Goal: Task Accomplishment & Management: Complete application form

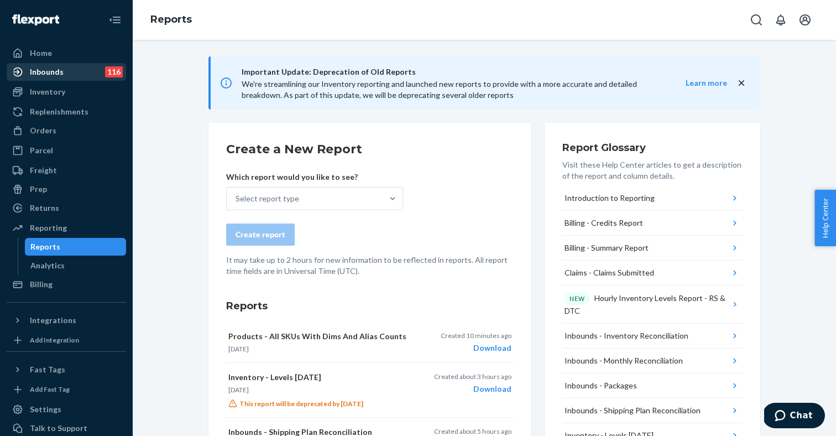
click at [76, 71] on div "Inbounds 116" at bounding box center [66, 71] width 117 height 15
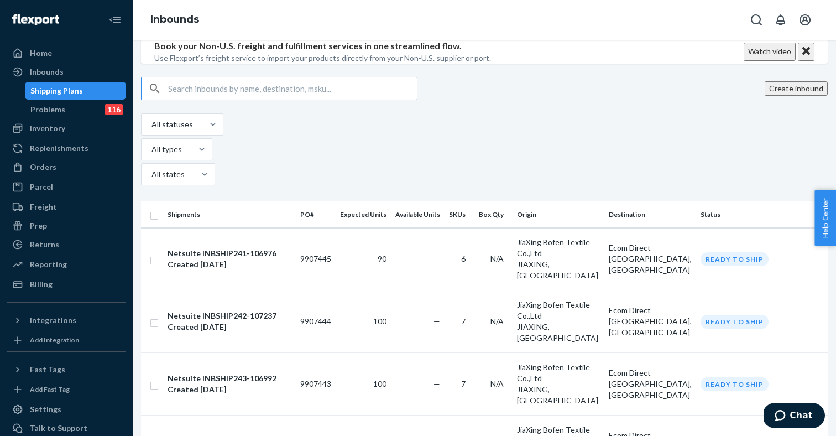
click at [237, 100] on input "text" at bounding box center [292, 88] width 249 height 22
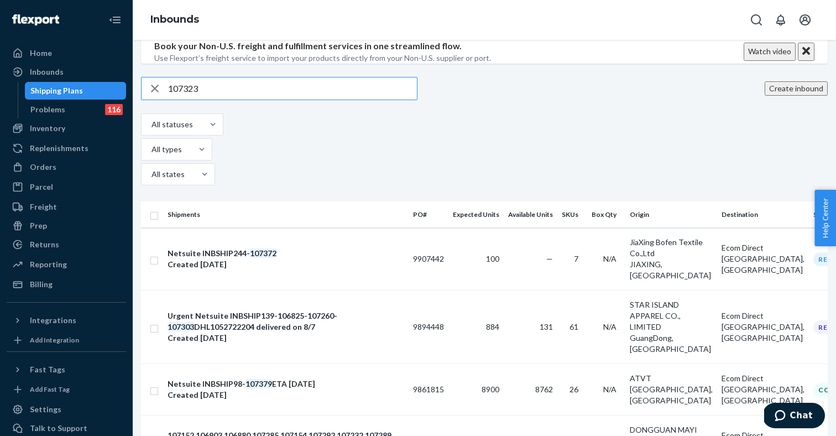
click at [266, 100] on input "107323" at bounding box center [292, 88] width 249 height 22
click at [214, 100] on input "107323" at bounding box center [292, 88] width 249 height 22
drag, startPoint x: 214, startPoint y: 156, endPoint x: 174, endPoint y: 155, distance: 39.8
click at [174, 100] on div "107323" at bounding box center [279, 88] width 275 height 22
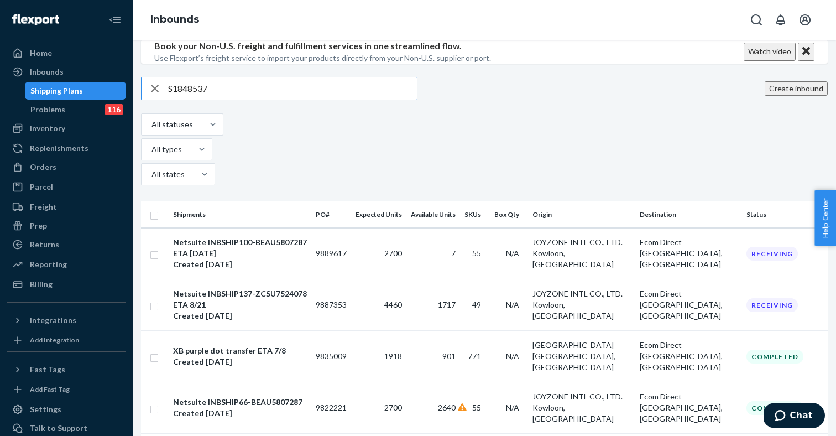
click at [202, 100] on input "S1848537" at bounding box center [292, 88] width 249 height 22
type input "S1848537"
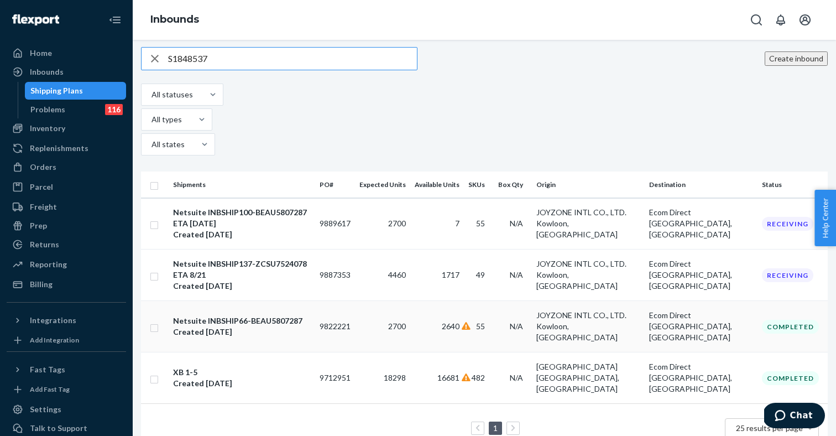
scroll to position [29, 0]
click at [410, 270] on td "4460" at bounding box center [382, 275] width 55 height 51
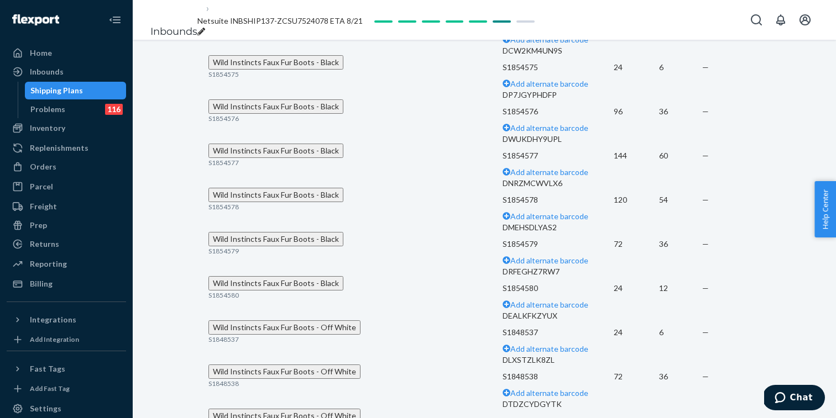
scroll to position [967, 0]
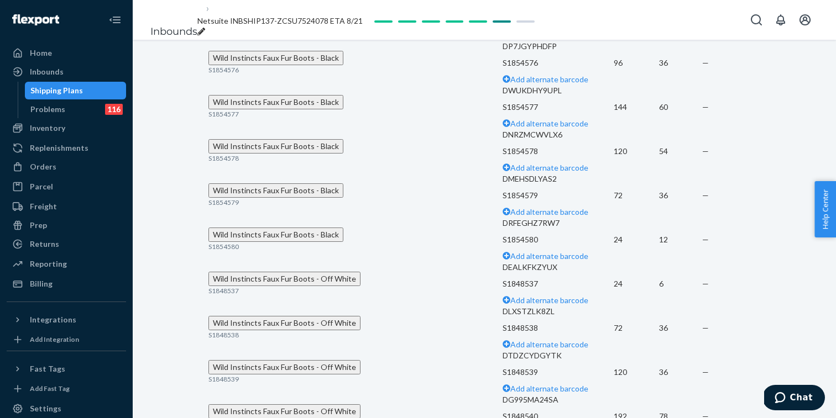
click at [93, 90] on div "Shipping Plans" at bounding box center [76, 90] width 100 height 15
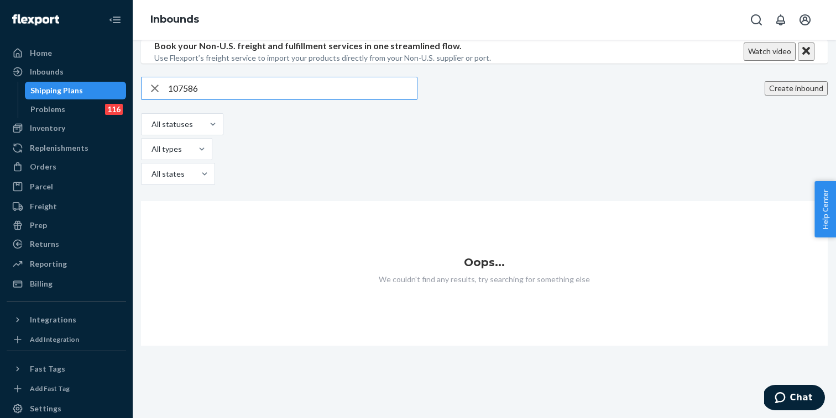
click at [221, 100] on input "107586" at bounding box center [292, 88] width 249 height 22
click at [197, 100] on input "107586" at bounding box center [292, 88] width 249 height 22
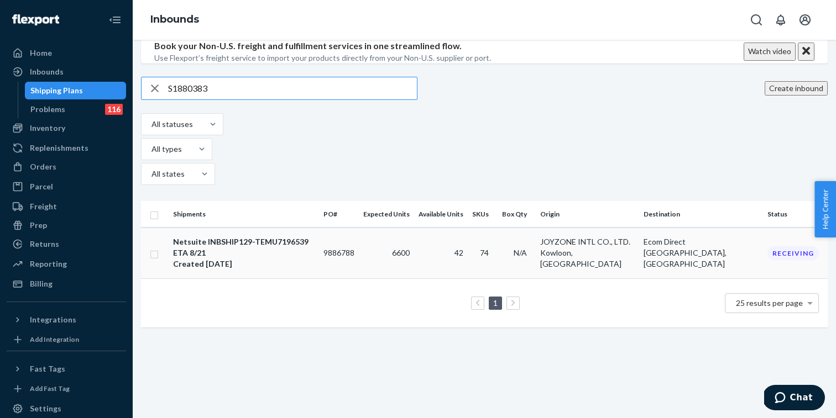
type input "S1880383"
click at [285, 255] on div "Netsuite INBSHIP129-TEMU7196539 ETA 8/21" at bounding box center [244, 248] width 142 height 22
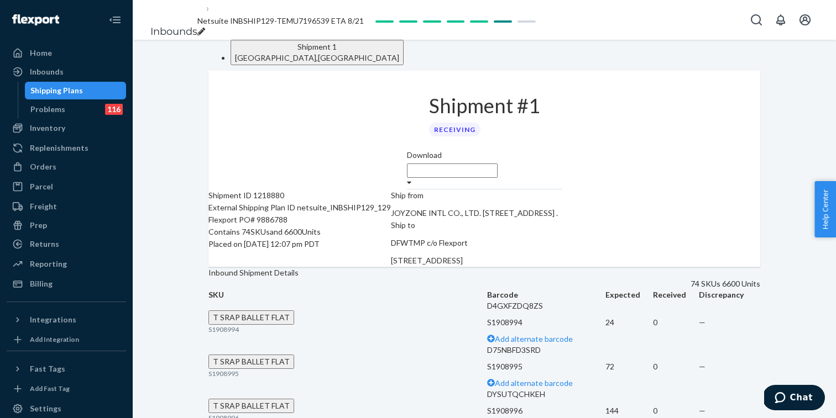
click at [62, 94] on div "Shipping Plans" at bounding box center [56, 90] width 53 height 11
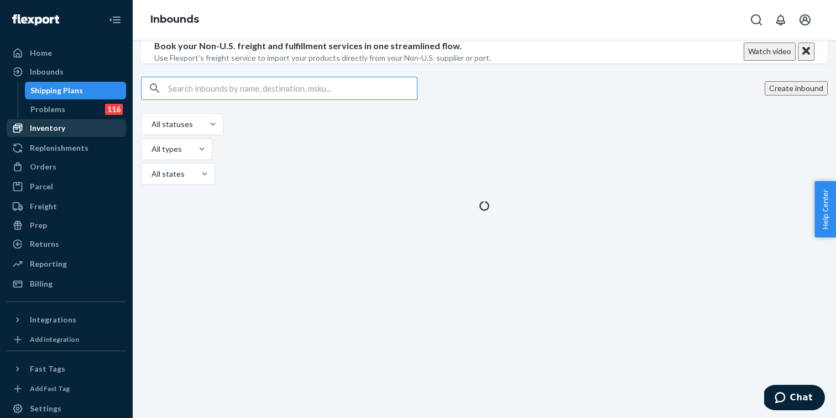
click at [48, 133] on div "Inventory" at bounding box center [47, 128] width 35 height 11
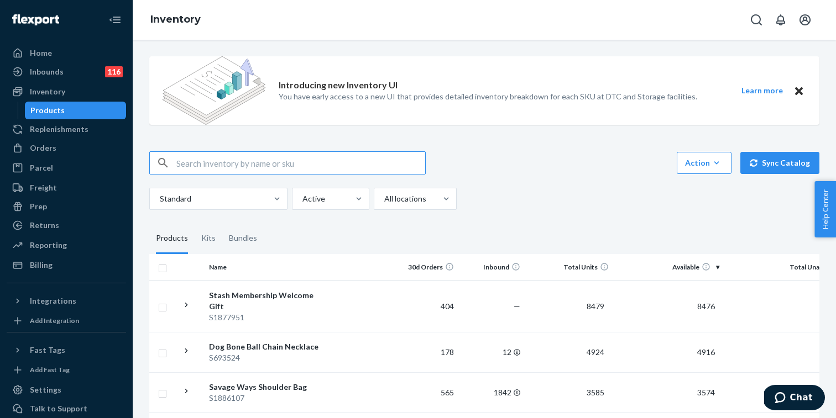
click at [209, 167] on input "text" at bounding box center [300, 163] width 249 height 22
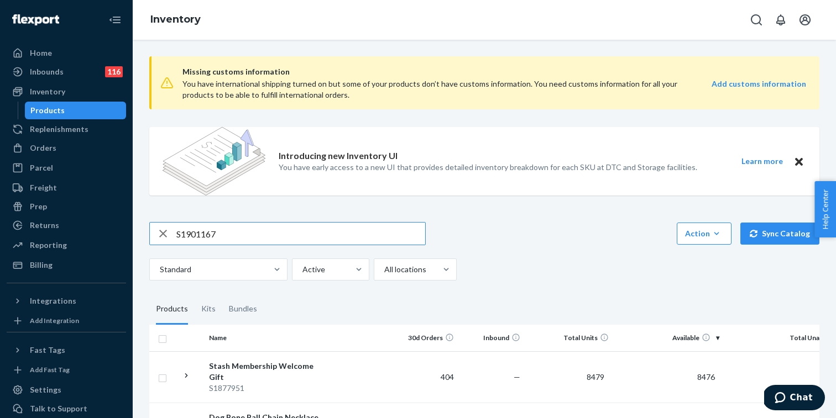
type input "S1901167"
click at [236, 166] on img at bounding box center [214, 161] width 103 height 69
click at [219, 232] on input "S1901167" at bounding box center [300, 234] width 249 height 22
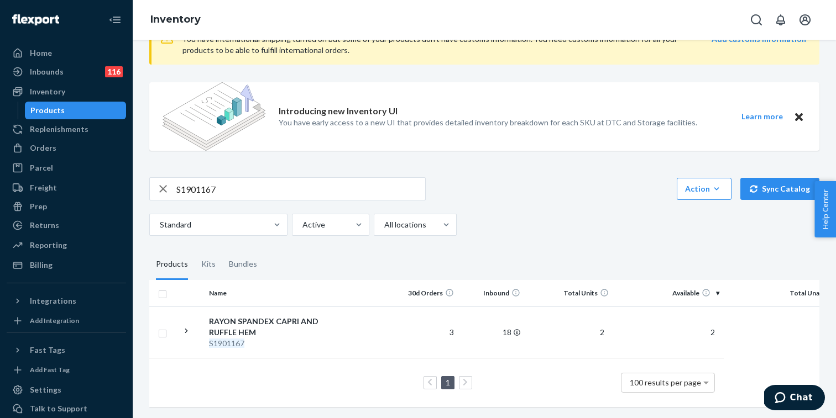
scroll to position [45, 0]
click at [203, 191] on input "S1901167" at bounding box center [300, 189] width 249 height 22
click at [71, 67] on div "Inbounds 116" at bounding box center [66, 71] width 117 height 15
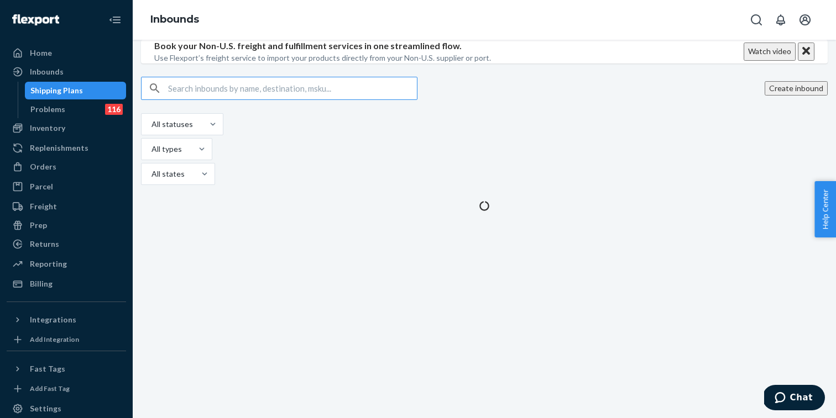
click at [205, 100] on input "text" at bounding box center [292, 88] width 249 height 22
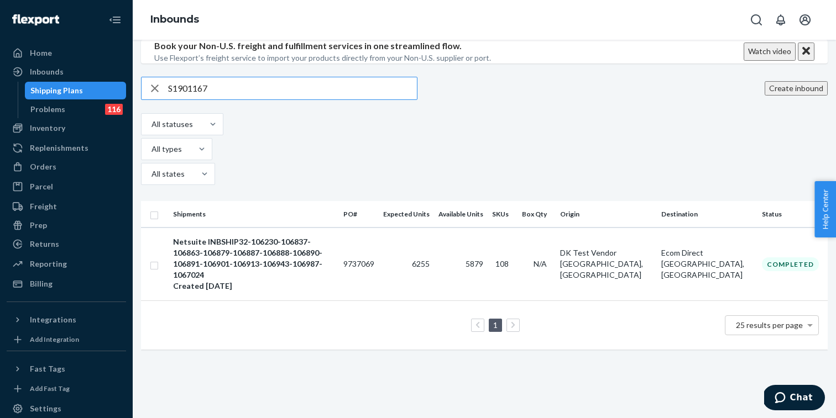
type input "S1901167"
click at [198, 100] on input "S1901167" at bounding box center [292, 88] width 249 height 22
click at [56, 132] on div "Inventory" at bounding box center [47, 128] width 35 height 11
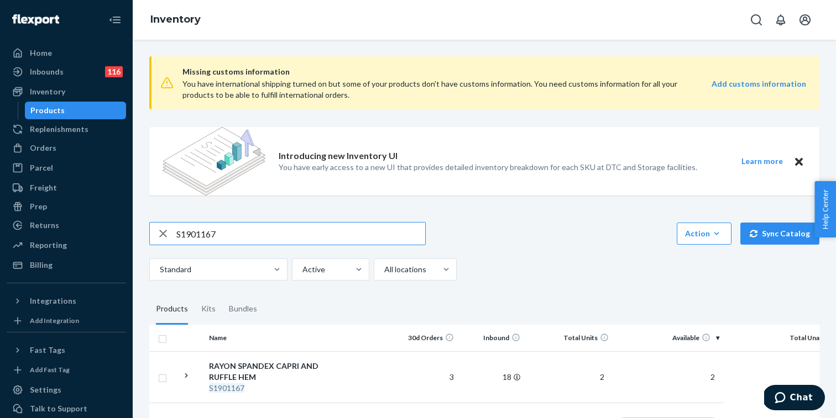
click at [198, 232] on input "S1901167" at bounding box center [300, 234] width 249 height 22
click at [196, 232] on input "714718397306" at bounding box center [300, 234] width 249 height 22
click at [276, 237] on input "714718397306" at bounding box center [300, 234] width 249 height 22
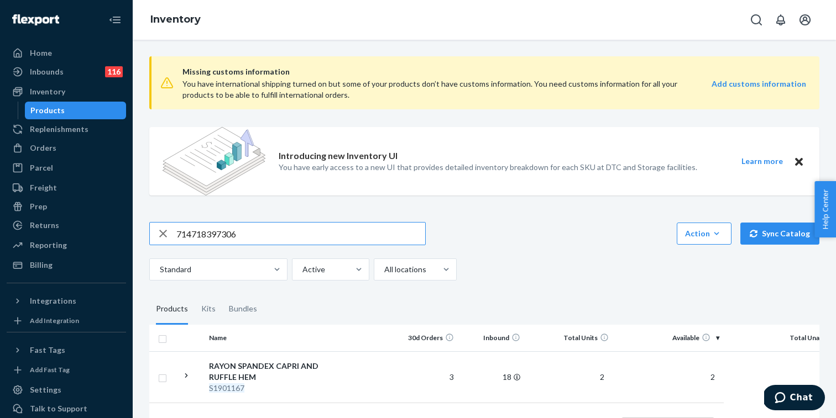
click at [207, 231] on input "714718397306" at bounding box center [300, 234] width 249 height 22
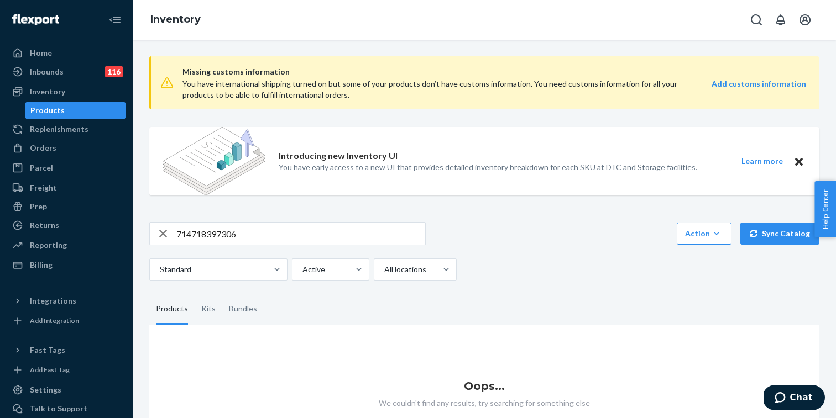
click at [207, 231] on input "714718397306" at bounding box center [300, 234] width 249 height 22
click at [203, 231] on input "714718397306" at bounding box center [300, 234] width 249 height 22
click at [216, 239] on input "714718397306" at bounding box center [300, 234] width 249 height 22
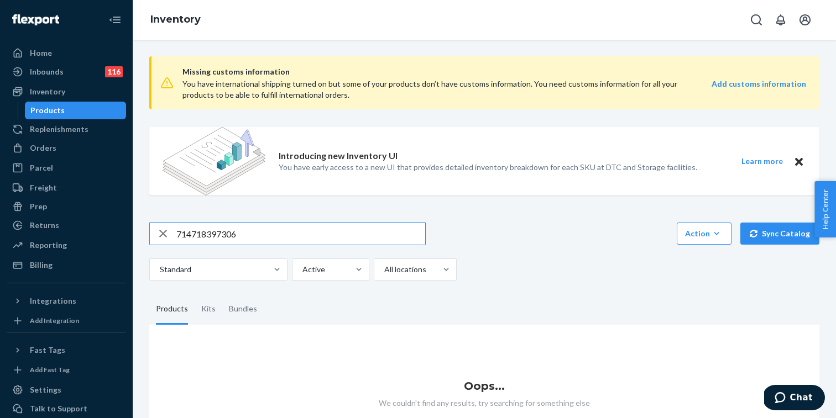
paste input "S857779"
type input "S857779"
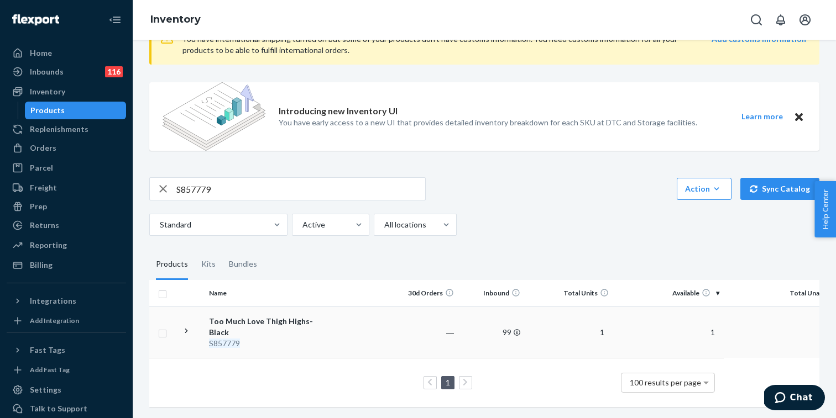
scroll to position [45, 0]
click at [274, 324] on div "Too Much Love Thigh Highs-Black" at bounding box center [267, 327] width 116 height 22
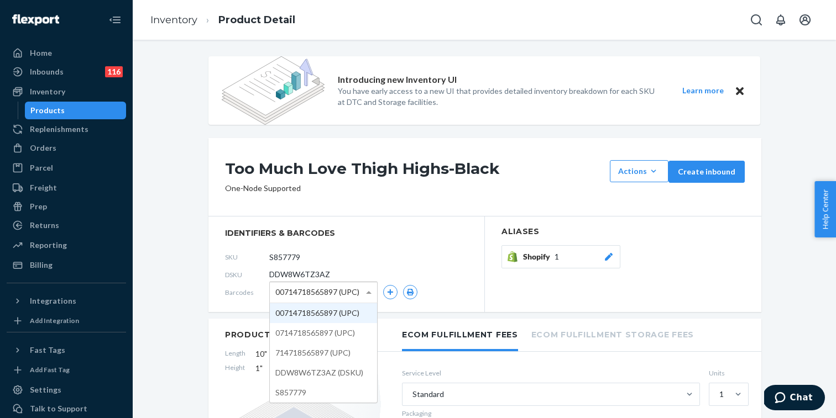
click at [362, 297] on div "00714718565897 (UPC)" at bounding box center [323, 292] width 107 height 20
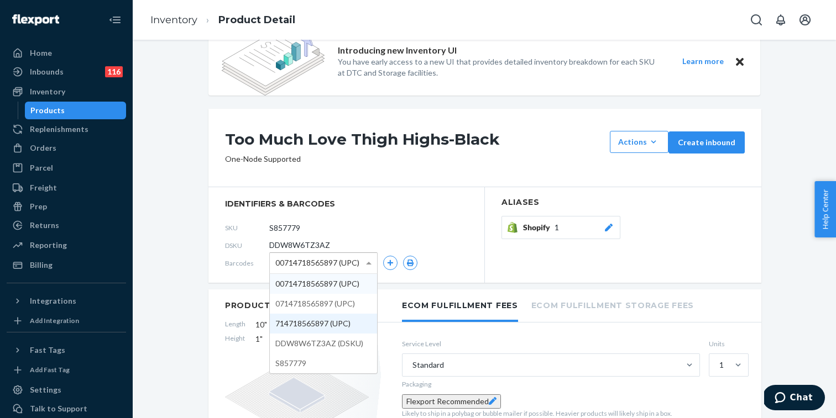
scroll to position [36, 0]
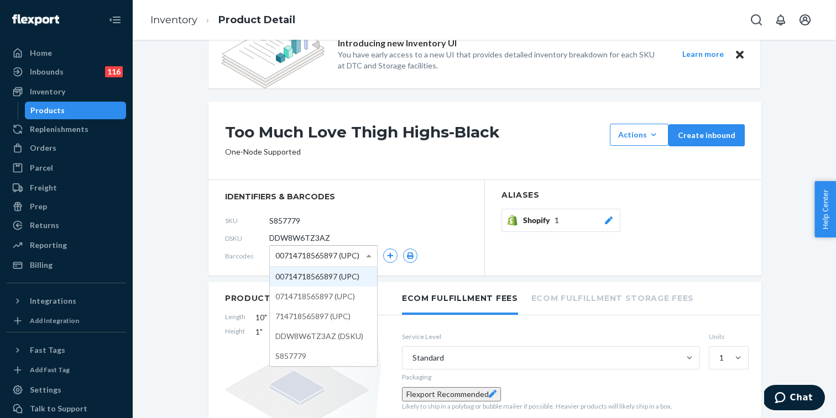
click at [415, 221] on div "SKU S857779" at bounding box center [346, 221] width 243 height 18
click at [310, 240] on span "DDW8W6TZ3AZ" at bounding box center [299, 238] width 61 height 11
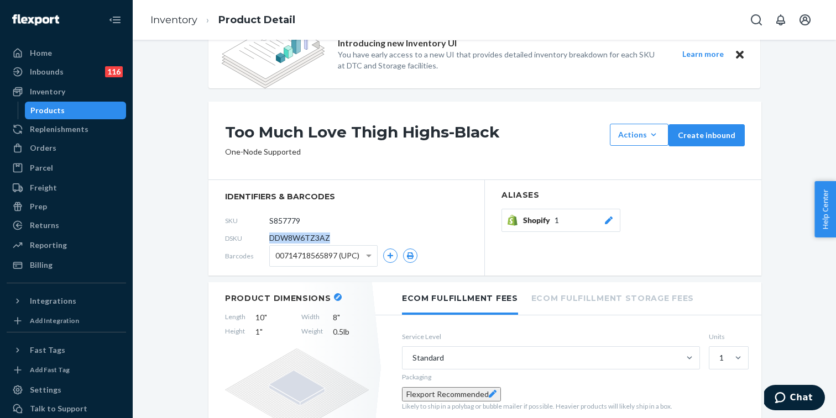
copy span "DDW8W6TZ3AZ"
click at [63, 96] on div "Inventory" at bounding box center [47, 91] width 35 height 11
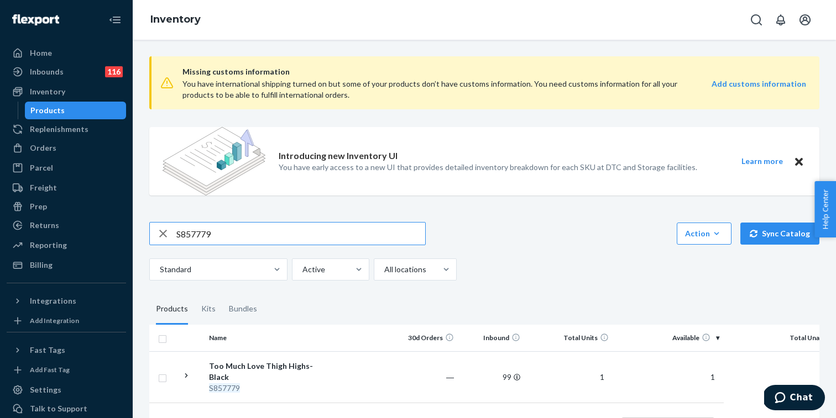
click at [191, 234] on input "S857779" at bounding box center [300, 234] width 249 height 22
paste input "313678"
type input "S313678"
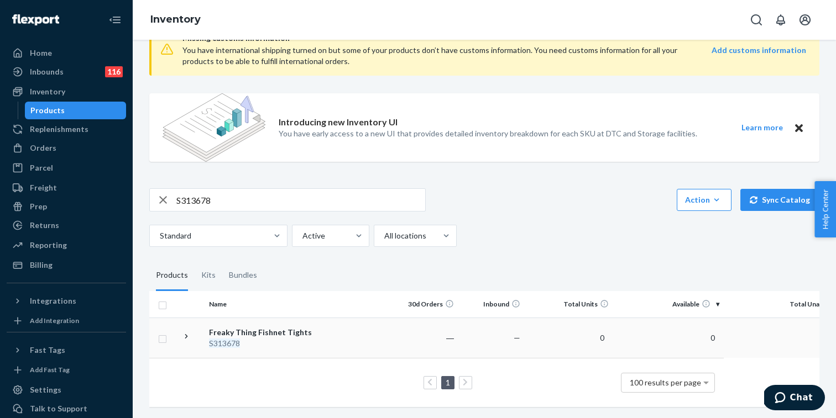
scroll to position [34, 0]
click at [244, 333] on div "Freaky Thing Fishnet Tights" at bounding box center [267, 332] width 116 height 11
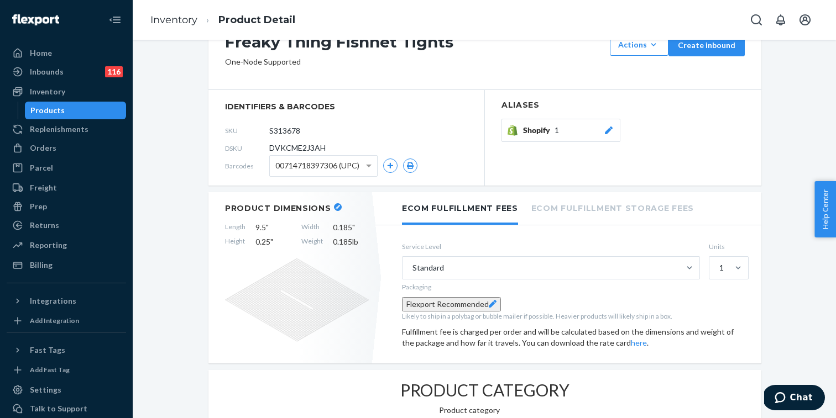
scroll to position [164, 0]
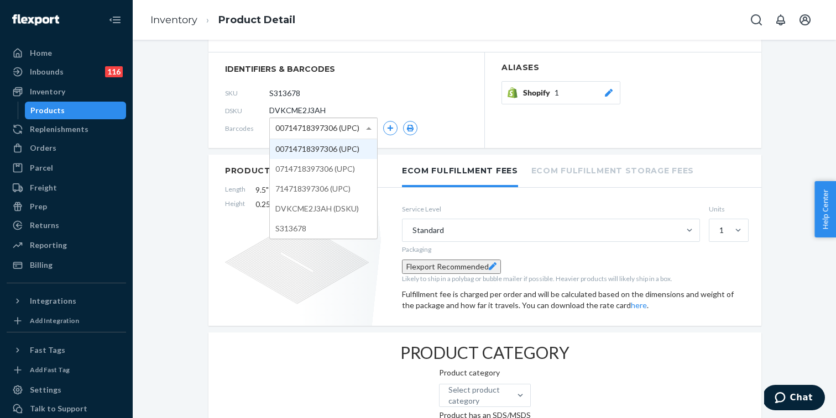
click at [346, 135] on span "00714718397306 (UPC)" at bounding box center [317, 128] width 84 height 19
click at [399, 89] on div "SKU S313678" at bounding box center [346, 93] width 243 height 18
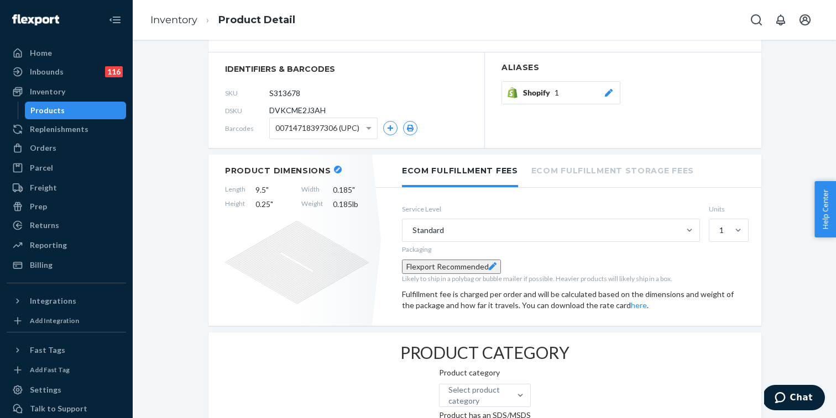
click at [351, 132] on span "00714718397306 (UPC)" at bounding box center [317, 128] width 84 height 19
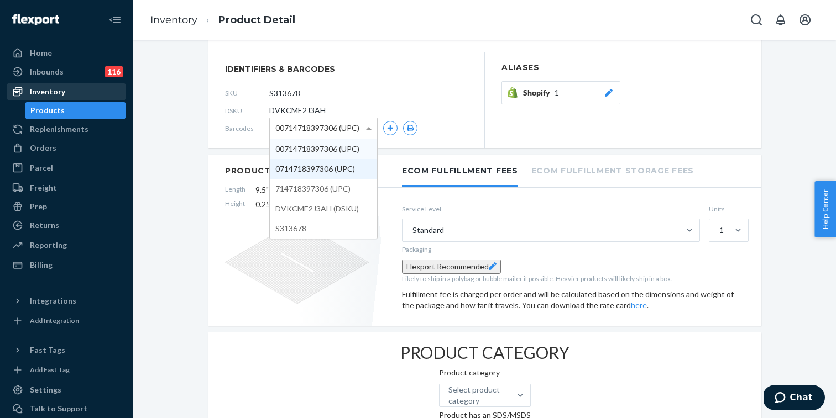
click at [54, 93] on div "Inventory" at bounding box center [47, 91] width 35 height 11
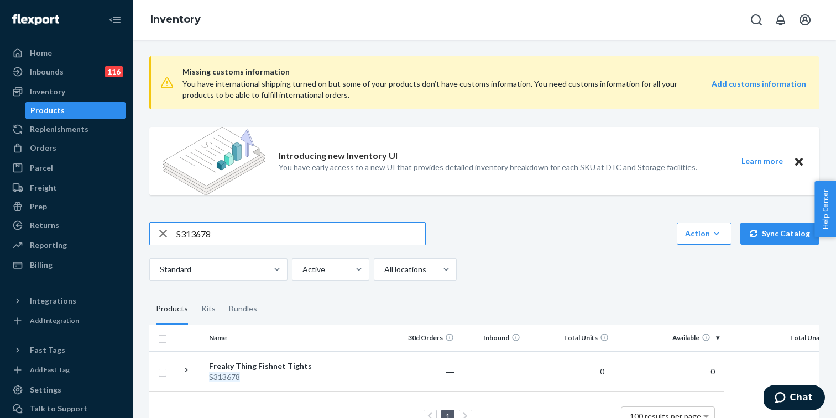
click at [204, 235] on input "S313678" at bounding box center [300, 234] width 249 height 22
type input "714718005973"
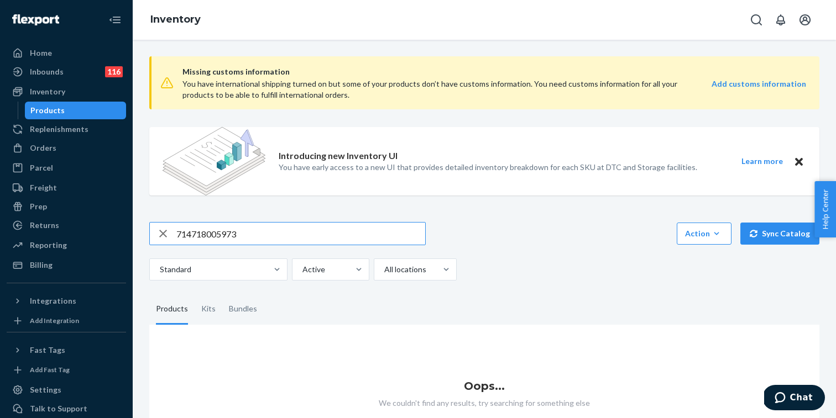
click at [206, 232] on input "714718005973" at bounding box center [300, 234] width 249 height 22
click at [210, 232] on input "714718005973" at bounding box center [300, 234] width 249 height 22
click at [62, 53] on div "Home" at bounding box center [66, 52] width 117 height 15
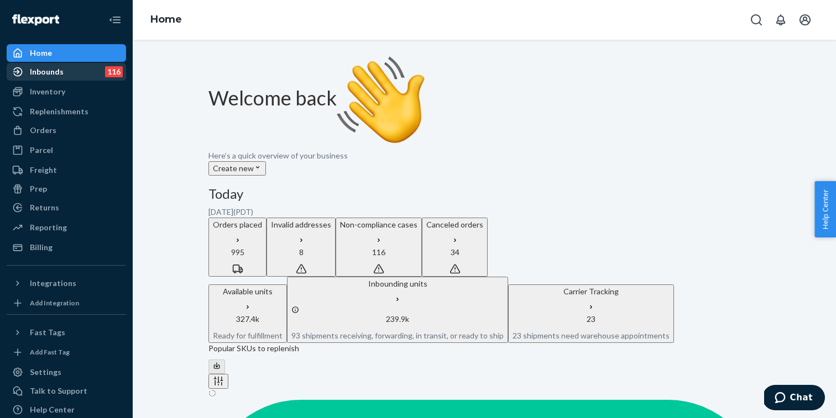
click at [73, 75] on div "Inbounds 116" at bounding box center [66, 71] width 117 height 15
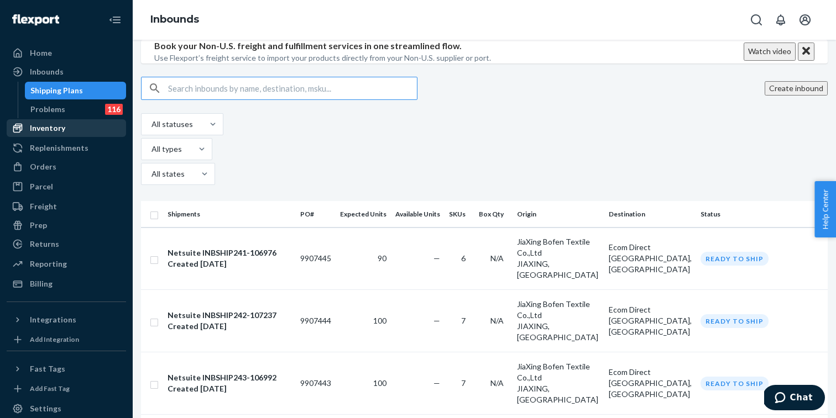
click at [66, 133] on div "Inventory" at bounding box center [66, 128] width 117 height 15
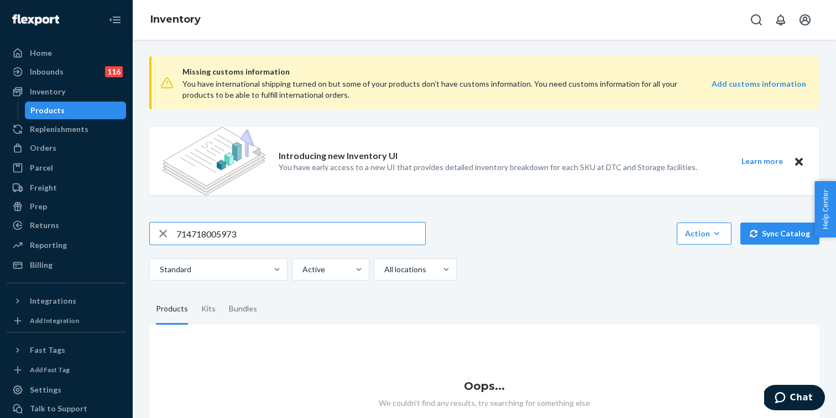
click at [205, 234] on input "714718005973" at bounding box center [300, 234] width 249 height 22
click at [198, 234] on input "714718005973" at bounding box center [300, 234] width 249 height 22
click at [209, 228] on input "714718005973" at bounding box center [300, 234] width 249 height 22
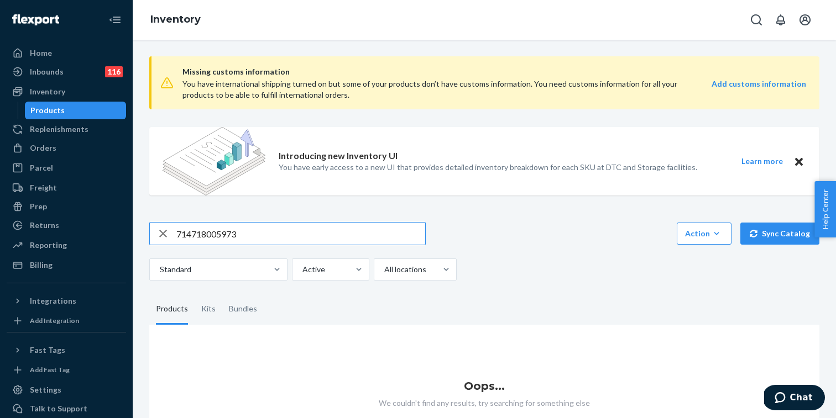
click at [209, 228] on input "714718005973" at bounding box center [300, 234] width 249 height 22
paste input "S1882282"
type input "S1882282"
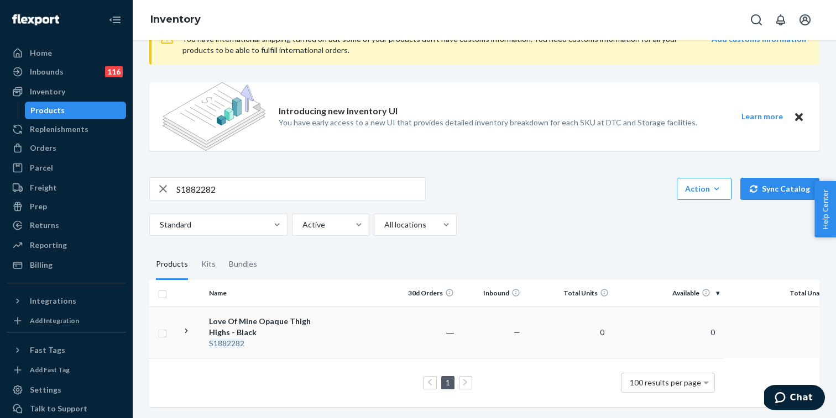
scroll to position [45, 0]
click at [235, 324] on div "Love Of Mine Opaque Thigh Highs - Black" at bounding box center [267, 327] width 116 height 22
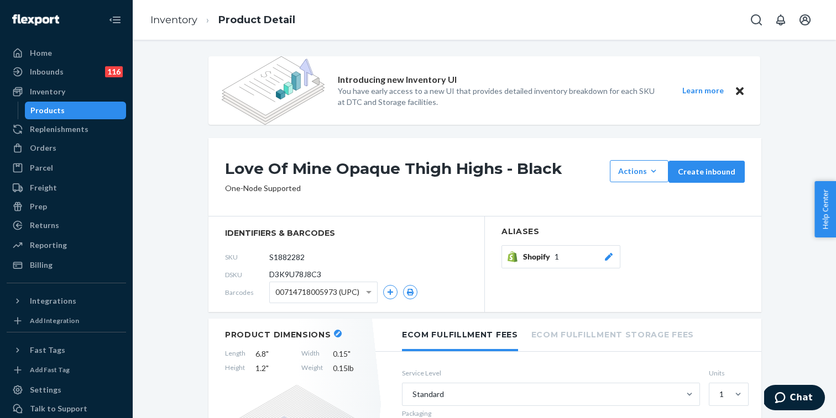
click at [360, 299] on div "00714718005973 (UPC)" at bounding box center [323, 292] width 107 height 20
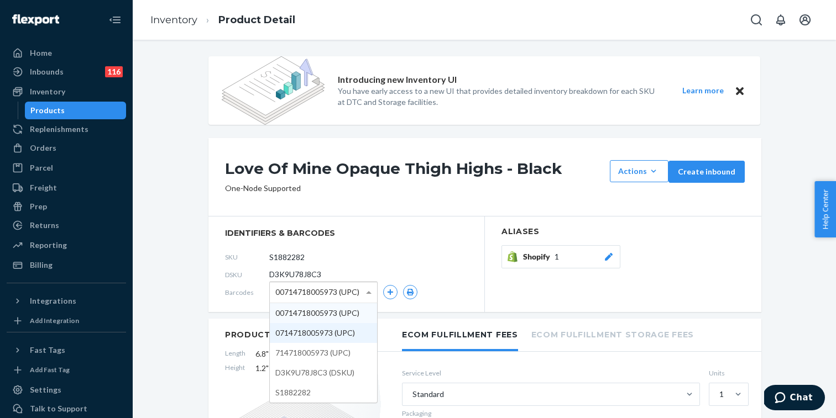
click at [421, 258] on div "SKU S1882282" at bounding box center [346, 257] width 243 height 18
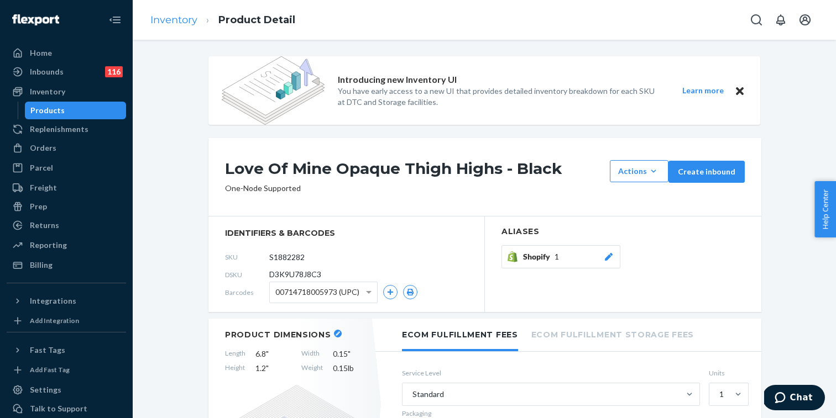
click at [172, 23] on link "Inventory" at bounding box center [173, 20] width 47 height 12
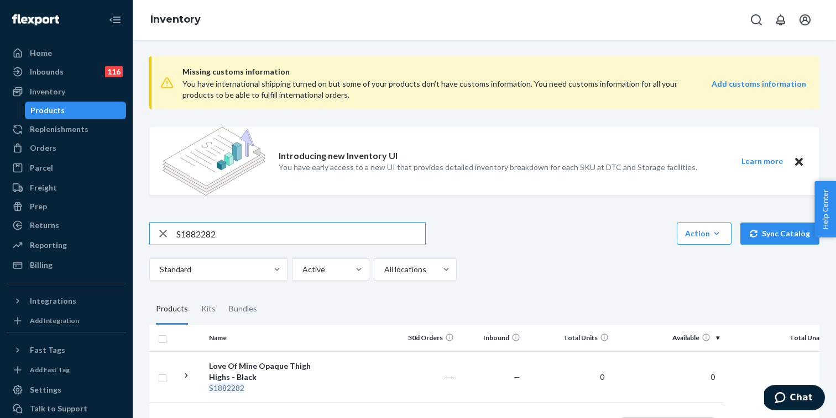
click at [187, 233] on input "S1882282" at bounding box center [300, 234] width 249 height 22
type input "S857830"
click at [277, 370] on div "Plus You're Mine Suspender Tights" at bounding box center [267, 372] width 116 height 22
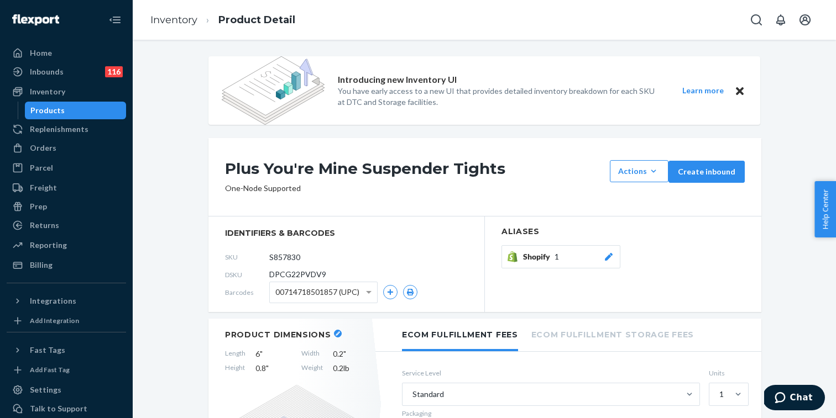
click at [342, 299] on span "00714718501857 (UPC)" at bounding box center [317, 292] width 84 height 19
click at [397, 214] on div "Plus You're Mine Suspender Tights Actions Add components Hide Create inbound On…" at bounding box center [484, 177] width 553 height 78
click at [93, 71] on div "Inbounds 116" at bounding box center [66, 71] width 117 height 15
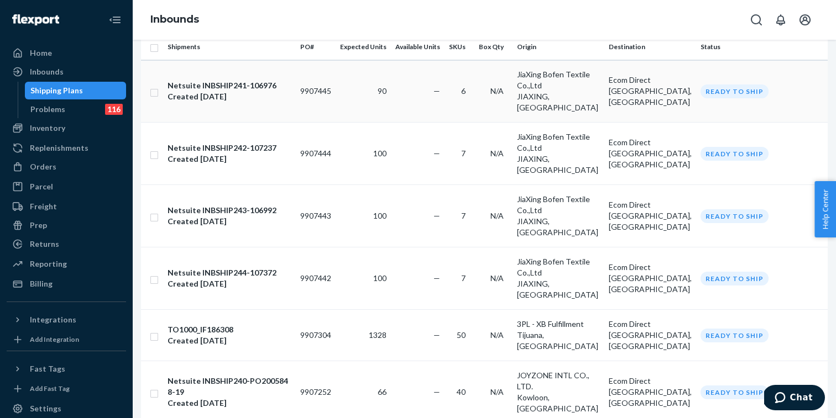
scroll to position [506, 0]
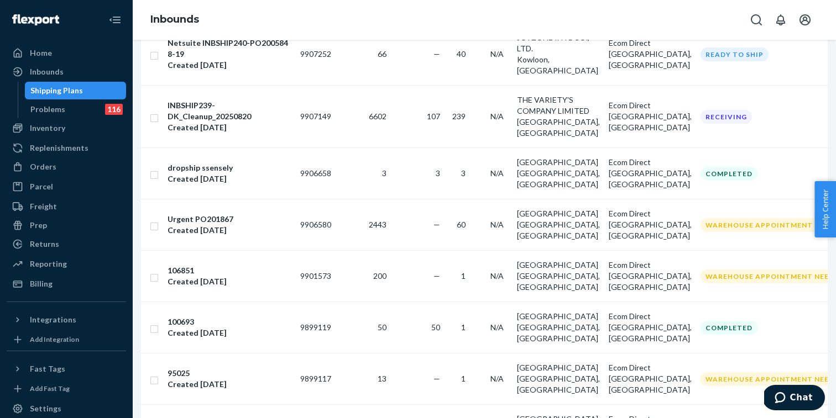
click at [80, 88] on div "Shipping Plans" at bounding box center [56, 90] width 53 height 11
click at [66, 54] on div "Home" at bounding box center [66, 52] width 117 height 15
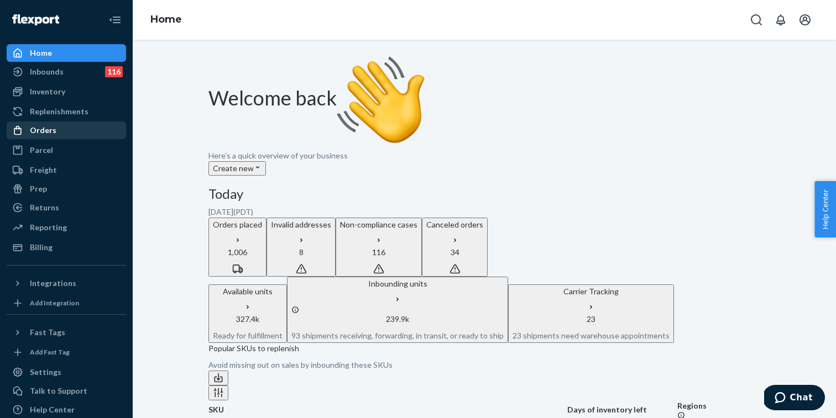
click at [65, 135] on div "Orders" at bounding box center [66, 130] width 117 height 15
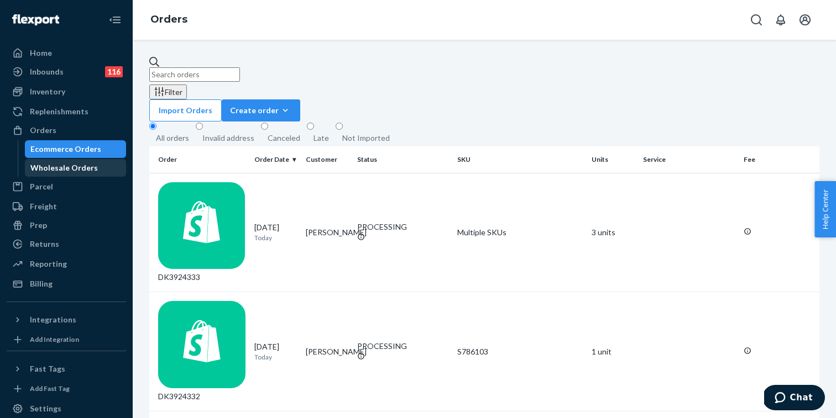
click at [66, 169] on div "Wholesale Orders" at bounding box center [63, 168] width 67 height 11
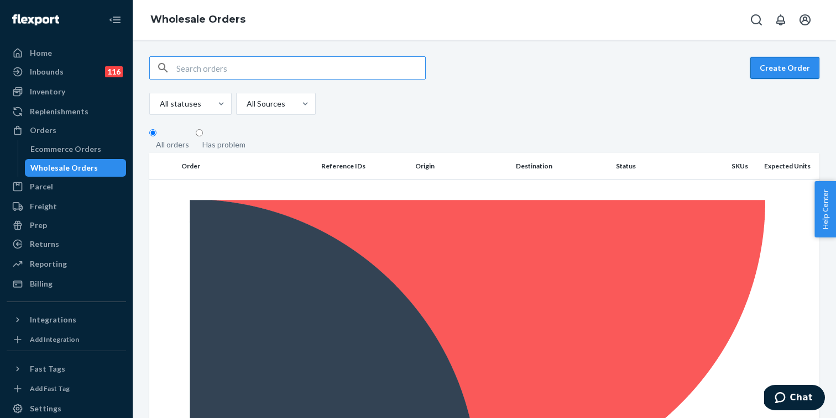
click at [773, 68] on button "Create Order" at bounding box center [784, 68] width 69 height 22
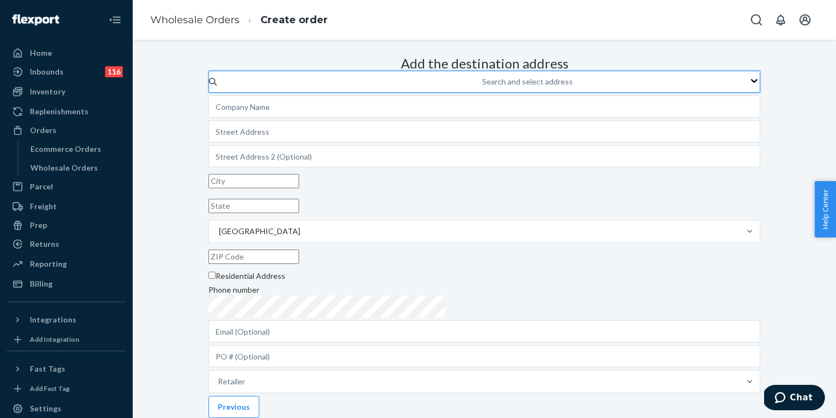
click at [482, 87] on div "Search and select address" at bounding box center [527, 81] width 91 height 11
click at [482, 87] on input "0 results available. Use Up and Down to choose options, press Enter to select t…" at bounding box center [482, 81] width 1 height 11
type input "miam"
click at [473, 87] on input "miam" at bounding box center [483, 81] width 20 height 11
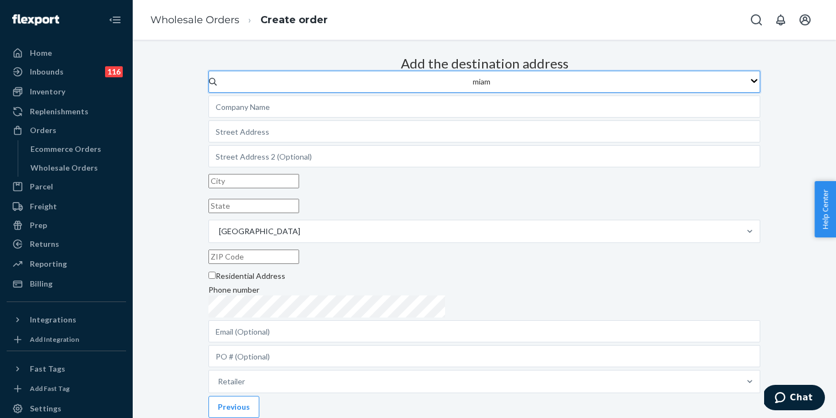
type input "Dolls Kill - [GEOGRAPHIC_DATA]"
type input "[STREET_ADDRESS]"
type input "[GEOGRAPHIC_DATA]"
type input "FL"
type input "33127"
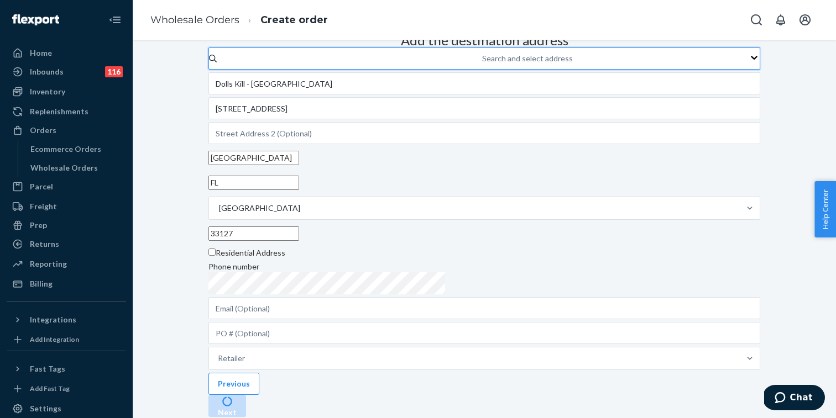
scroll to position [137, 0]
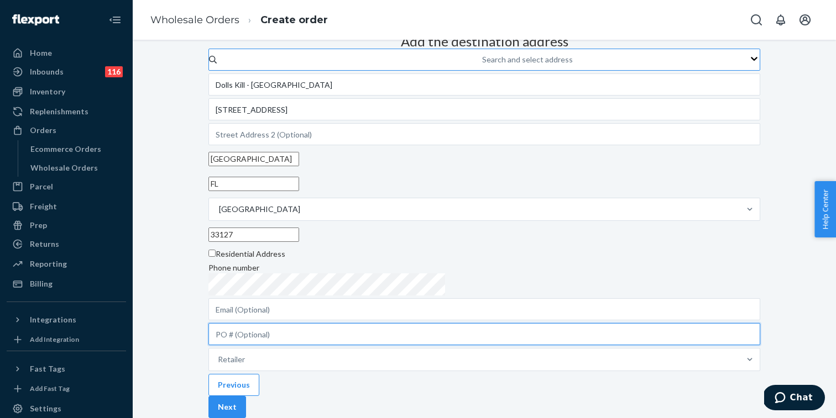
click at [405, 323] on input "text" at bounding box center [484, 334] width 552 height 22
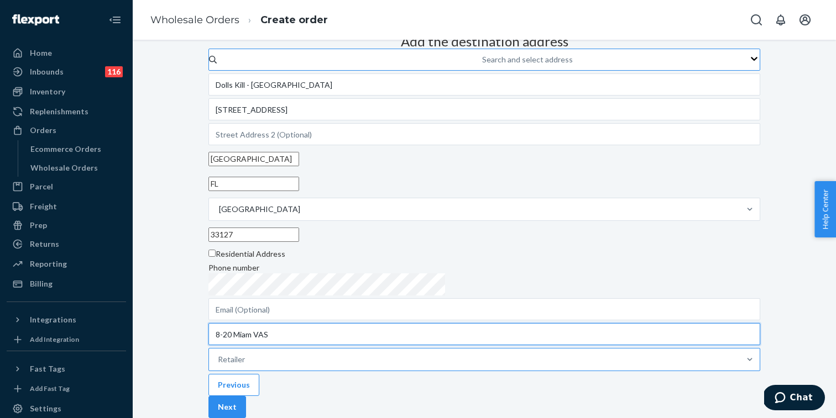
type input "8-20 Miam VAS"
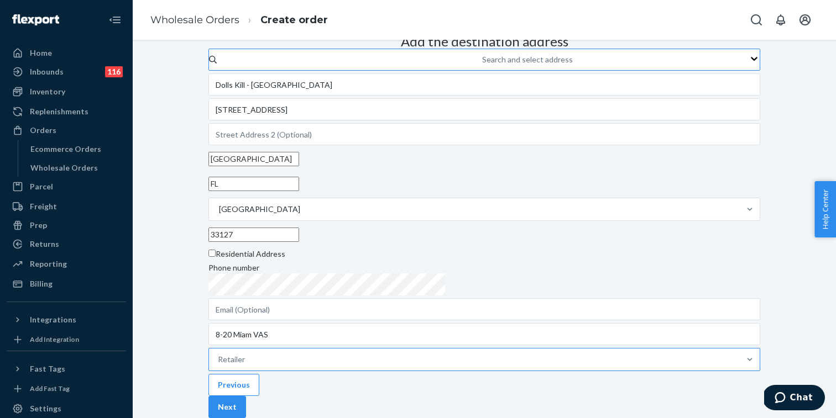
click at [245, 354] on div "Retailer" at bounding box center [231, 359] width 27 height 11
click at [219, 354] on input "Retailer" at bounding box center [218, 359] width 1 height 11
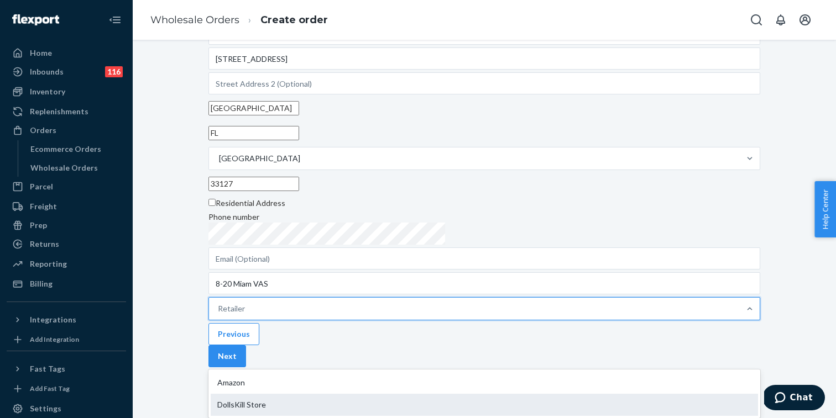
click at [400, 394] on div "DollsKill Store" at bounding box center [484, 405] width 547 height 22
click at [219, 315] on input "option DollsKill Store focused, 2 of 2. 2 results available. Use Up and Down to…" at bounding box center [218, 308] width 1 height 11
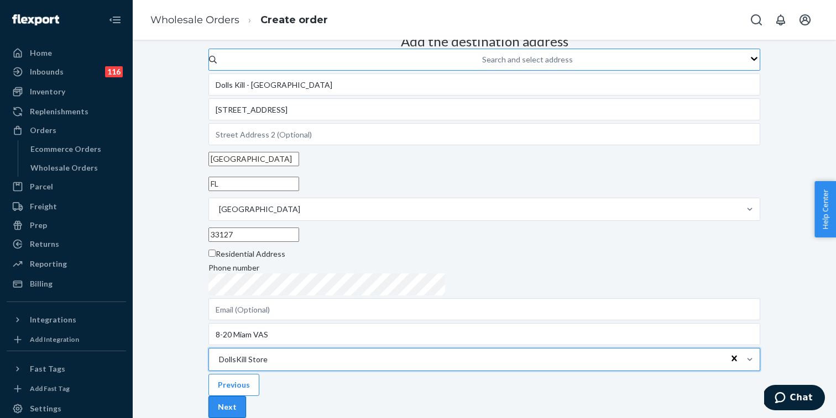
click at [246, 396] on button "Next" at bounding box center [227, 407] width 38 height 22
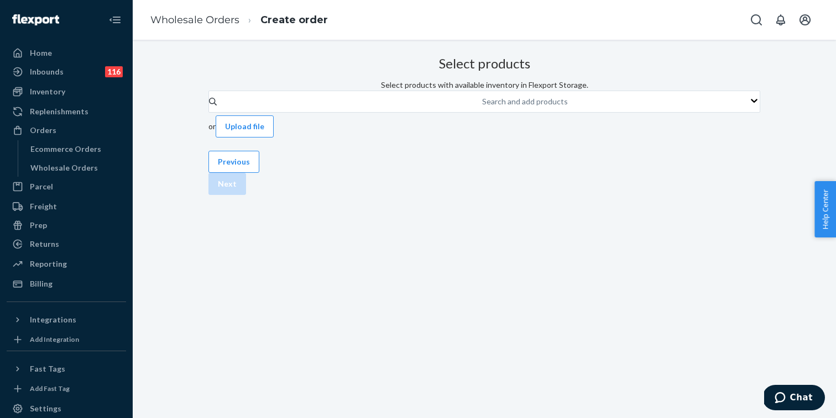
scroll to position [0, 0]
click at [274, 138] on button "Upload file" at bounding box center [245, 127] width 58 height 22
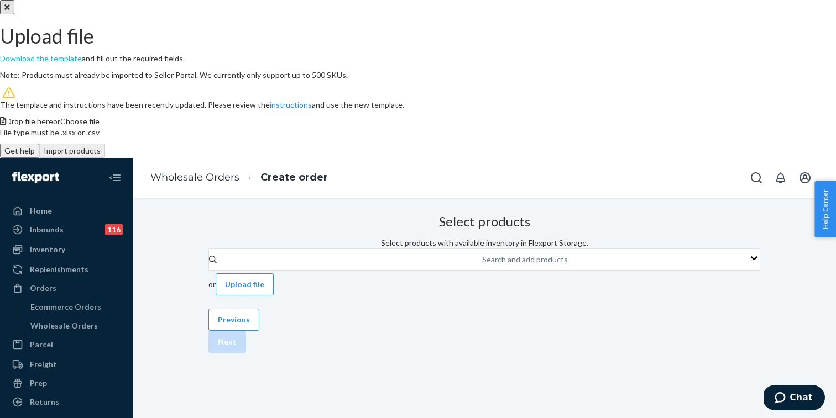
click at [82, 63] on link "Download the template" at bounding box center [41, 58] width 82 height 9
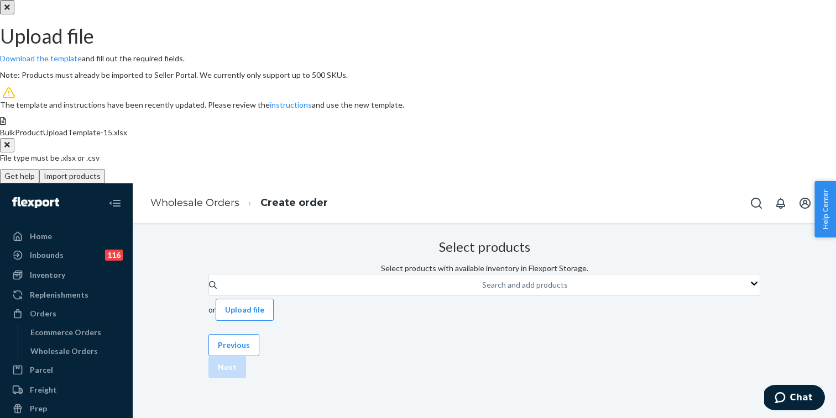
click at [105, 184] on button "Import products" at bounding box center [72, 176] width 66 height 14
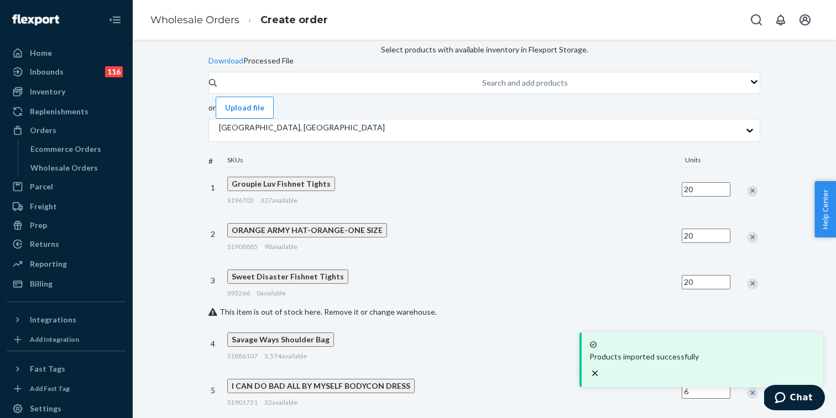
scroll to position [115, 0]
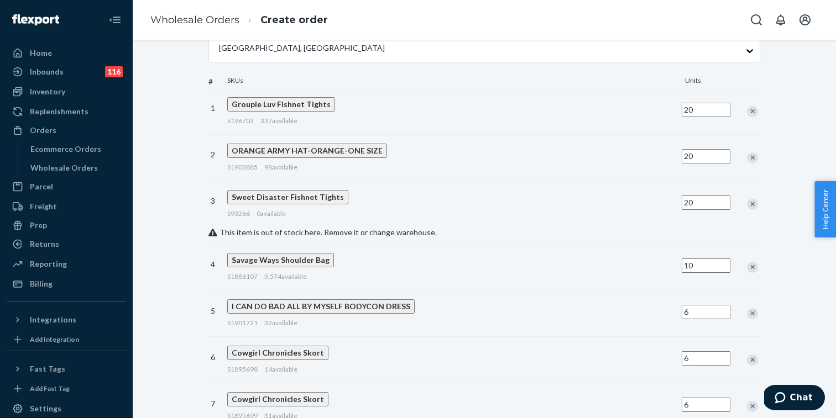
click at [250, 218] on span "S93266" at bounding box center [238, 214] width 23 height 8
copy div "S93266 0"
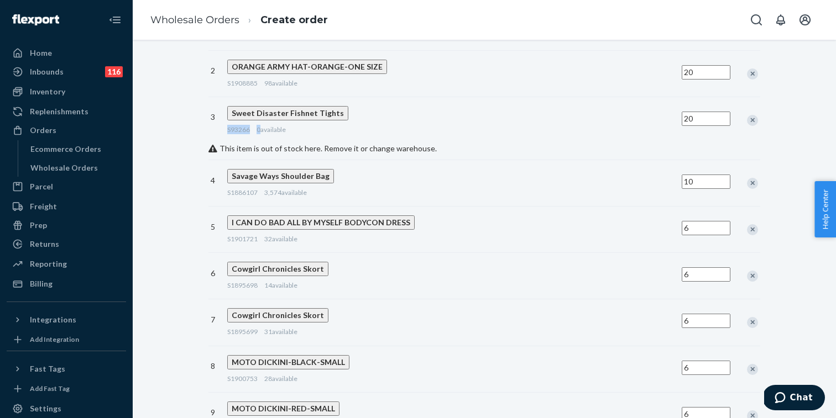
scroll to position [257, 0]
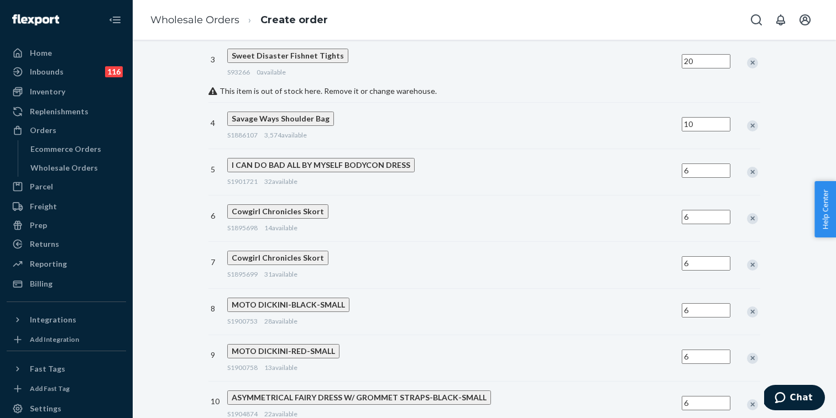
click at [747, 69] on div "Remove Item" at bounding box center [752, 62] width 11 height 11
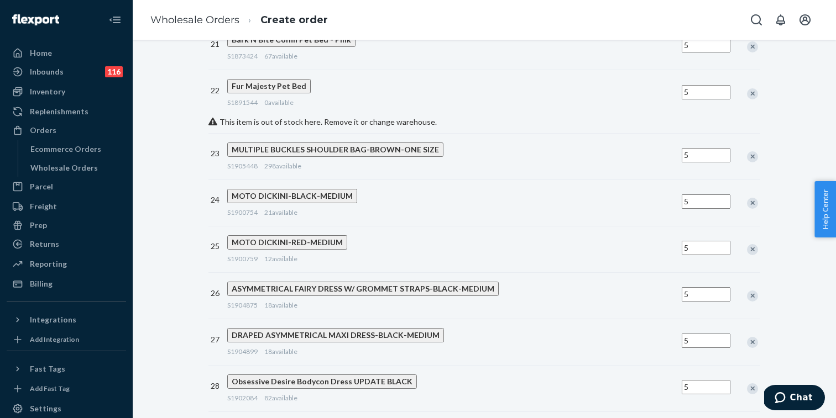
scroll to position [1109, 0]
click at [258, 99] on span "S1891544" at bounding box center [242, 103] width 30 height 8
copy div "S1891544 0"
click at [747, 93] on div "Remove Item" at bounding box center [752, 94] width 11 height 11
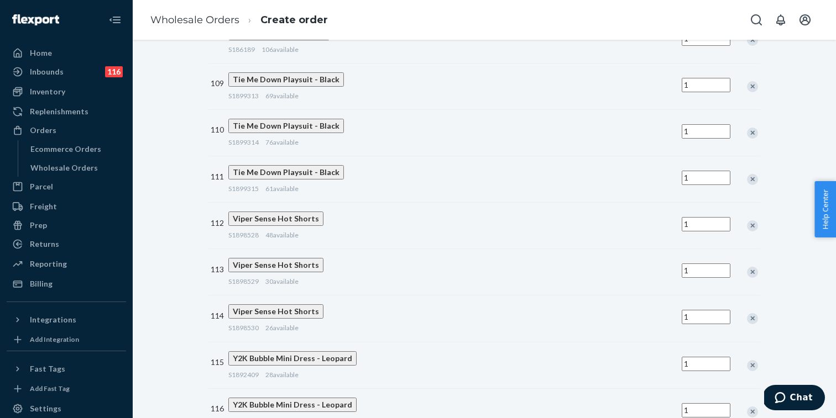
scroll to position [5163, 0]
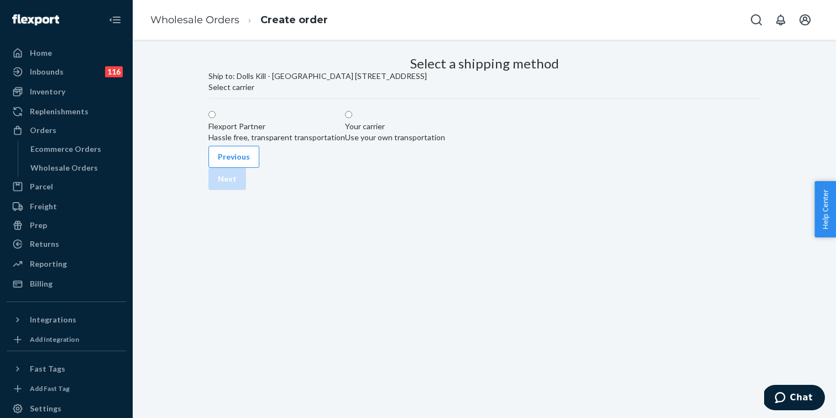
click at [445, 143] on label "Your carrier Use your own transportation" at bounding box center [395, 126] width 100 height 33
click at [352, 118] on input "Your carrier Use your own transportation" at bounding box center [348, 114] width 7 height 7
radio input "true"
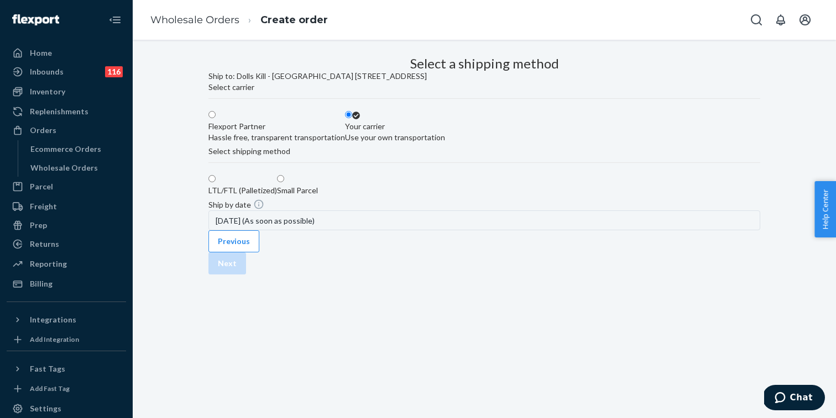
click at [284, 184] on span at bounding box center [284, 179] width 0 height 9
click at [284, 182] on input "Small Parcel" at bounding box center [280, 178] width 7 height 7
radio input "true"
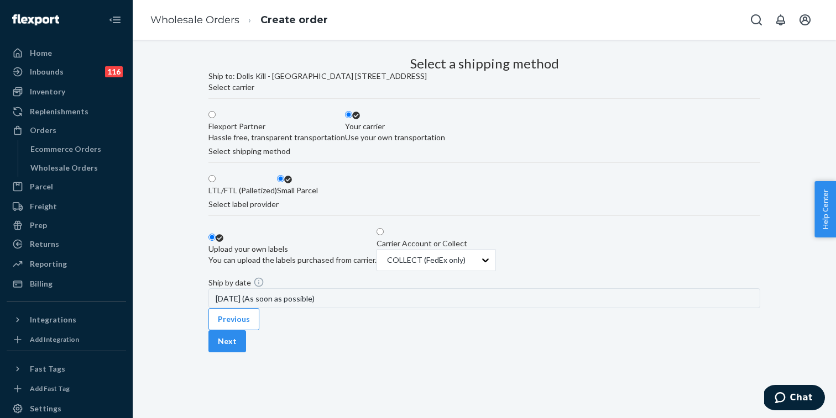
scroll to position [164, 0]
click at [384, 228] on span at bounding box center [384, 232] width 0 height 9
click at [384, 228] on input "Carrier Account or Collect COLLECT (FedEx only)" at bounding box center [379, 231] width 7 height 7
radio input "true"
radio input "false"
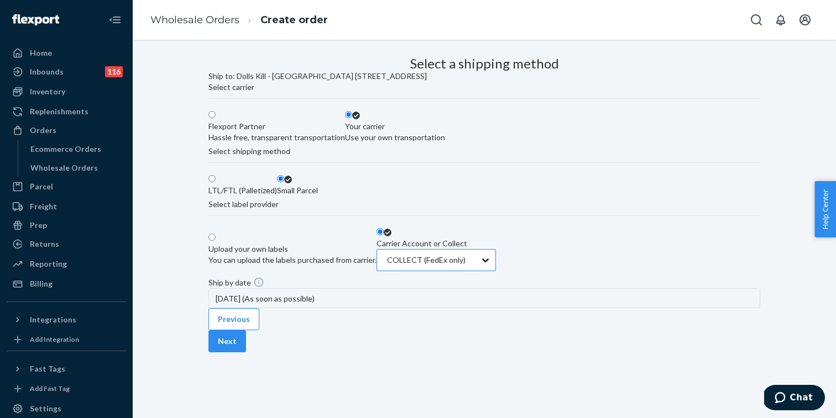
click at [484, 254] on div at bounding box center [435, 260] width 98 height 13
click at [387, 255] on input "COLLECT (FedEx only)" at bounding box center [386, 260] width 1 height 11
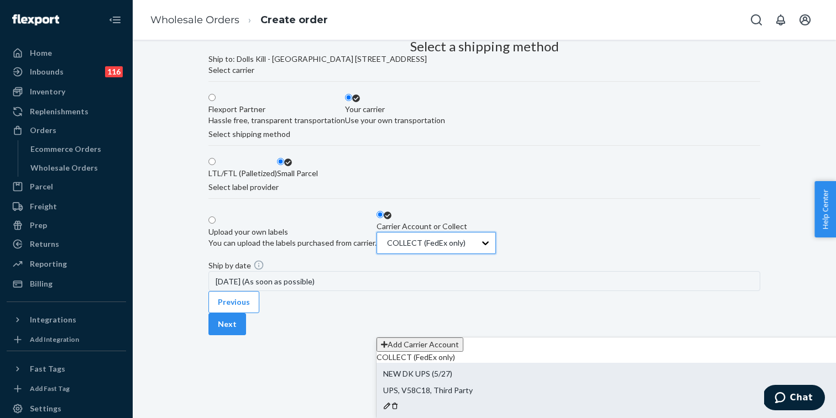
click at [452, 369] on span "NEW DK UPS (5/27)" at bounding box center [417, 373] width 69 height 9
click at [387, 249] on input "option NEW DK UPS (5/27)-Dolls Kill - Fairfax-UPS-V58C18-75067 focused, 3 of 3.…" at bounding box center [386, 243] width 1 height 11
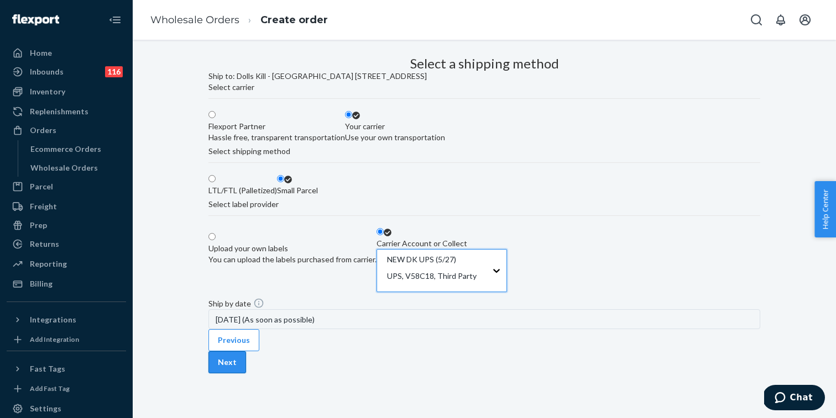
click at [246, 374] on button "Next" at bounding box center [227, 363] width 38 height 22
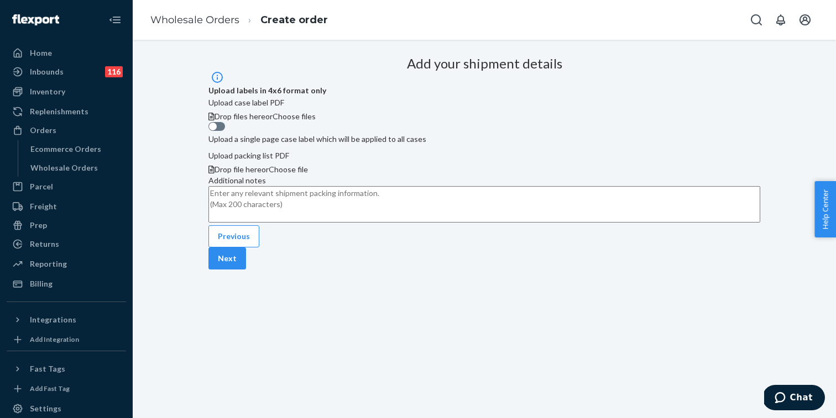
scroll to position [83, 0]
click at [246, 270] on button "Next" at bounding box center [227, 259] width 38 height 22
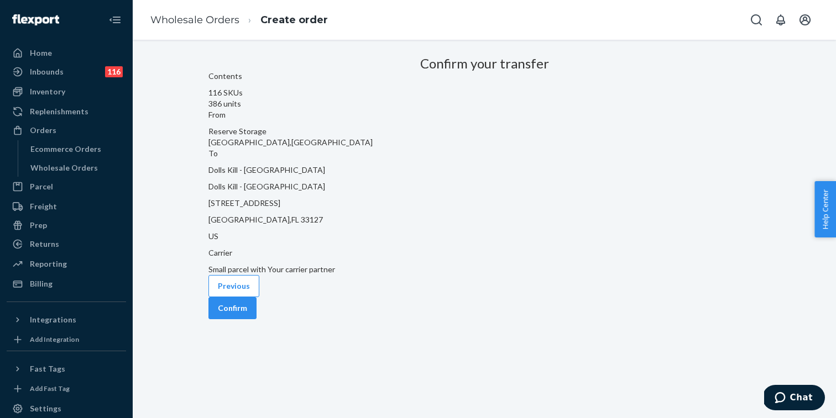
scroll to position [0, 0]
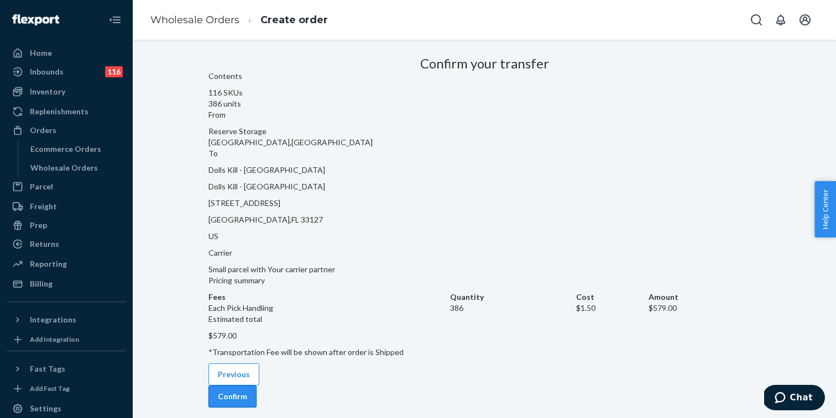
click at [257, 386] on button "Confirm" at bounding box center [232, 397] width 48 height 22
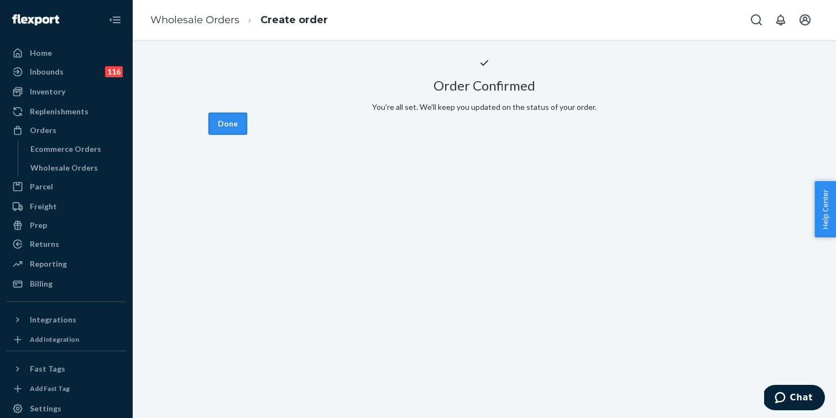
click at [247, 135] on button "Done" at bounding box center [227, 124] width 39 height 22
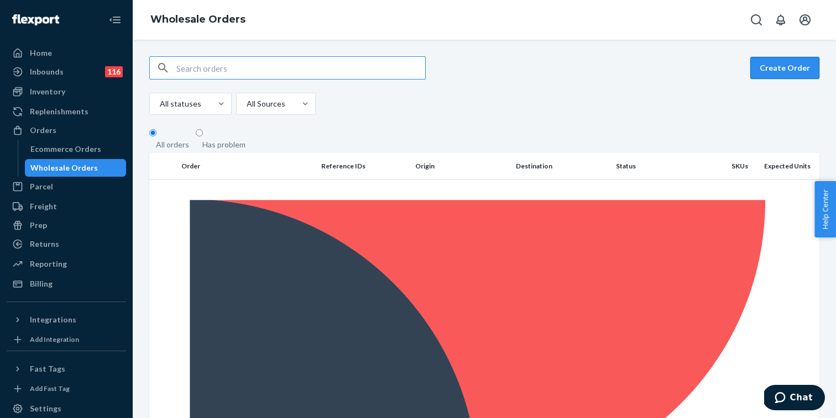
click at [779, 72] on button "Create Order" at bounding box center [784, 68] width 69 height 22
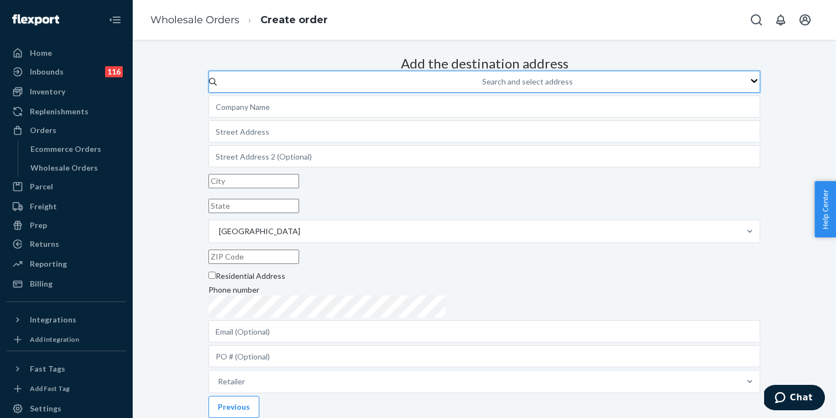
click at [482, 87] on div "Search and select address" at bounding box center [527, 81] width 91 height 11
click at [482, 87] on input "0 results available. Use Up and Down to choose options, press Enter to select t…" at bounding box center [482, 81] width 1 height 11
type input "mia"
click at [476, 87] on input "mia" at bounding box center [482, 81] width 13 height 11
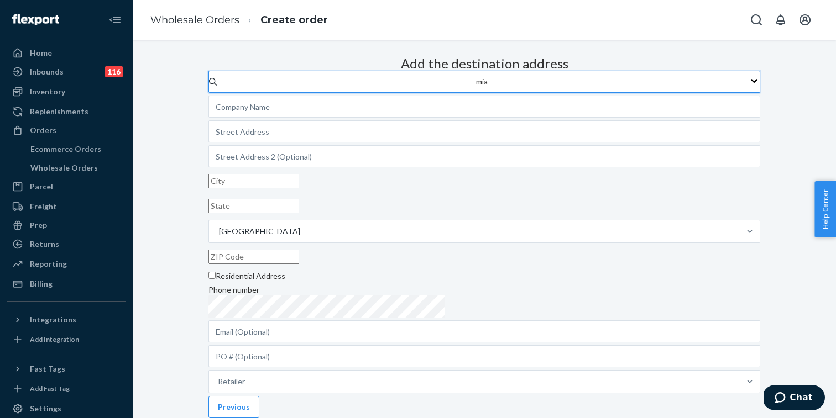
type input "Dolls Kill - [GEOGRAPHIC_DATA]"
type input "[STREET_ADDRESS]"
type input "[GEOGRAPHIC_DATA]"
type input "FL"
type input "33127"
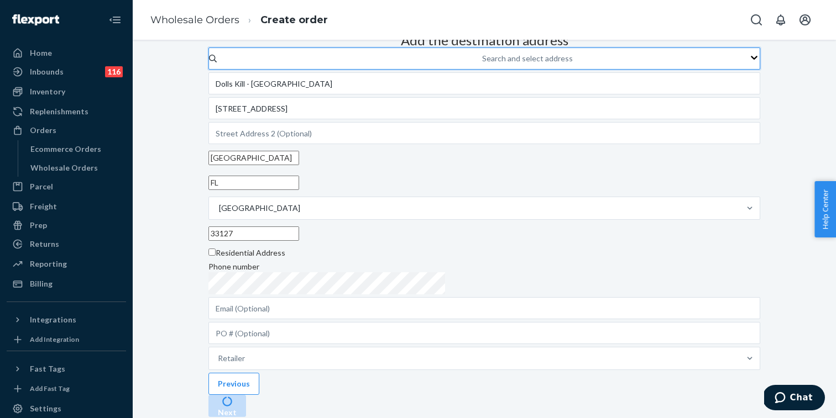
scroll to position [148, 0]
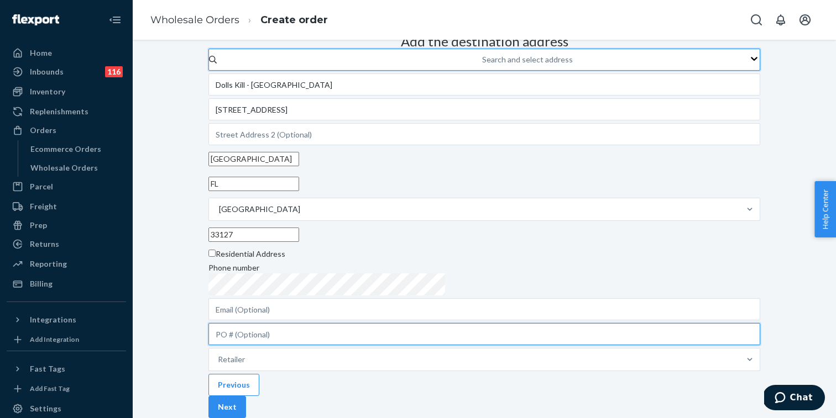
click at [414, 323] on input "text" at bounding box center [484, 334] width 552 height 22
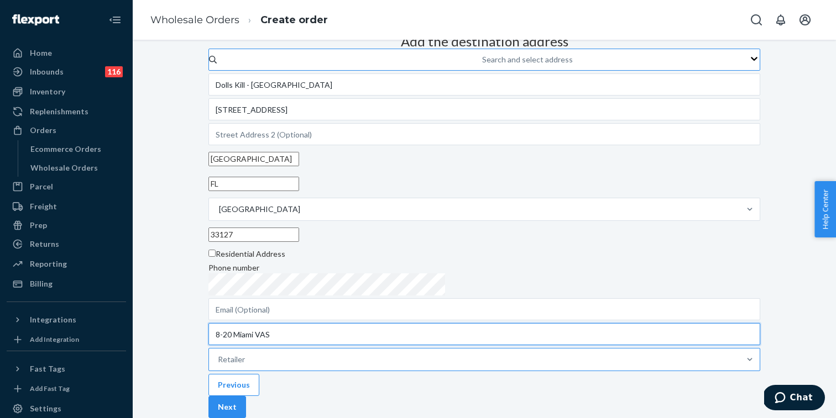
type input "8-20 Miami VAS"
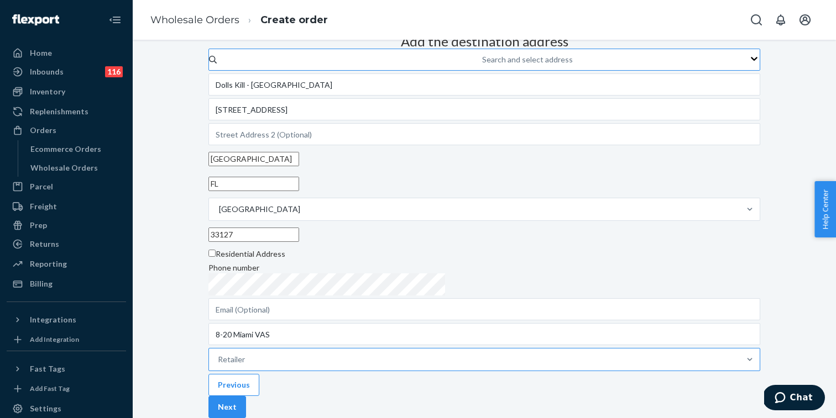
click at [408, 349] on div "Retailer" at bounding box center [474, 360] width 531 height 22
click at [219, 354] on input "Retailer" at bounding box center [218, 359] width 1 height 11
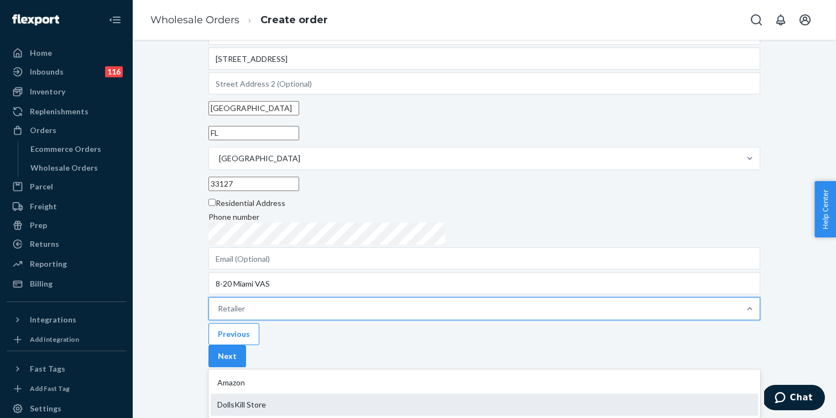
click at [414, 394] on div "DollsKill Store" at bounding box center [484, 405] width 547 height 22
click at [219, 315] on input "option DollsKill Store focused, 2 of 2. 2 results available. Use Up and Down to…" at bounding box center [218, 308] width 1 height 11
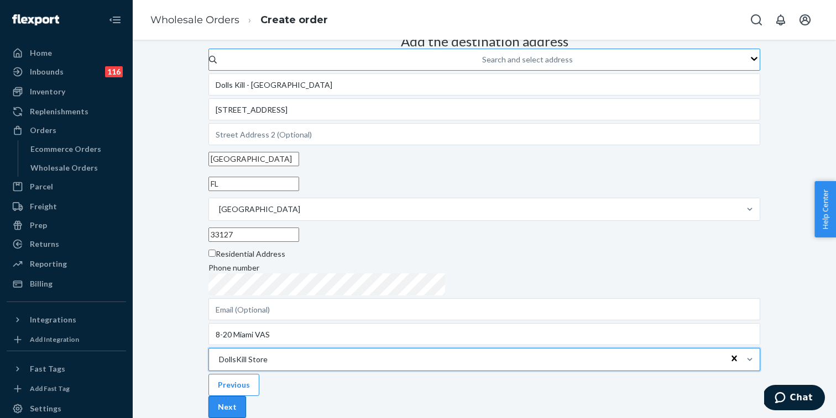
click at [246, 396] on button "Next" at bounding box center [227, 407] width 38 height 22
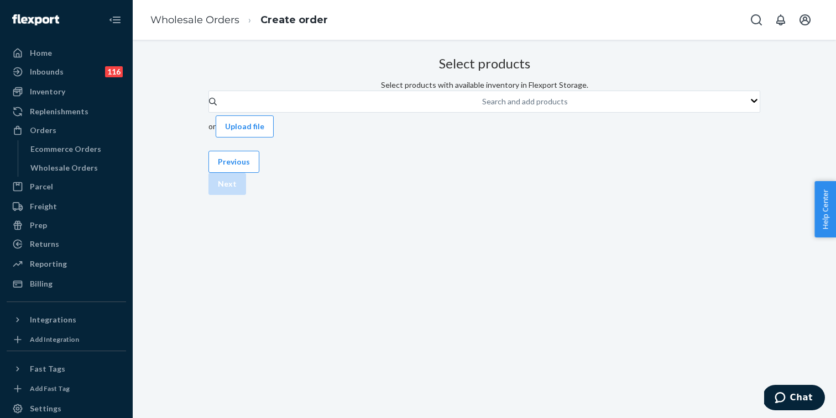
scroll to position [0, 0]
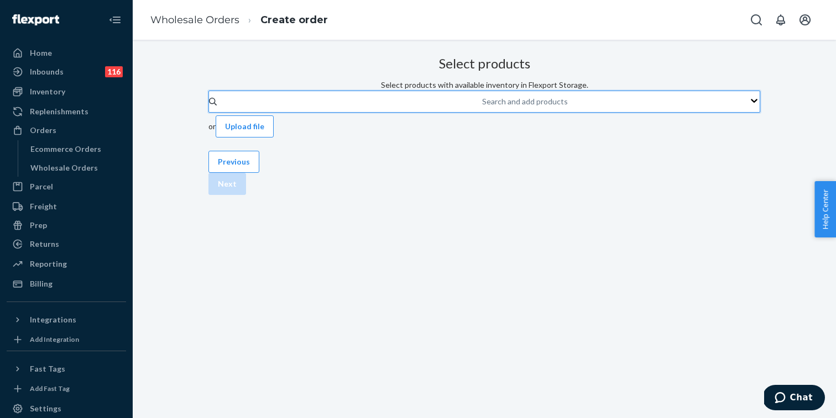
click at [482, 108] on div "Search and add products" at bounding box center [482, 101] width 1 height 13
click at [482, 107] on input "0 results available. Use Up and Down to choose options, press Enter to select t…" at bounding box center [482, 101] width 1 height 11
paste input "S932660"
type input "S932660"
paste input "S18915440"
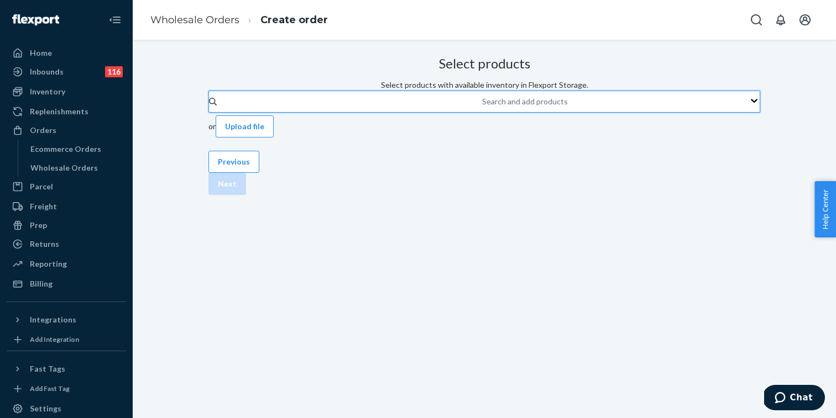
type input "S18915440"
click at [482, 107] on div "Search and add products" at bounding box center [525, 101] width 86 height 11
click at [482, 107] on input "0 results available. Select is focused ,type to refine list, press Down to open…" at bounding box center [482, 101] width 1 height 11
paste input "S93266"
type input "S93266"
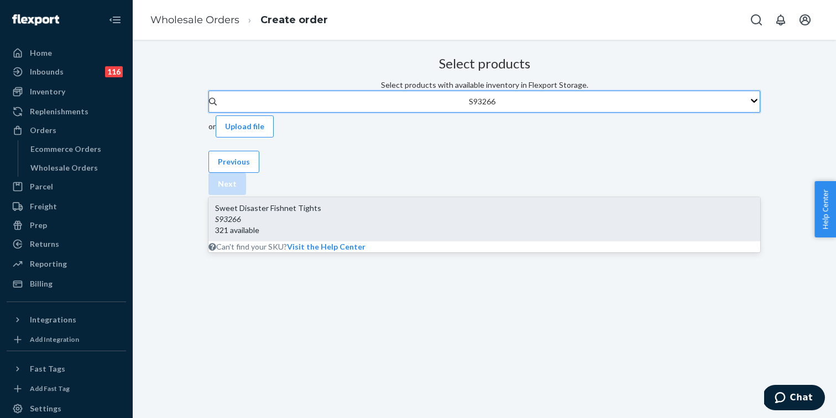
click at [323, 214] on div "S93266" at bounding box center [484, 219] width 538 height 11
click at [469, 107] on input "S93266" at bounding box center [483, 101] width 28 height 11
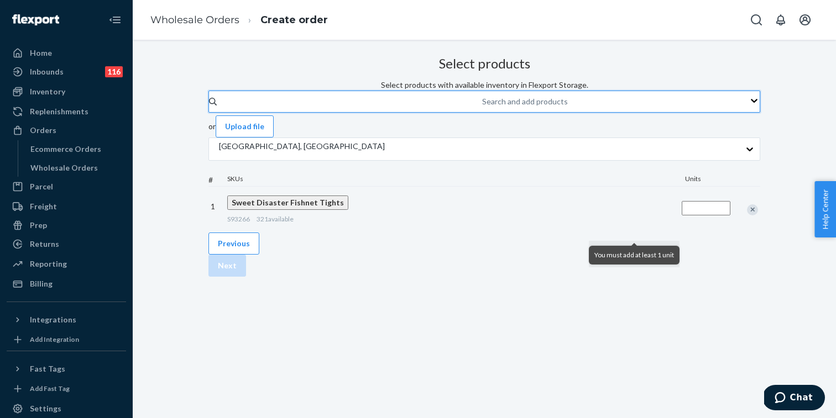
click at [682, 216] on input "Quantity" at bounding box center [706, 208] width 49 height 14
type input "20"
click at [609, 233] on div "Select products Select products with available inventory in Flexport Storage. S…" at bounding box center [484, 142] width 552 height 181
click at [593, 233] on div "Select products Select products with available inventory in Flexport Storage. S…" at bounding box center [484, 142] width 552 height 181
click at [482, 107] on div "Search and add products" at bounding box center [525, 101] width 86 height 11
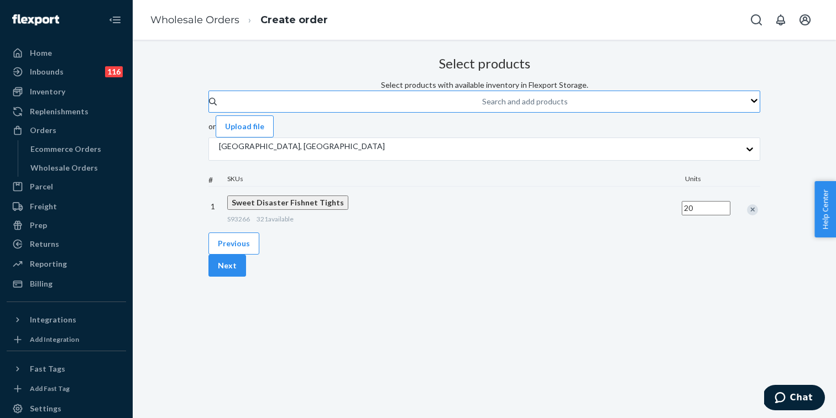
click at [482, 107] on input "Search and add products" at bounding box center [482, 101] width 1 height 11
paste input "S1891544"
type input "S1891544"
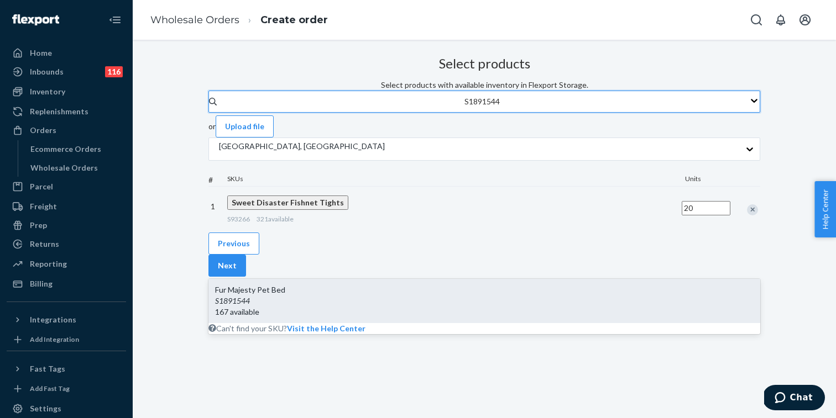
click at [331, 285] on div "Fur Majesty Pet Bed" at bounding box center [484, 290] width 538 height 11
click at [464, 107] on input "S1891544" at bounding box center [482, 101] width 36 height 11
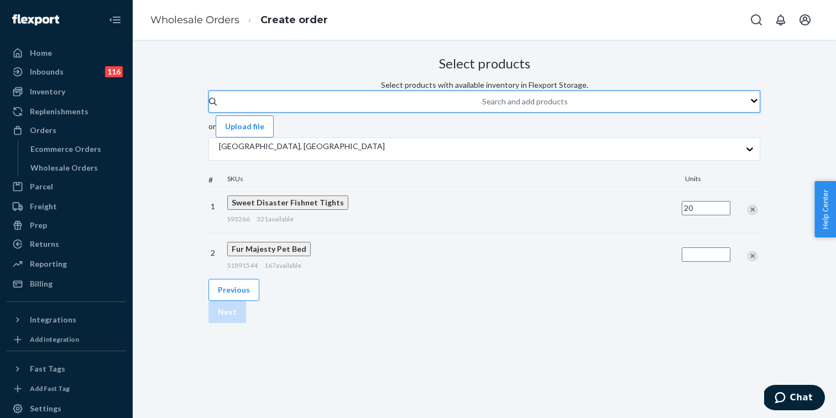
click at [682, 262] on input "Quantity" at bounding box center [706, 255] width 49 height 14
type input "5"
click at [542, 279] on div "Select products Select products with available inventory in Flexport Storage. S…" at bounding box center [484, 165] width 552 height 227
click at [246, 323] on button "Next" at bounding box center [227, 312] width 38 height 22
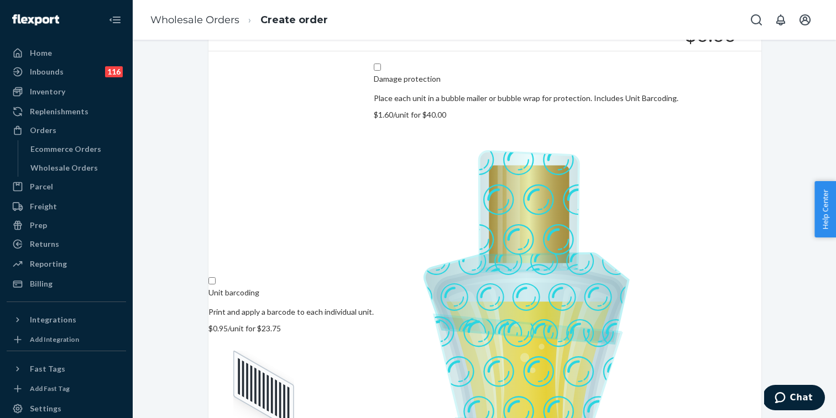
scroll to position [145, 0]
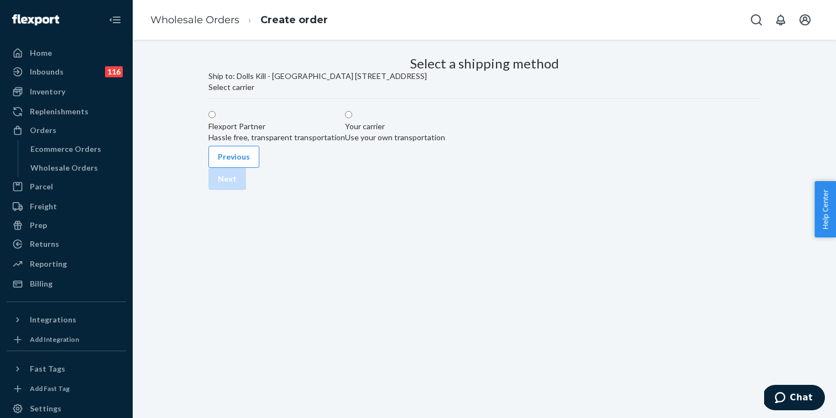
scroll to position [0, 0]
click at [445, 143] on div "Use your own transportation" at bounding box center [395, 137] width 100 height 11
click at [352, 118] on input "Your carrier Use your own transportation" at bounding box center [348, 114] width 7 height 7
radio input "true"
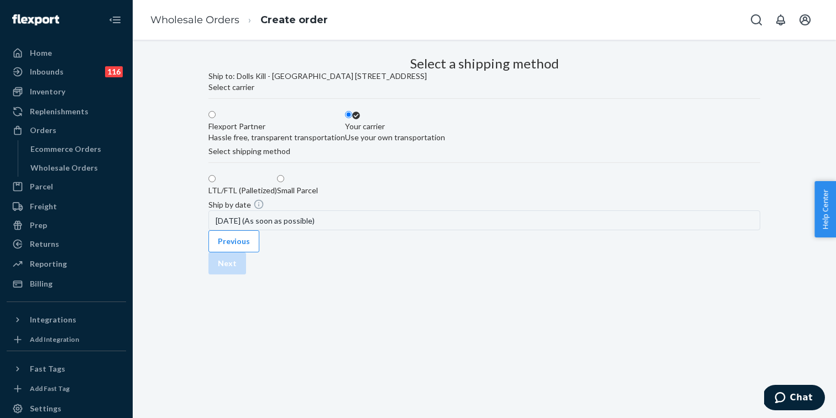
click at [318, 196] on div at bounding box center [297, 196] width 41 height 0
click at [284, 182] on input "Small Parcel" at bounding box center [280, 178] width 7 height 7
radio input "true"
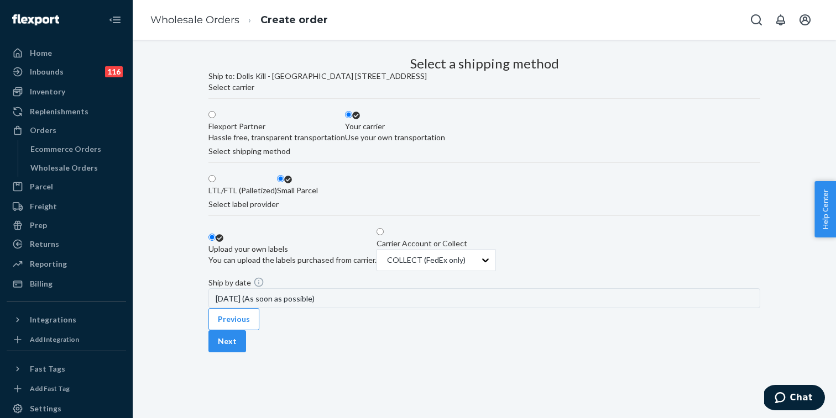
scroll to position [125, 0]
click at [496, 245] on div "Carrier Account or Collect COLLECT (FedEx only)" at bounding box center [435, 256] width 119 height 36
click at [384, 235] on input "Carrier Account or Collect COLLECT (FedEx only)" at bounding box center [379, 231] width 7 height 7
radio input "true"
radio input "false"
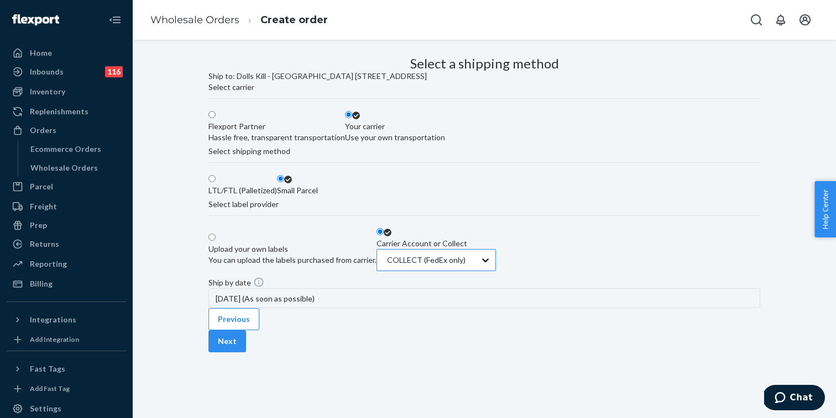
click at [484, 254] on div at bounding box center [435, 260] width 98 height 13
click at [387, 255] on input "COLLECT (FedEx only)" at bounding box center [386, 260] width 1 height 11
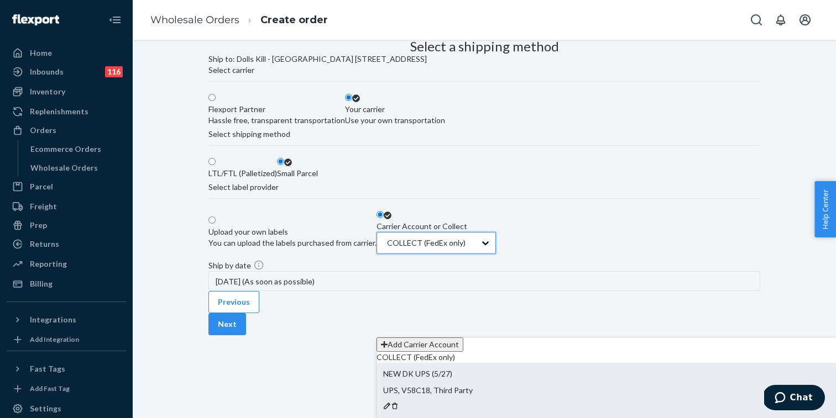
click at [570, 369] on div "NEW DK UPS (5/27) UPS, V58C18, Third Party" at bounding box center [652, 383] width 538 height 28
click at [387, 249] on input "option NEW DK UPS (5/27)-Dolls Kill - Fairfax-UPS-V58C18-75067 focused, 3 of 3.…" at bounding box center [386, 243] width 1 height 11
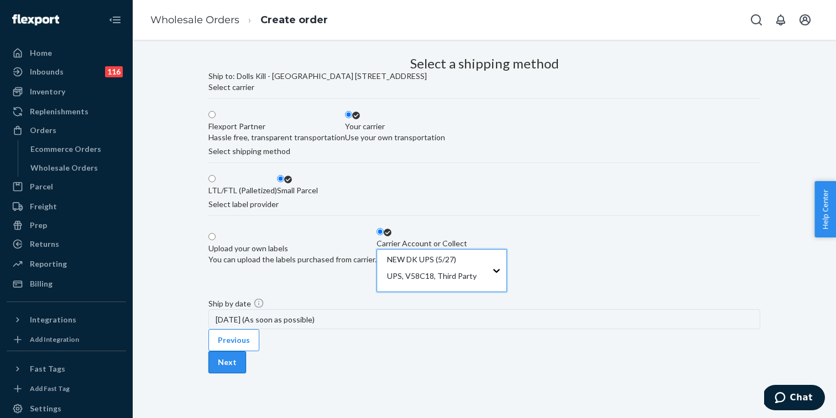
scroll to position [177, 0]
click at [246, 370] on button "Next" at bounding box center [227, 363] width 38 height 22
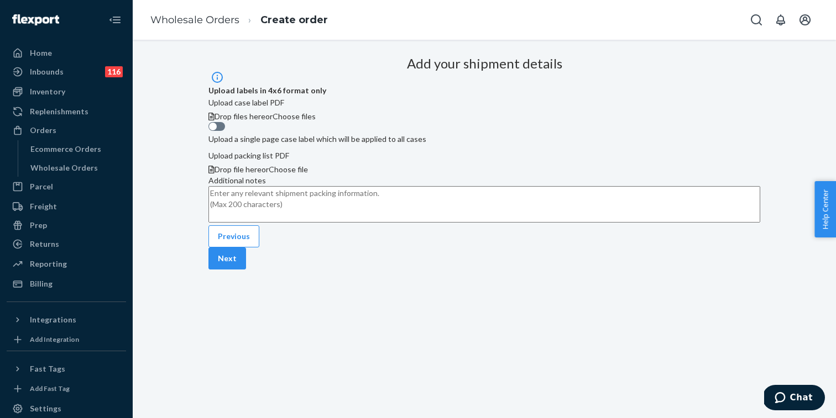
scroll to position [83, 0]
click at [246, 270] on button "Next" at bounding box center [227, 259] width 38 height 22
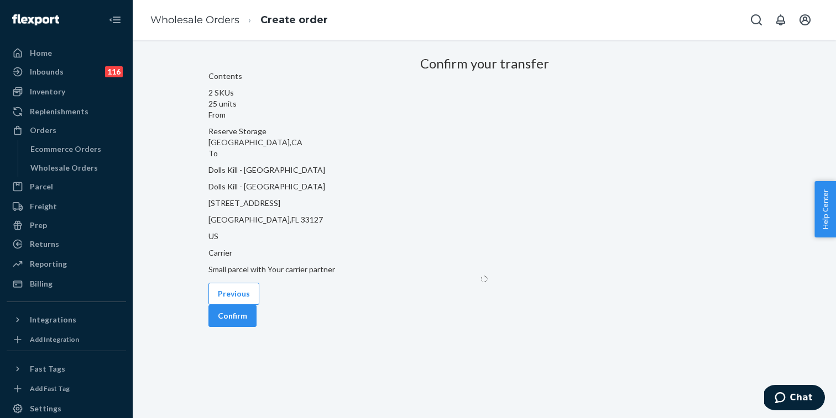
scroll to position [0, 0]
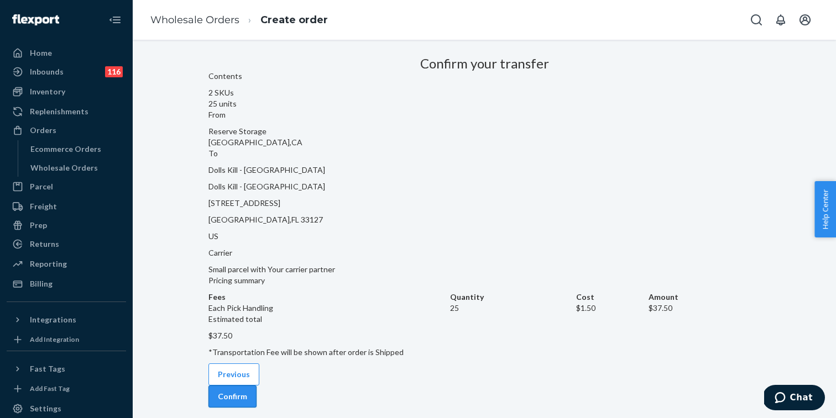
click at [257, 386] on button "Confirm" at bounding box center [232, 397] width 48 height 22
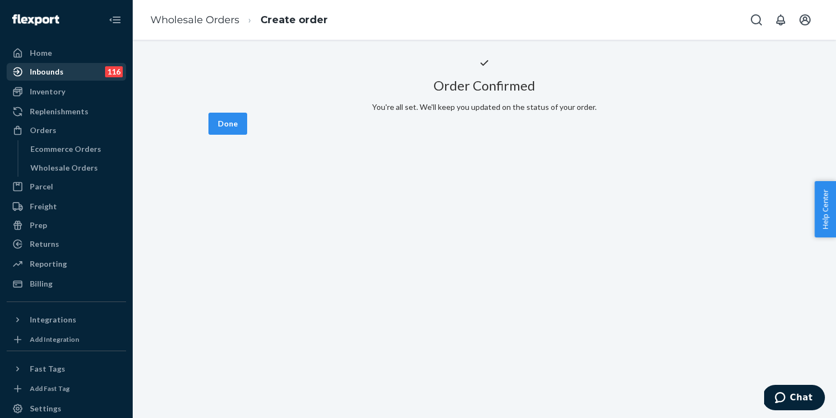
click at [82, 75] on div "Inbounds 116" at bounding box center [66, 71] width 117 height 15
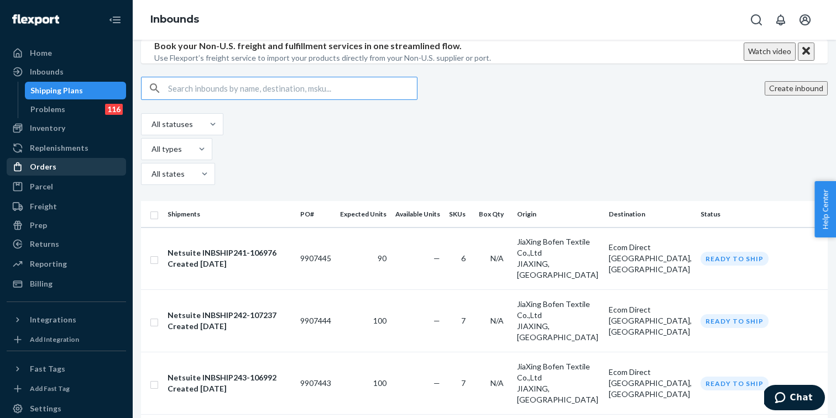
click at [67, 163] on div "Orders" at bounding box center [66, 166] width 117 height 15
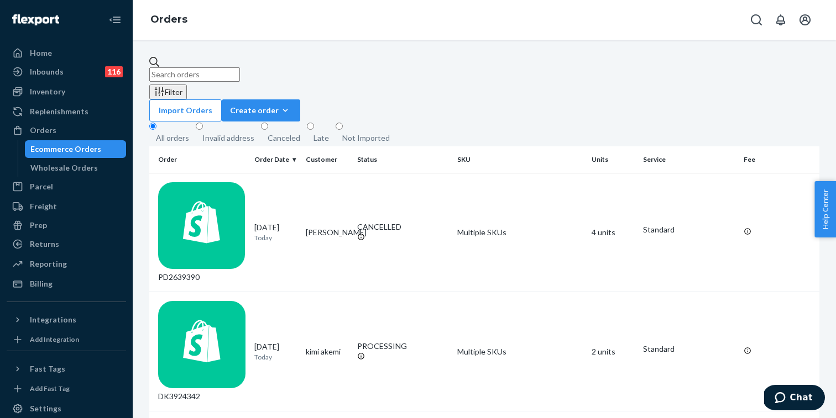
click at [644, 122] on fieldset "All orders Invalid address Canceled Late Not Imported" at bounding box center [484, 134] width 670 height 25
click at [292, 105] on div "Create order" at bounding box center [261, 110] width 62 height 11
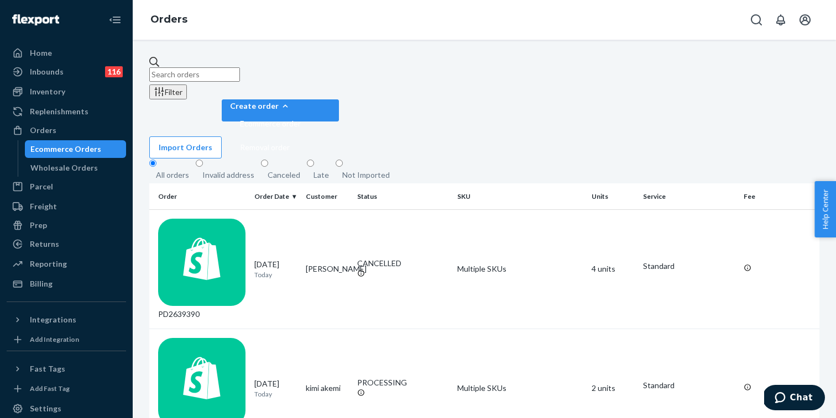
click at [694, 159] on fieldset "All orders Invalid address Canceled Late Not Imported" at bounding box center [484, 171] width 670 height 25
click at [83, 172] on div "Wholesale Orders" at bounding box center [63, 168] width 67 height 11
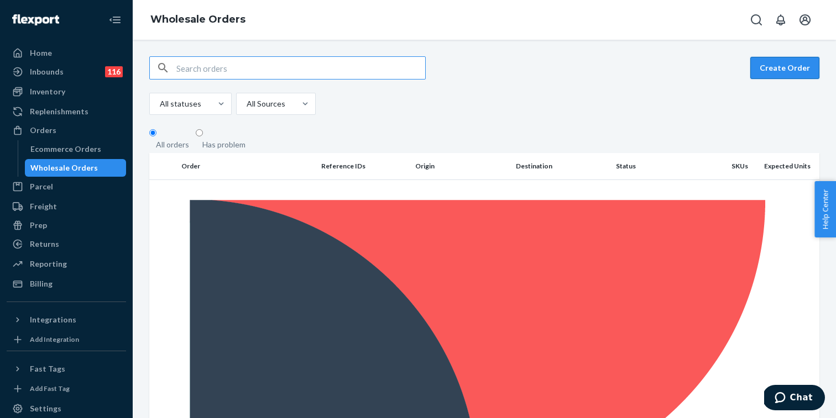
click at [794, 68] on button "Create Order" at bounding box center [784, 68] width 69 height 22
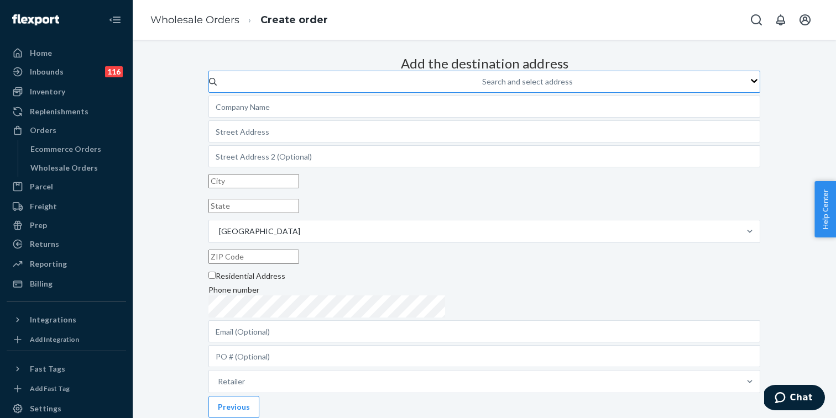
click at [482, 87] on div "Search and select address" at bounding box center [527, 81] width 91 height 11
click at [482, 87] on input "Search and select address" at bounding box center [482, 81] width 1 height 11
type input "fair"
click at [477, 87] on input "fair" at bounding box center [483, 81] width 13 height 11
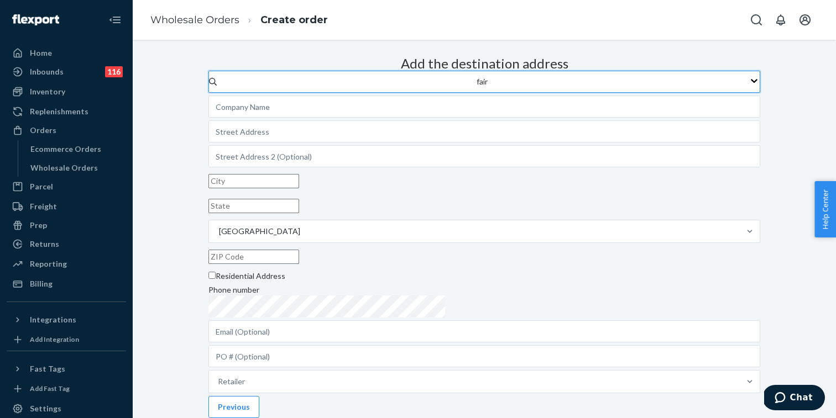
type input "Dolls Kill - Fairfax"
type input "[STREET_ADDRESS]"
type input "[GEOGRAPHIC_DATA]"
type input "CA"
type input "90036"
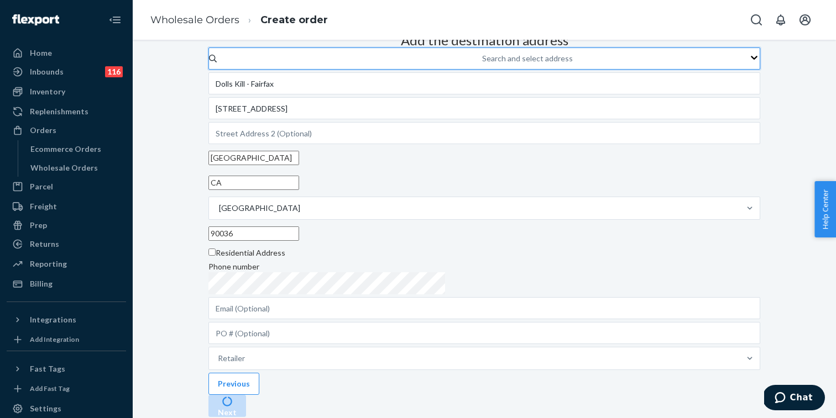
scroll to position [148, 0]
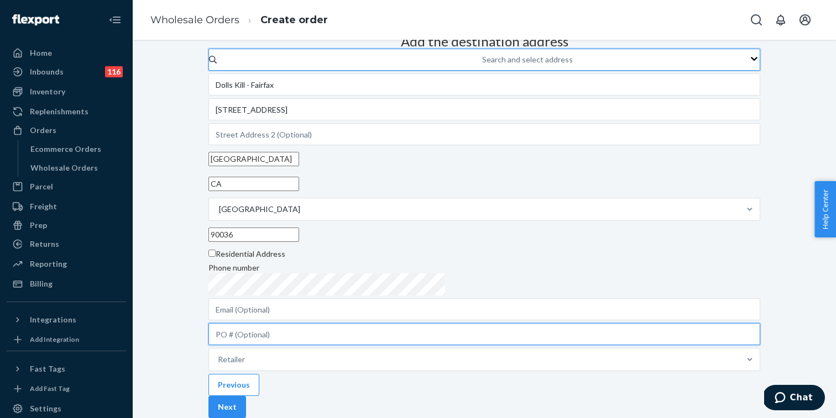
click at [418, 323] on input "text" at bounding box center [484, 334] width 552 height 22
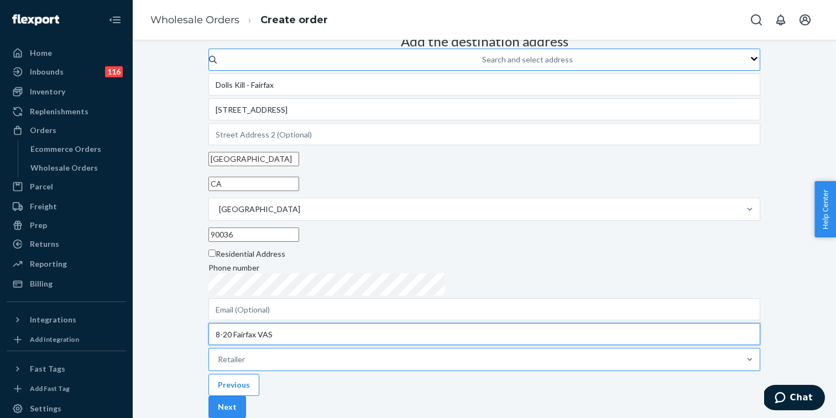
type input "8-20 Fairfax VAS"
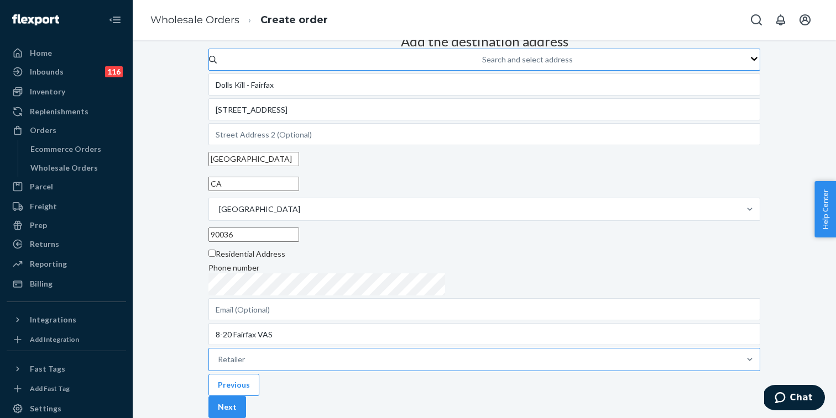
click at [412, 349] on div "Retailer" at bounding box center [474, 360] width 531 height 22
click at [219, 354] on input "Retailer" at bounding box center [218, 359] width 1 height 11
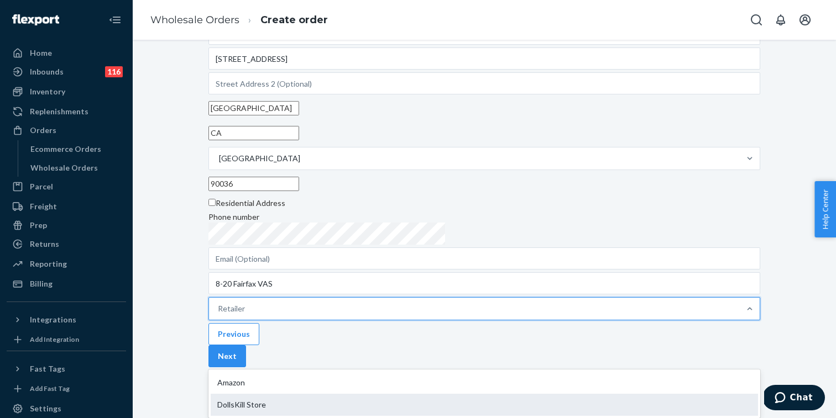
click at [413, 394] on div "DollsKill Store" at bounding box center [484, 405] width 547 height 22
click at [219, 315] on input "option DollsKill Store focused, 2 of 2. 2 results available. Use Up and Down to…" at bounding box center [218, 308] width 1 height 11
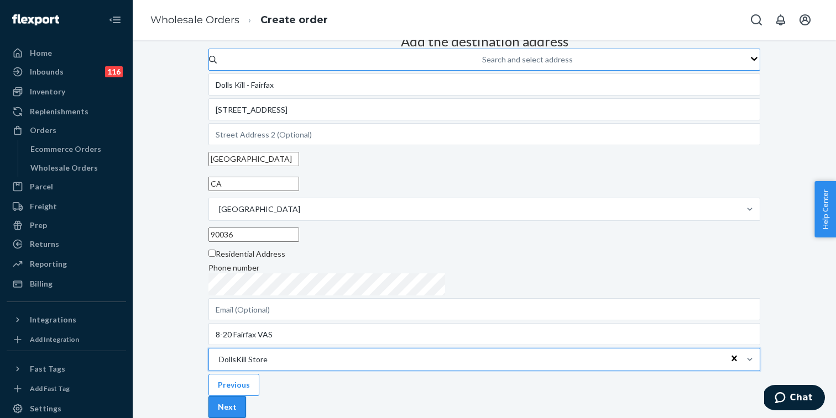
click at [246, 396] on button "Next" at bounding box center [227, 407] width 38 height 22
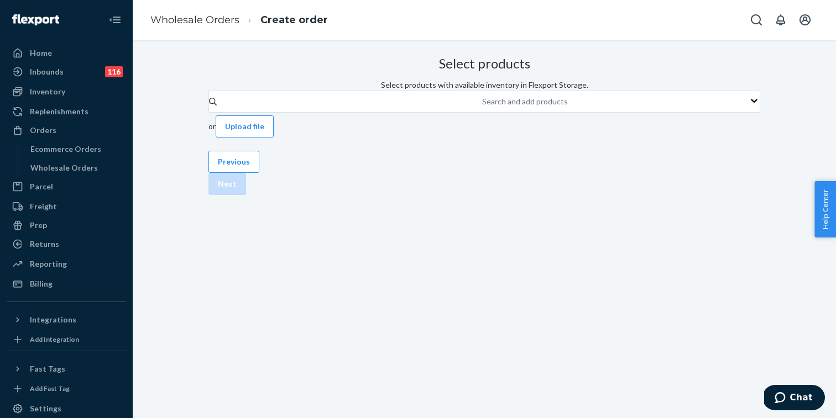
scroll to position [0, 0]
click at [274, 138] on button "Upload file" at bounding box center [245, 127] width 58 height 22
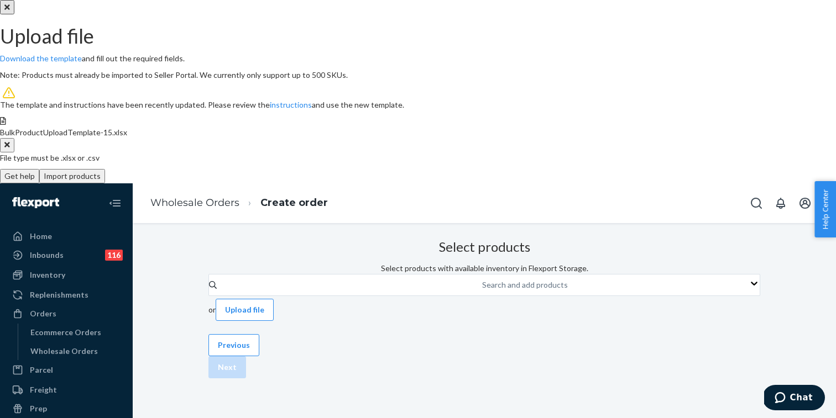
click at [105, 184] on button "Import products" at bounding box center [72, 176] width 66 height 14
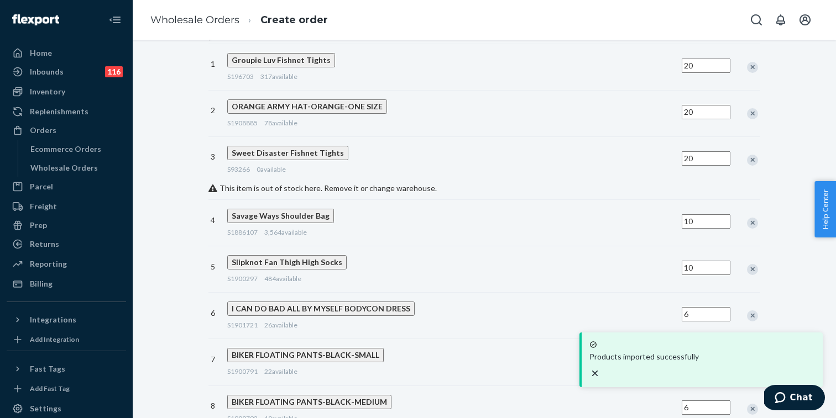
scroll to position [186, 0]
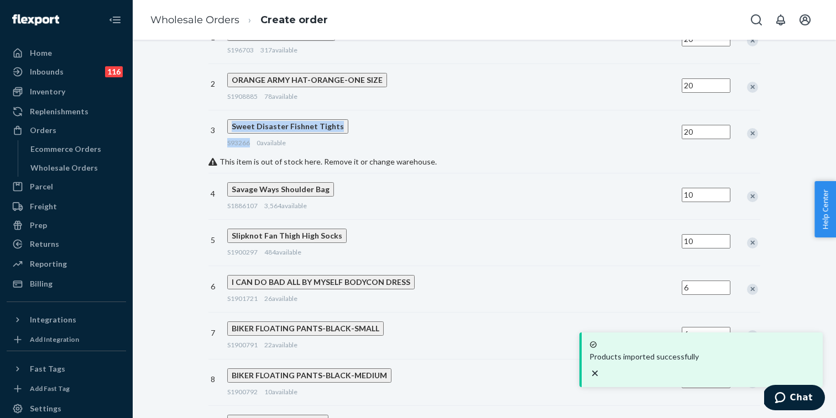
drag, startPoint x: 316, startPoint y: 161, endPoint x: 290, endPoint y: 161, distance: 25.4
click at [290, 156] on div "3 Sweet Disaster Fishnet Tights S93266 0 available 20" at bounding box center [484, 133] width 552 height 46
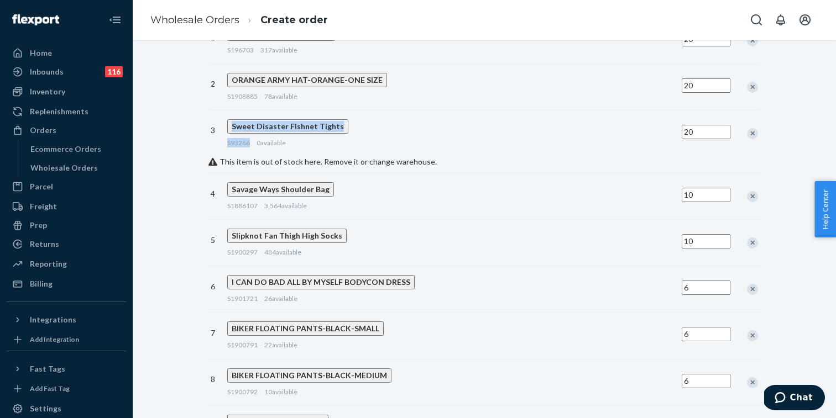
click at [292, 156] on div "Sweet Disaster Fishnet Tights S93266 0 available" at bounding box center [452, 134] width 454 height 46
drag, startPoint x: 291, startPoint y: 161, endPoint x: 315, endPoint y: 162, distance: 23.8
click at [315, 156] on div "Sweet Disaster Fishnet Tights S93266 0 available" at bounding box center [452, 134] width 454 height 46
copy span "S93266"
click at [747, 139] on div "Remove Item" at bounding box center [752, 133] width 11 height 11
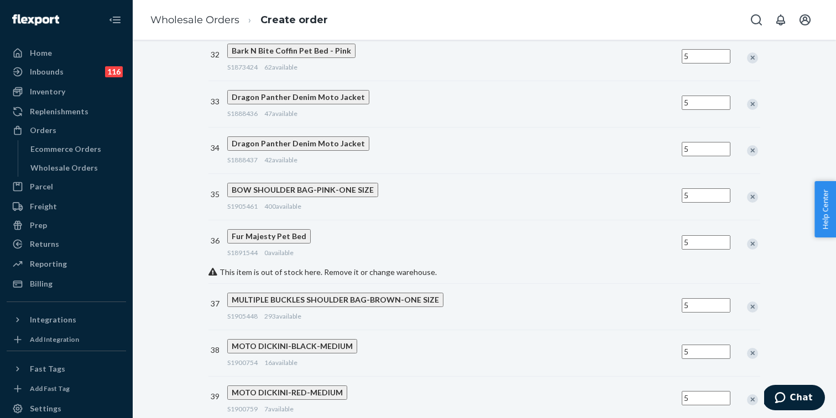
scroll to position [1656, 0]
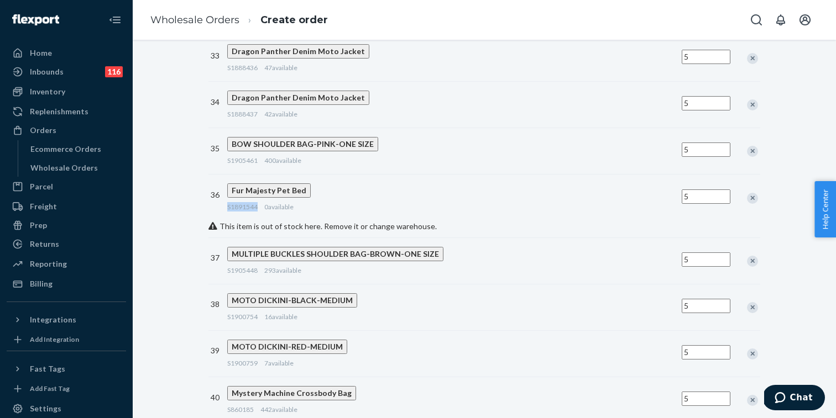
drag, startPoint x: 324, startPoint y: 185, endPoint x: 291, endPoint y: 186, distance: 33.2
click at [291, 186] on div "Fur Majesty Pet Bed S1891544 0 available" at bounding box center [452, 198] width 454 height 46
copy span "S1891544"
click at [747, 193] on div "Remove Item" at bounding box center [752, 198] width 11 height 11
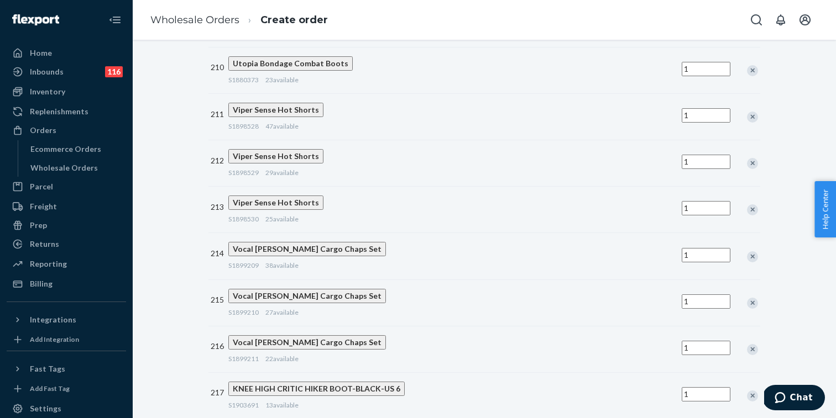
scroll to position [0, 0]
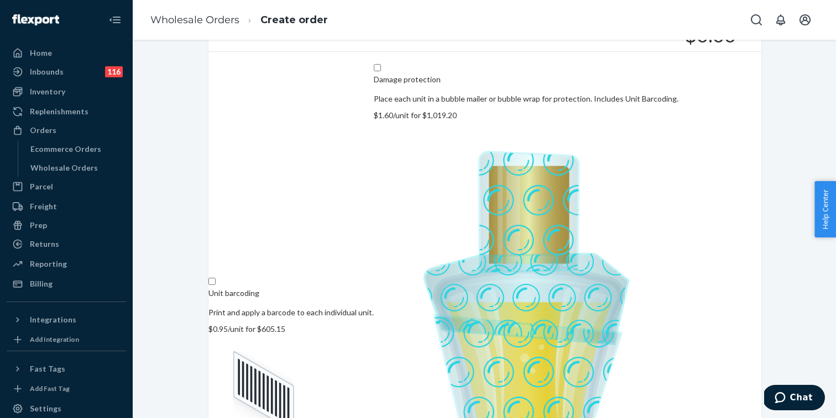
scroll to position [71, 0]
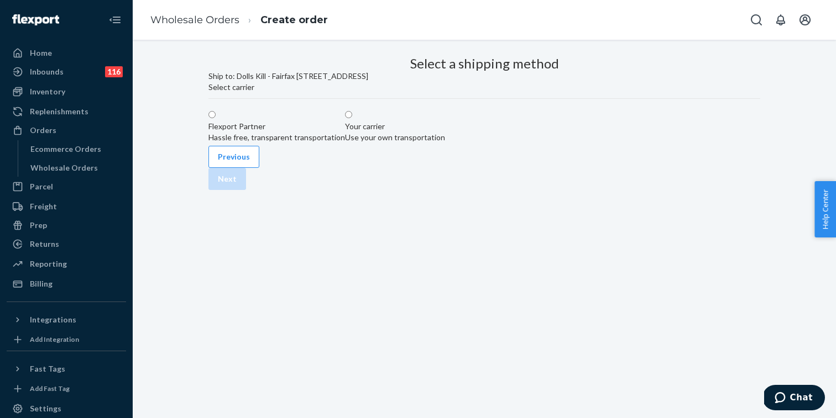
scroll to position [0, 0]
click at [445, 143] on div "Your carrier Use your own transportation" at bounding box center [395, 132] width 100 height 22
click at [352, 118] on input "Your carrier Use your own transportation" at bounding box center [348, 114] width 7 height 7
radio input "true"
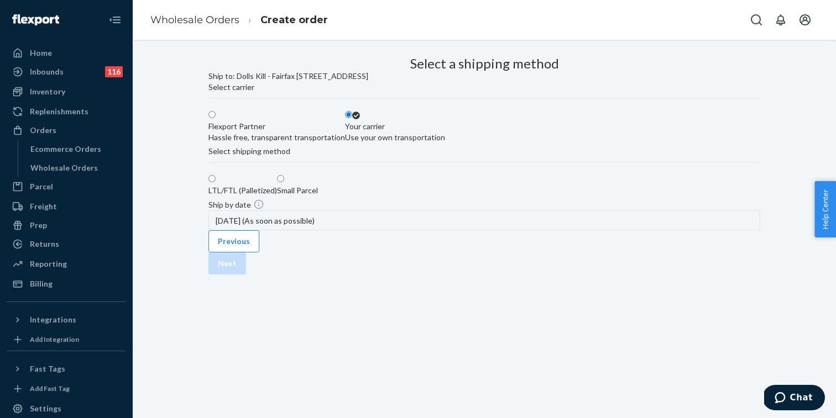
click at [318, 196] on label "Small Parcel" at bounding box center [297, 185] width 41 height 22
click at [284, 182] on input "Small Parcel" at bounding box center [280, 178] width 7 height 7
radio input "true"
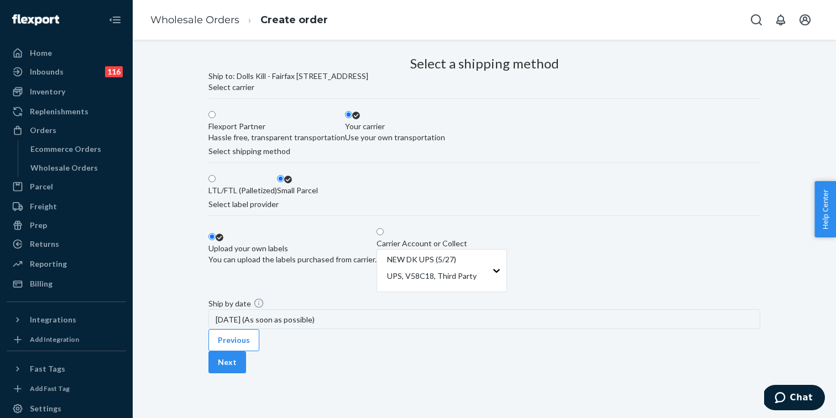
scroll to position [172, 0]
click at [384, 228] on span at bounding box center [384, 232] width 0 height 9
click at [384, 228] on input "Carrier Account or Collect NEW DK UPS (5/27) UPS, V58C18, Third Party" at bounding box center [379, 231] width 7 height 7
radio input "true"
radio input "false"
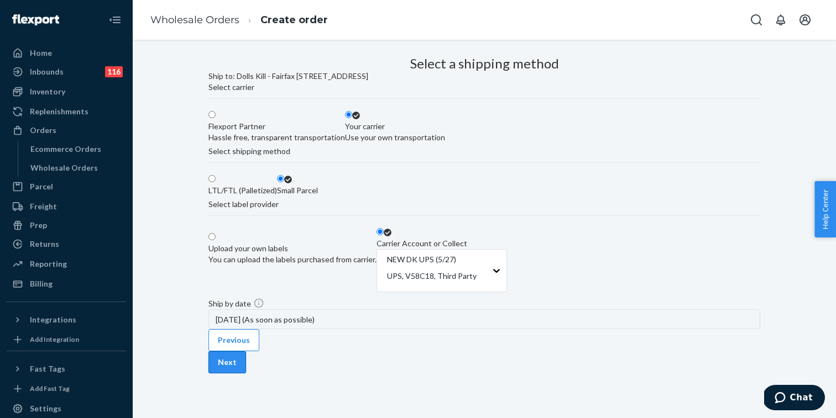
click at [246, 368] on button "Next" at bounding box center [227, 363] width 38 height 22
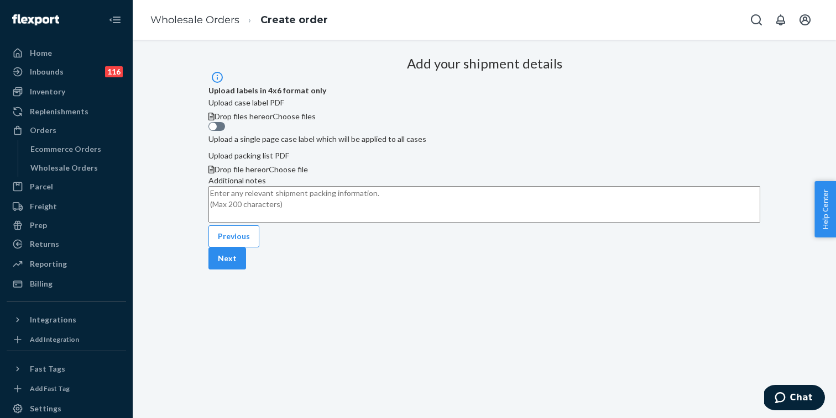
scroll to position [83, 0]
click at [246, 270] on button "Next" at bounding box center [227, 259] width 38 height 22
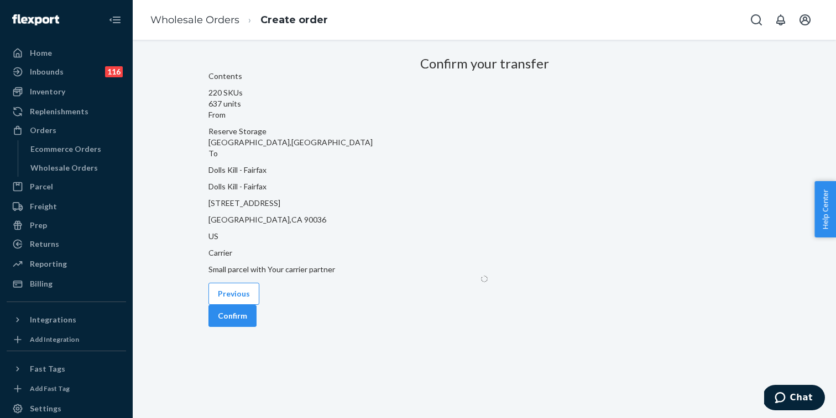
scroll to position [0, 0]
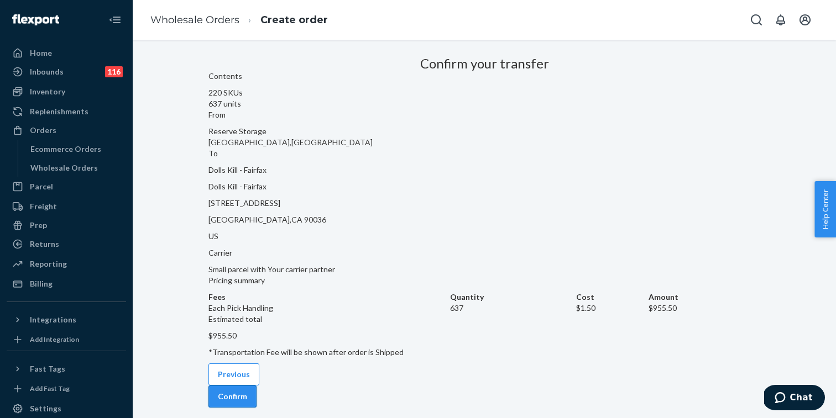
click at [257, 386] on button "Confirm" at bounding box center [232, 397] width 48 height 22
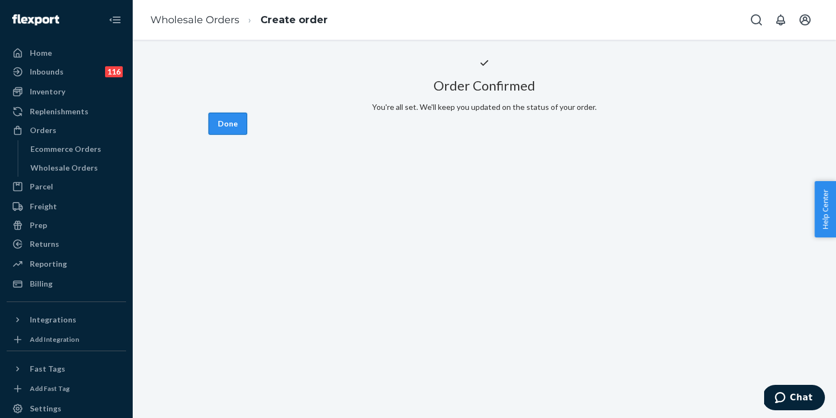
click at [247, 135] on button "Done" at bounding box center [227, 124] width 39 height 22
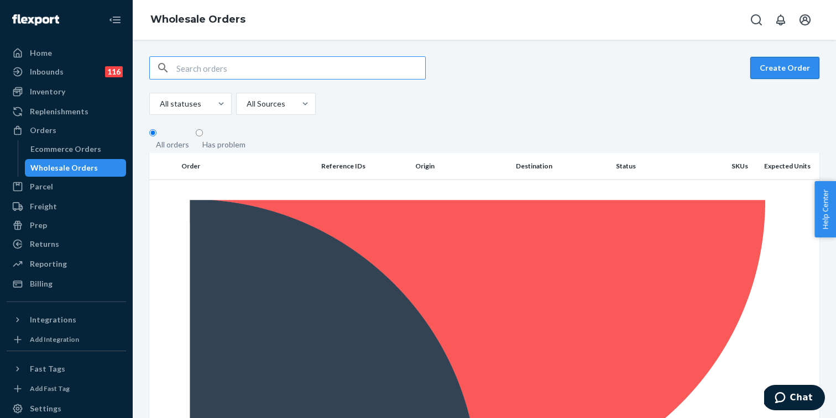
click at [776, 70] on button "Create Order" at bounding box center [784, 68] width 69 height 22
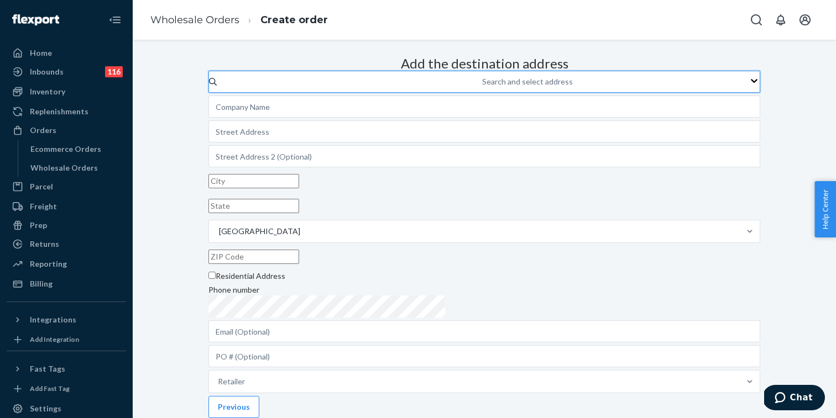
click at [483, 88] on div "Search and select address" at bounding box center [482, 81] width 1 height 13
click at [483, 87] on input "0 results available. Use Up and Down to choose options, press Enter to select t…" at bounding box center [482, 81] width 1 height 11
type input "fair"
click at [477, 87] on input "fair" at bounding box center [483, 81] width 13 height 11
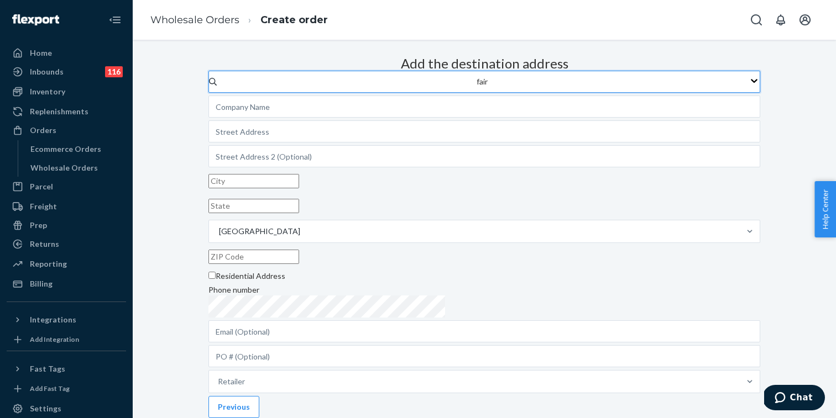
type input "Dolls Kill - Fairfax"
type input "[STREET_ADDRESS]"
type input "[GEOGRAPHIC_DATA]"
type input "CA"
type input "90036"
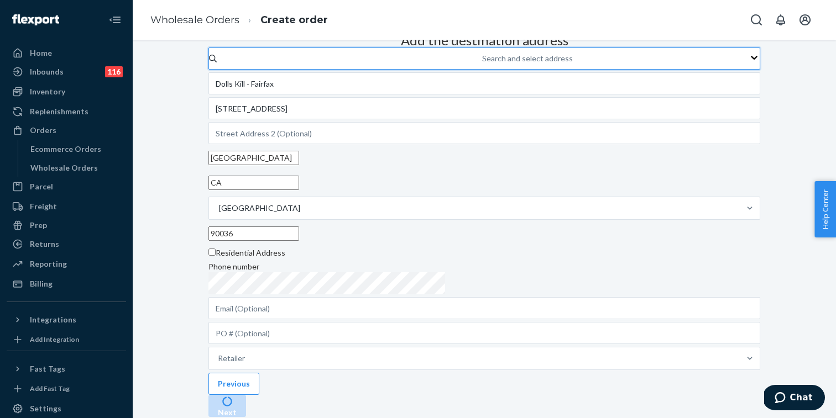
scroll to position [148, 0]
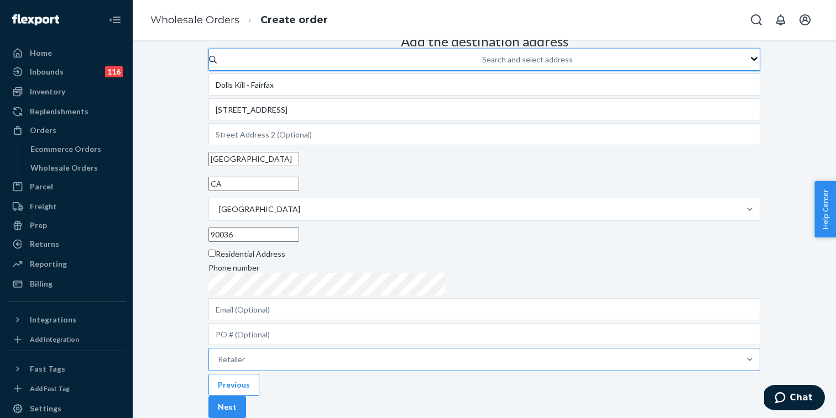
click at [416, 349] on div "Retailer" at bounding box center [474, 360] width 531 height 22
click at [219, 354] on input "Retailer" at bounding box center [218, 359] width 1 height 11
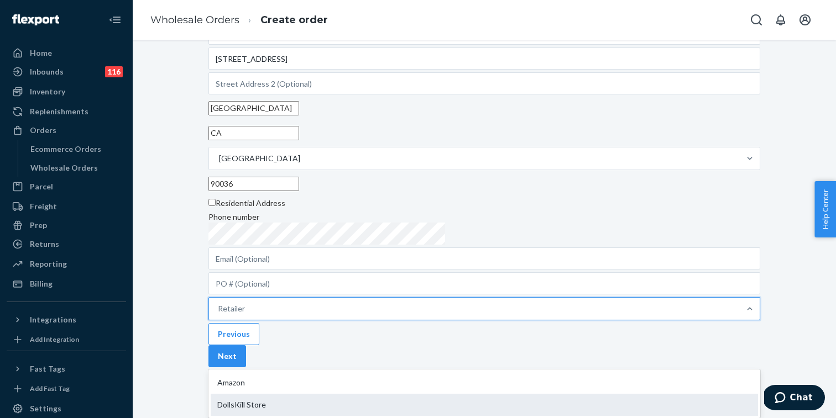
click at [410, 394] on div "DollsKill Store" at bounding box center [484, 405] width 547 height 22
click at [219, 315] on input "option DollsKill Store focused, 2 of 2. 2 results available. Use Up and Down to…" at bounding box center [218, 308] width 1 height 11
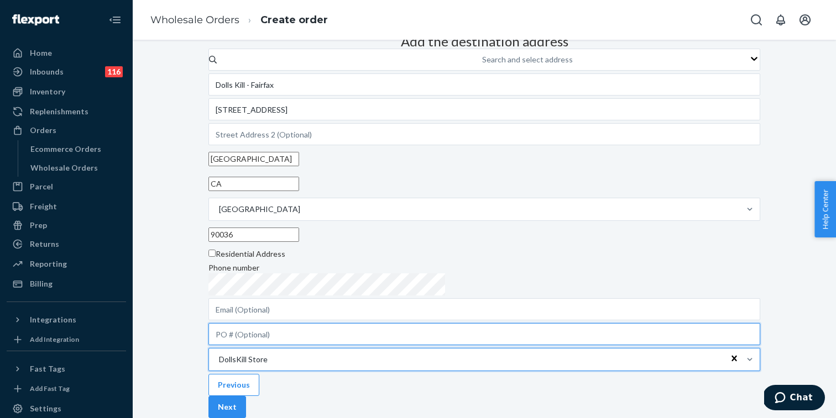
click at [428, 323] on input "text" at bounding box center [484, 334] width 552 height 22
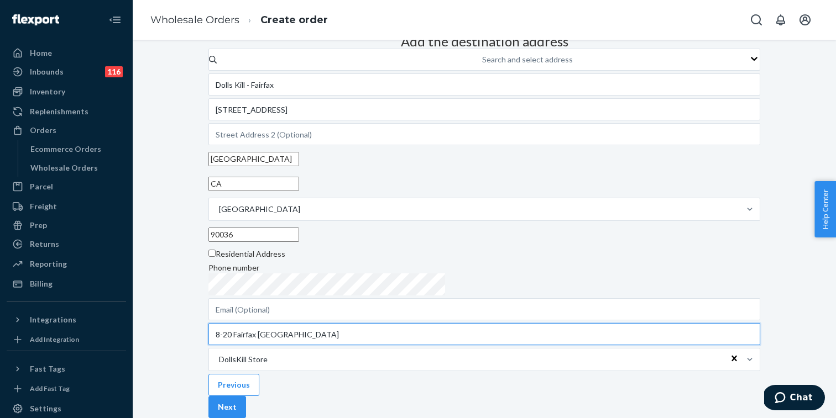
type input "8-20 Fairfax VAS"
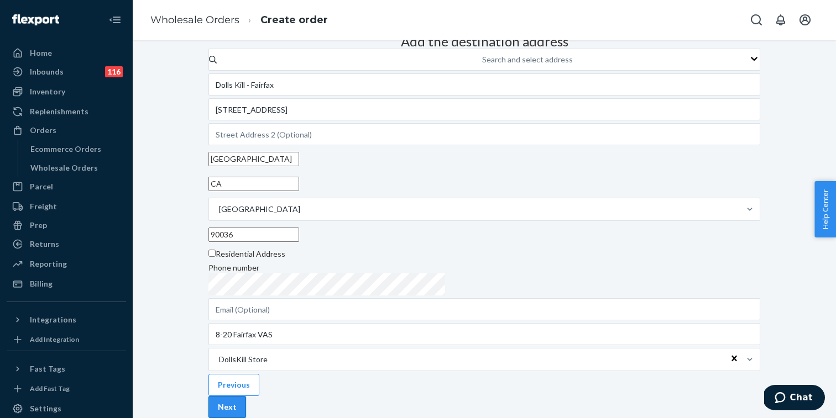
click at [246, 396] on button "Next" at bounding box center [227, 407] width 38 height 22
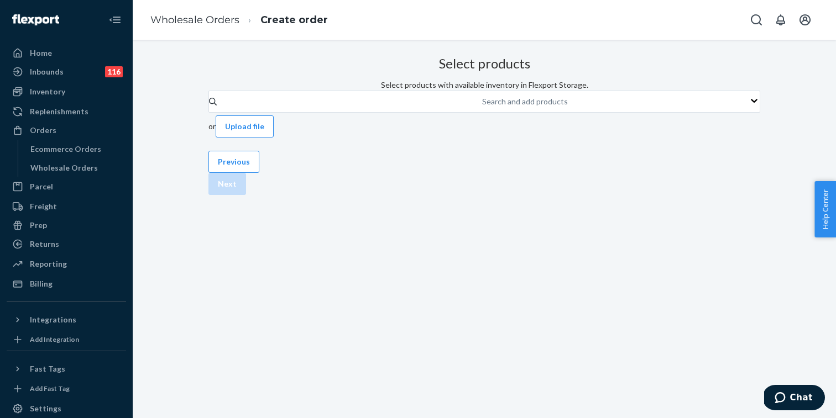
scroll to position [0, 0]
click at [483, 108] on div "Search and add products" at bounding box center [482, 101] width 1 height 13
click at [483, 107] on input "Search and add products" at bounding box center [482, 101] width 1 height 11
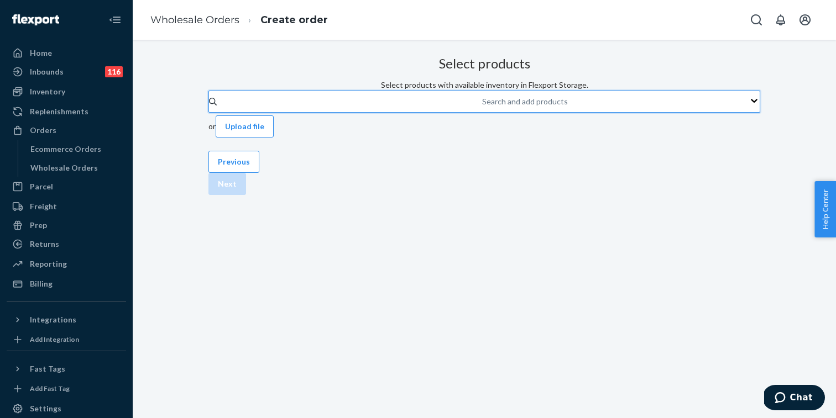
paste input "S93266"
type input "S93266"
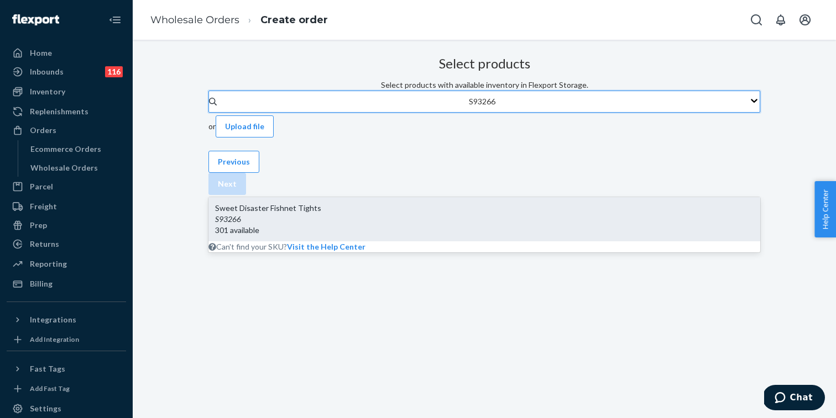
click at [339, 214] on div "S93266" at bounding box center [484, 219] width 538 height 11
click at [469, 107] on input "S93266" at bounding box center [483, 101] width 28 height 11
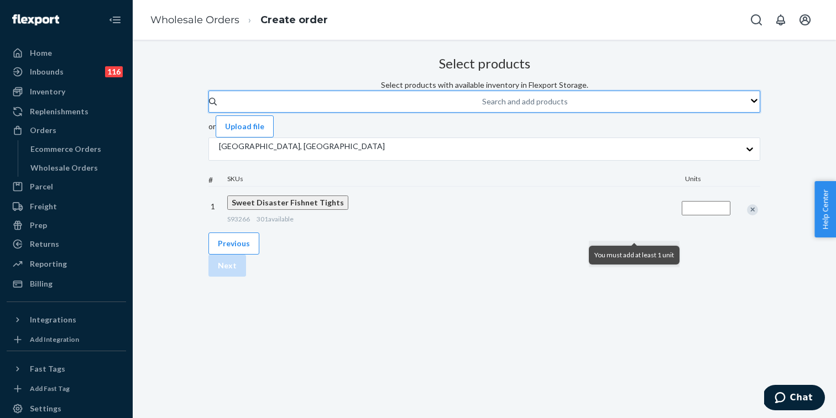
click at [682, 216] on input "Quantity" at bounding box center [706, 208] width 49 height 14
type input "20"
click at [482, 107] on div "Search and add products" at bounding box center [525, 101] width 86 height 11
click at [482, 107] on input "Search and add products" at bounding box center [482, 101] width 1 height 11
paste input "S1891544"
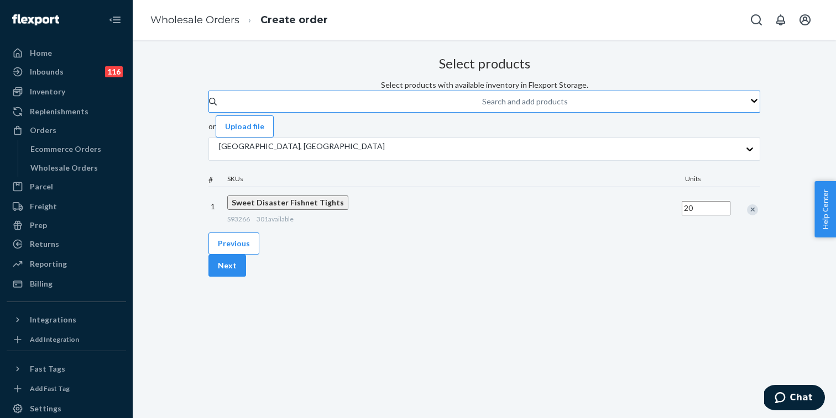
type input "S1891544"
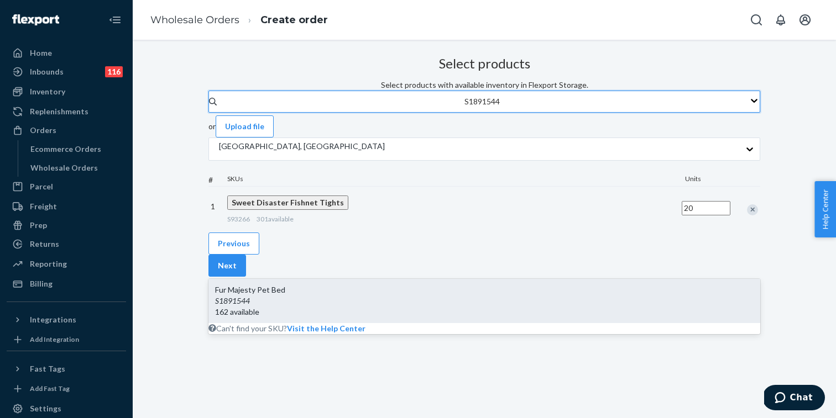
click at [322, 285] on div "Fur Majesty Pet Bed" at bounding box center [484, 290] width 538 height 11
click at [464, 107] on input "S1891544" at bounding box center [482, 101] width 36 height 11
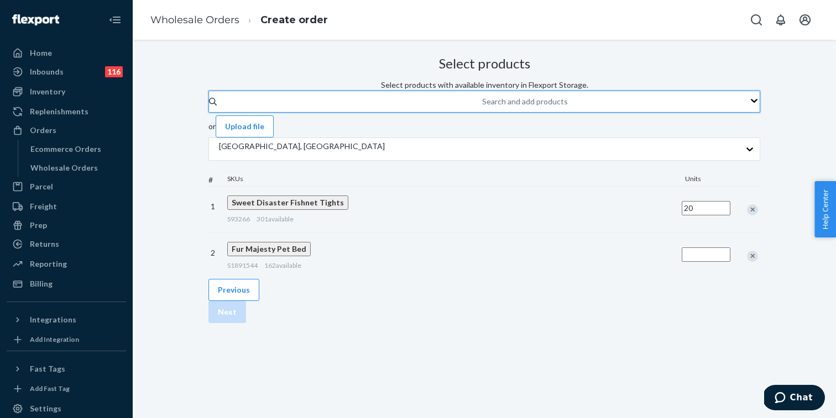
click at [682, 262] on input "Quantity" at bounding box center [706, 255] width 49 height 14
type input "5"
click at [246, 323] on button "Next" at bounding box center [227, 312] width 38 height 22
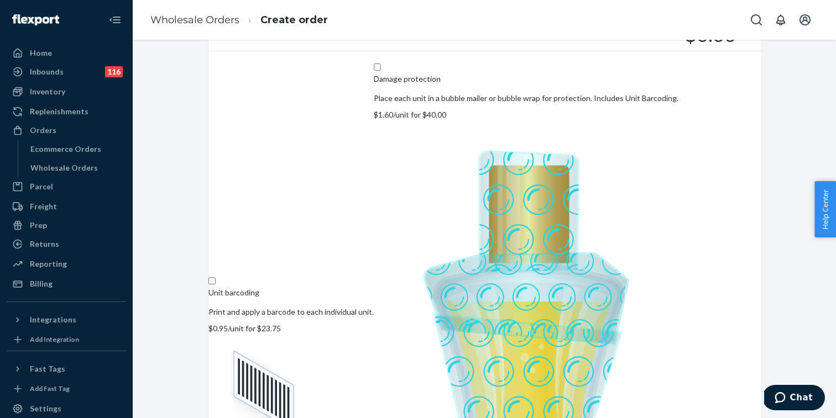
scroll to position [145, 0]
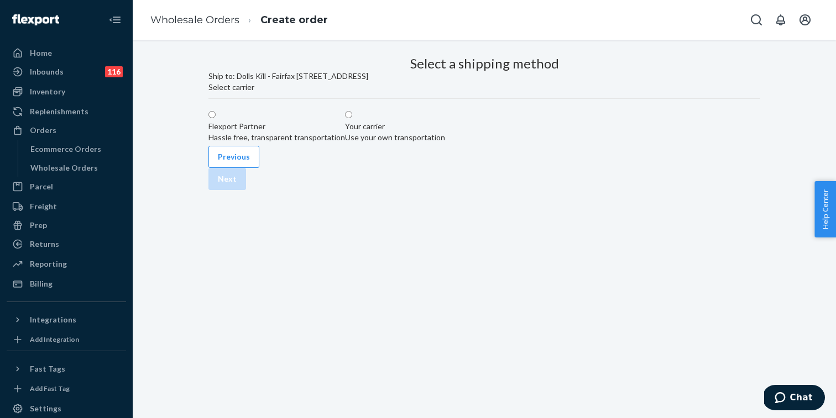
scroll to position [0, 0]
click at [445, 132] on div "Your carrier" at bounding box center [395, 126] width 100 height 11
click at [352, 118] on input "Your carrier Use your own transportation" at bounding box center [348, 114] width 7 height 7
radio input "true"
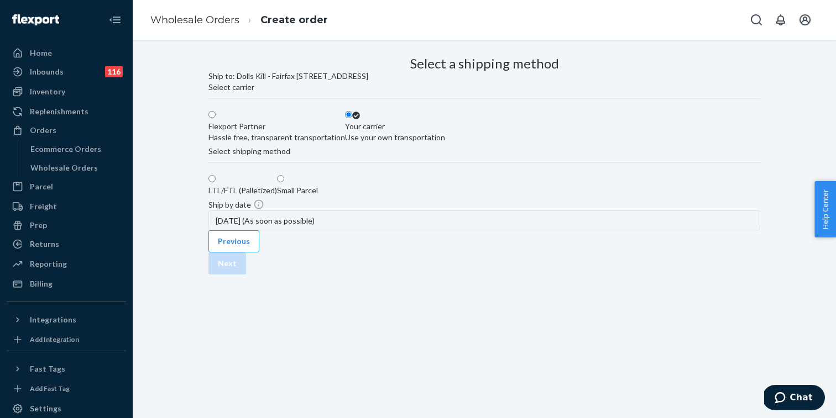
click at [318, 196] on div "Small Parcel" at bounding box center [297, 190] width 41 height 11
click at [284, 182] on input "Small Parcel" at bounding box center [280, 178] width 7 height 7
radio input "true"
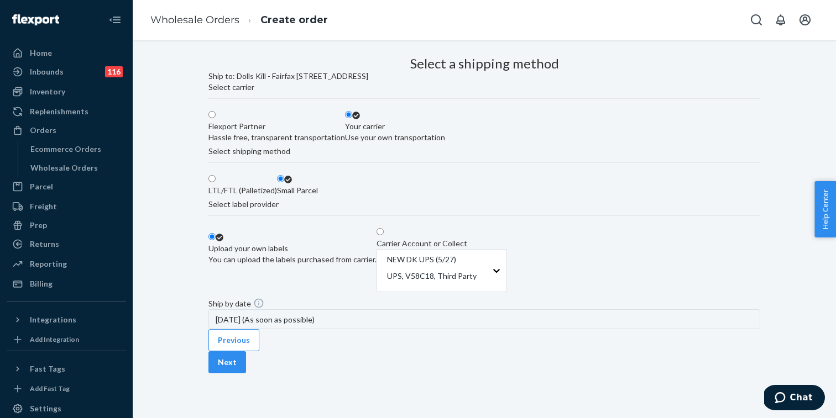
click at [507, 295] on div "Carrier Account or Collect NEW DK UPS (5/27) UPS, V58C18, Third Party" at bounding box center [441, 266] width 130 height 57
click at [384, 235] on input "Carrier Account or Collect NEW DK UPS (5/27) UPS, V58C18, Third Party" at bounding box center [379, 231] width 7 height 7
radio input "true"
radio input "false"
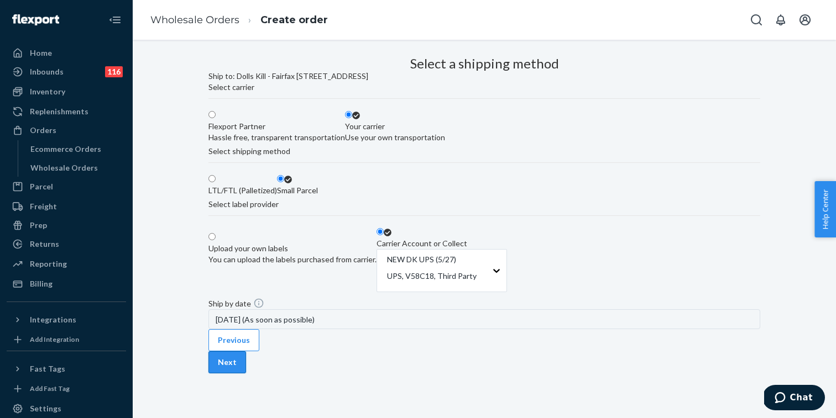
click at [246, 369] on button "Next" at bounding box center [227, 363] width 38 height 22
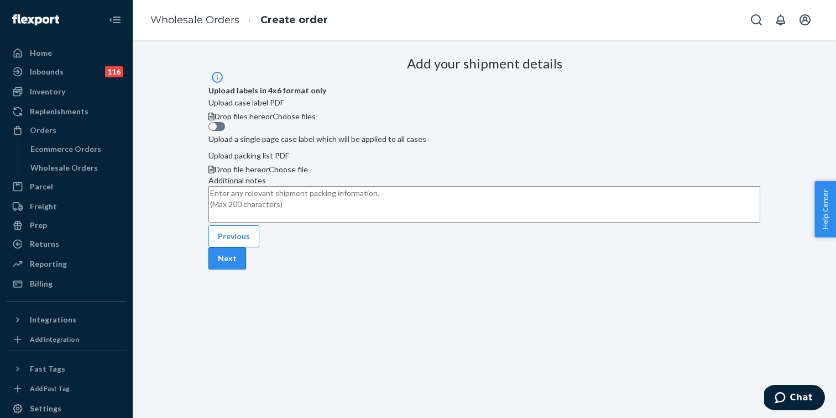
click at [246, 270] on button "Next" at bounding box center [227, 259] width 38 height 22
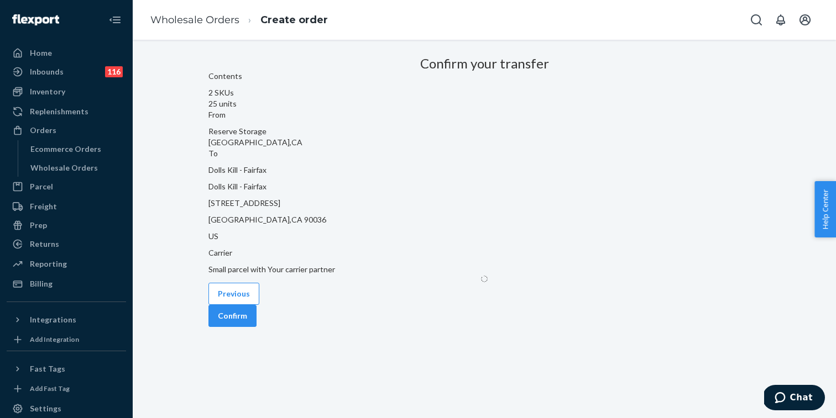
scroll to position [0, 0]
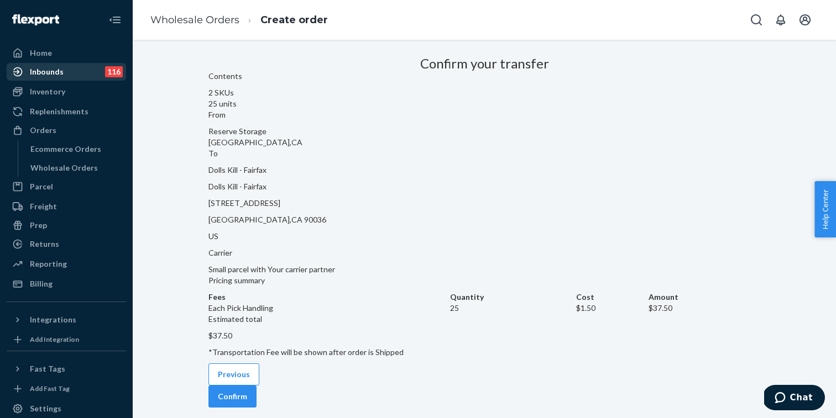
click at [72, 71] on div "Inbounds 116" at bounding box center [66, 71] width 117 height 15
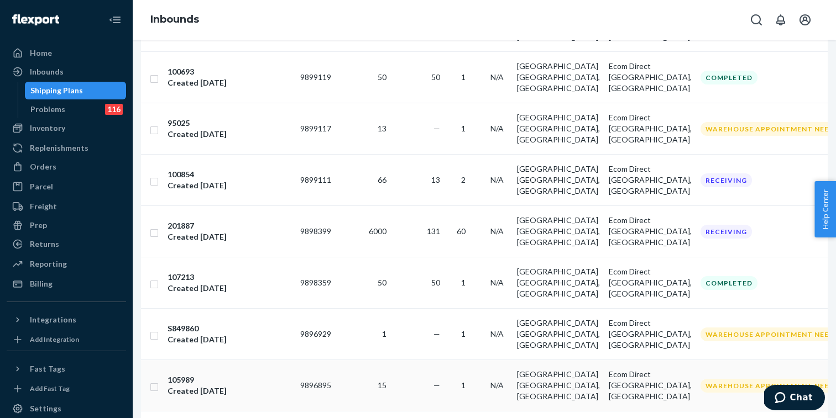
scroll to position [694, 0]
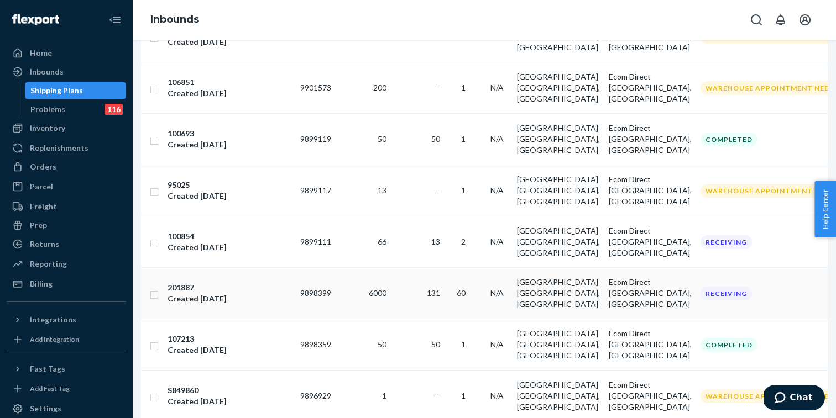
click at [291, 282] on div "201887 Created [DATE]" at bounding box center [230, 293] width 124 height 22
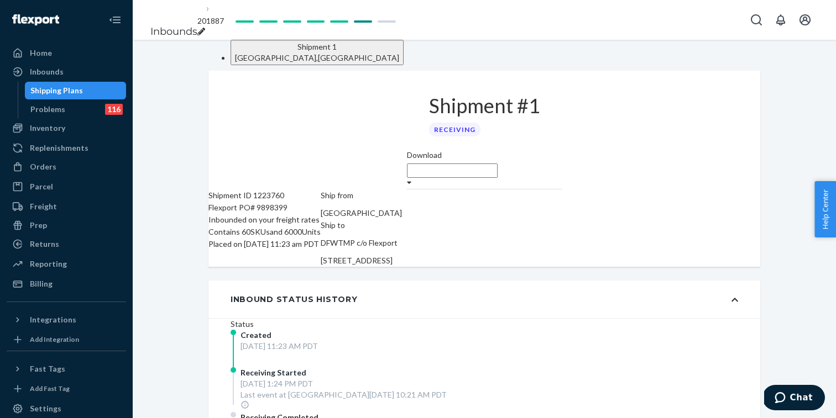
click at [562, 135] on div "Shipment #1 Receiving" at bounding box center [484, 110] width 155 height 79
click at [431, 144] on div "Shipment #1 Receiving" at bounding box center [484, 110] width 155 height 79
click at [70, 90] on div "Shipping Plans" at bounding box center [56, 90] width 53 height 11
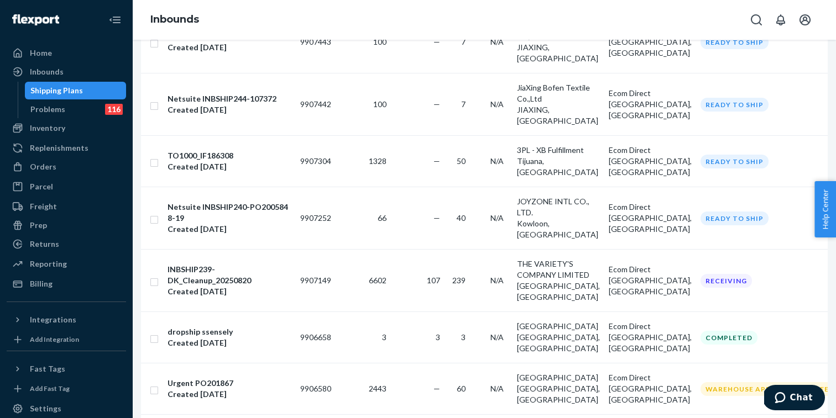
scroll to position [446, 0]
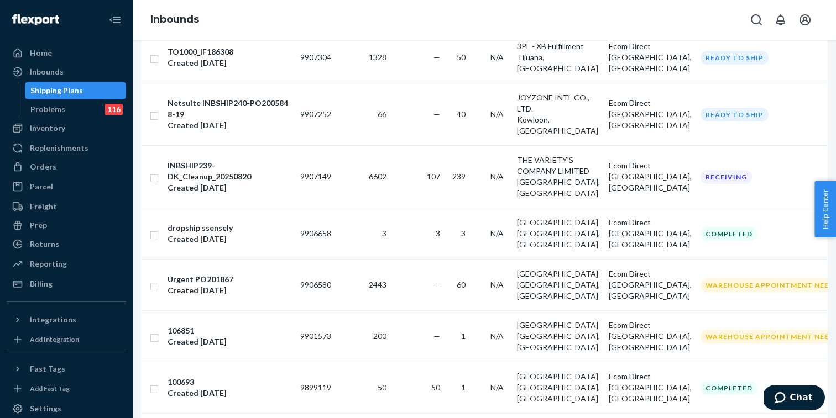
click at [75, 86] on div "Shipping Plans" at bounding box center [56, 90] width 53 height 11
click at [58, 71] on div "Inbounds" at bounding box center [47, 71] width 34 height 11
click at [55, 73] on div "Inbounds" at bounding box center [47, 71] width 34 height 11
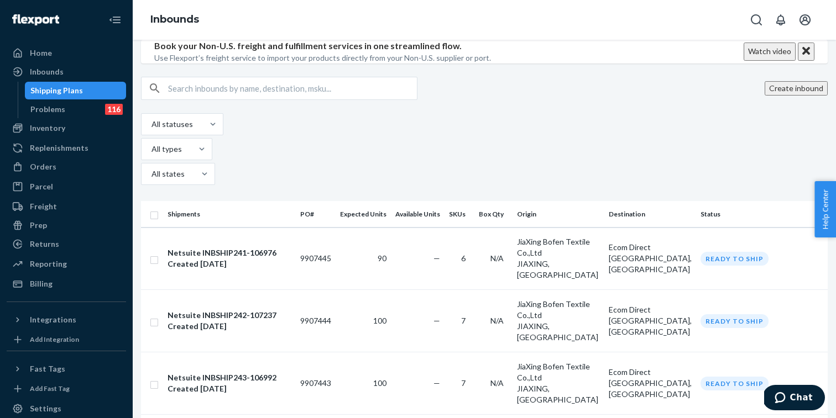
scroll to position [0, 0]
click at [781, 96] on button "Create inbound" at bounding box center [796, 88] width 63 height 14
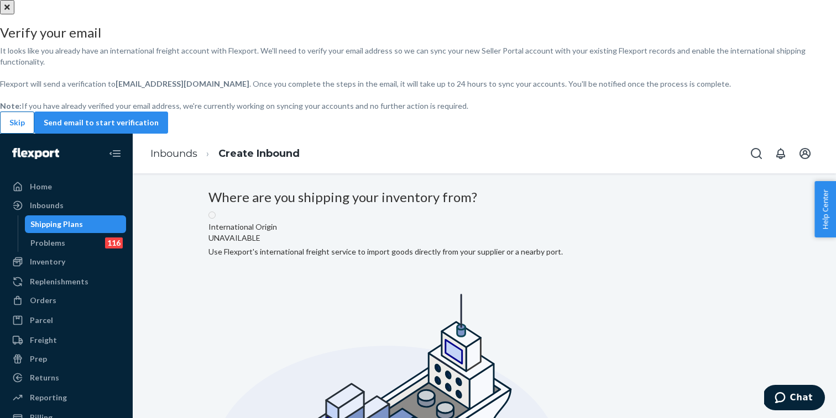
click at [34, 134] on button "Skip" at bounding box center [17, 123] width 34 height 22
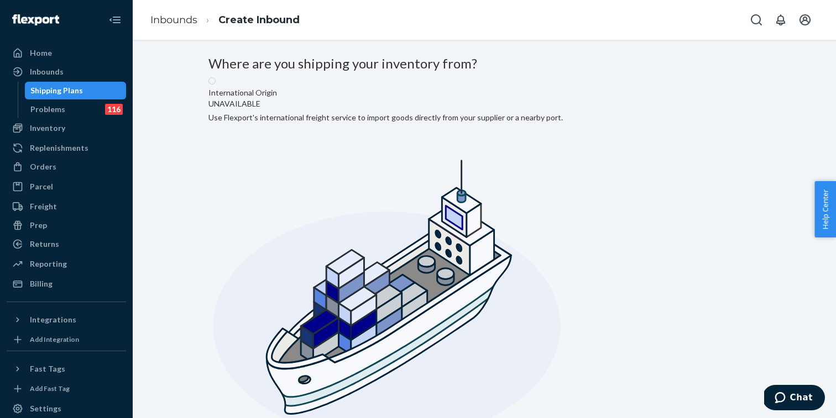
radio input "true"
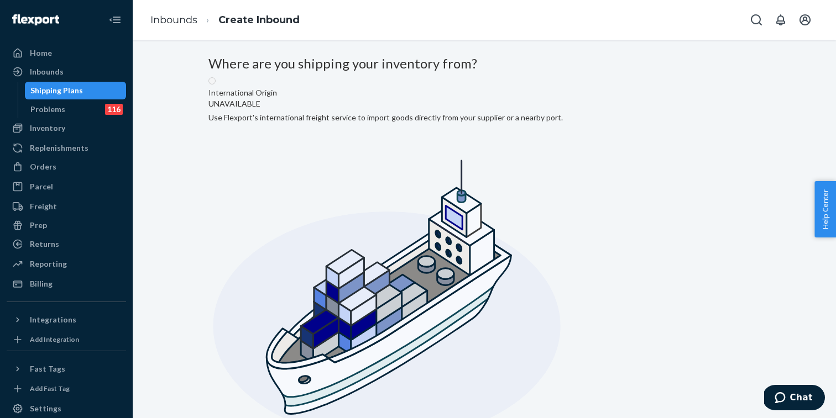
type input "[GEOGRAPHIC_DATA]"
type input "Terminal"
type input "[GEOGRAPHIC_DATA]"
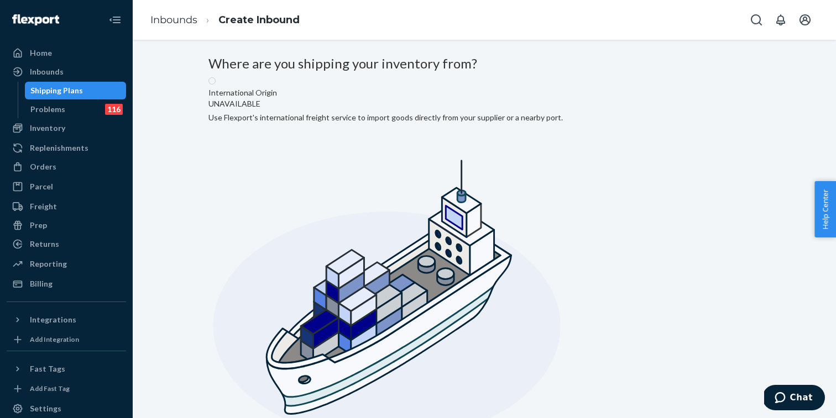
type input "CA"
type input "90731"
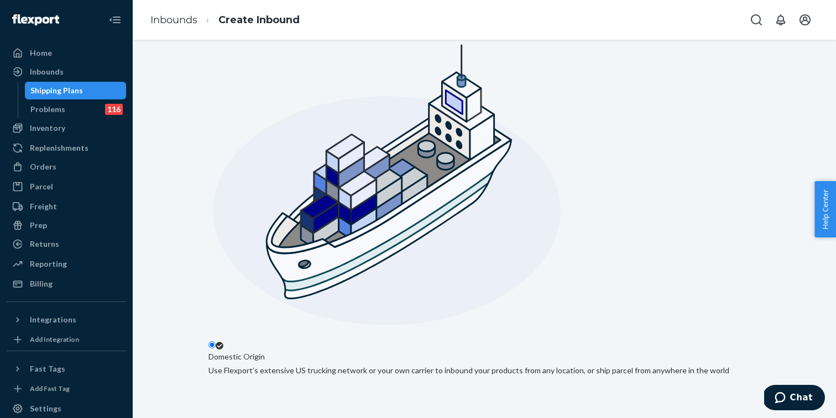
scroll to position [168, 0]
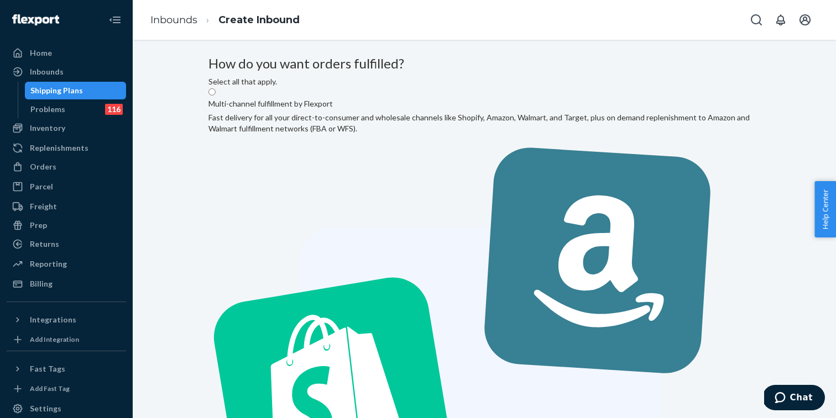
click at [346, 172] on label "Multi-channel fulfillment by Flexport Fast delivery for all your direct-to-cons…" at bounding box center [484, 387] width 552 height 601
click at [216, 96] on input "Multi-channel fulfillment by Flexport Fast delivery for all your direct-to-cons…" at bounding box center [211, 91] width 7 height 7
radio input "true"
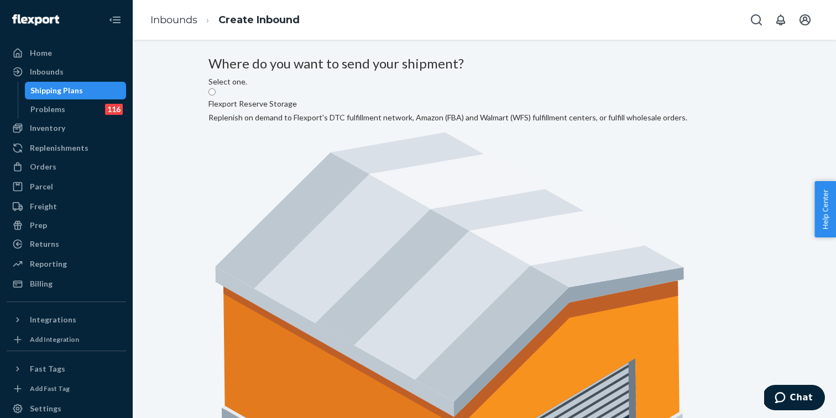
radio input "true"
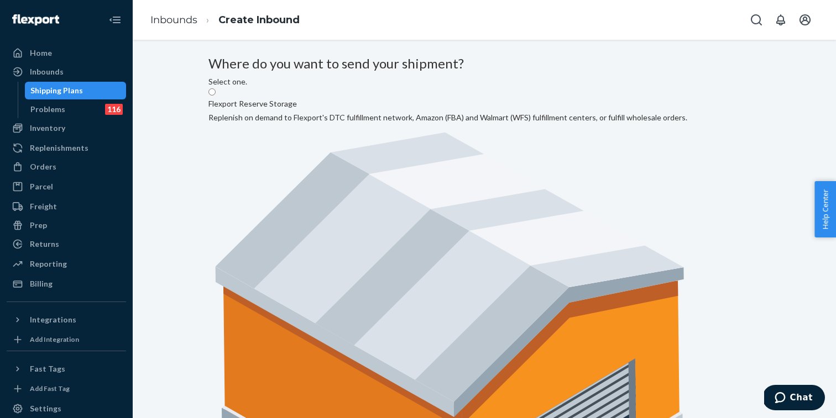
click at [64, 72] on div "Inbounds" at bounding box center [66, 71] width 117 height 15
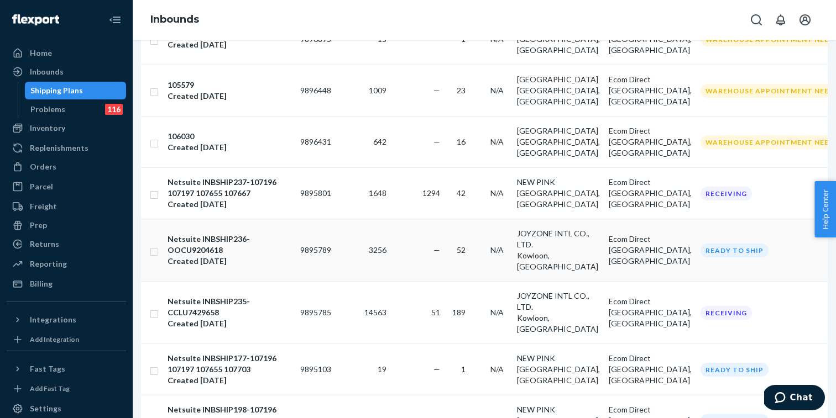
scroll to position [1102, 0]
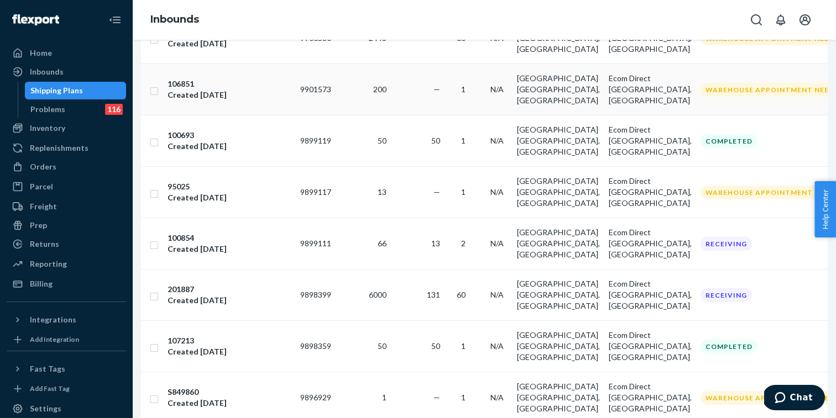
scroll to position [694, 0]
click at [85, 90] on div "Shipping Plans" at bounding box center [76, 90] width 100 height 15
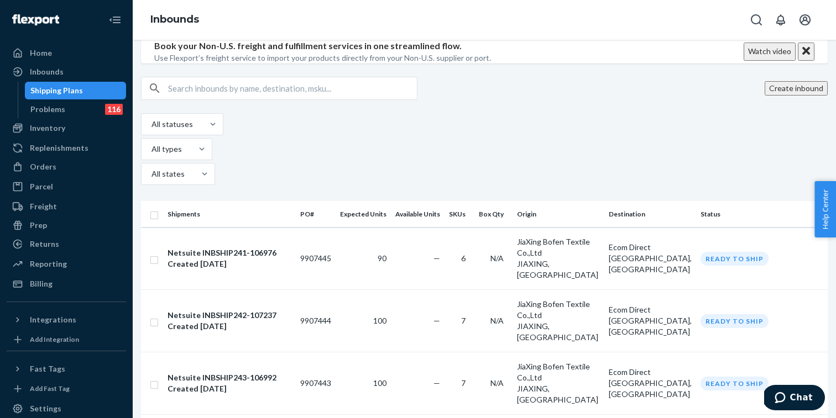
click at [311, 100] on input "text" at bounding box center [292, 88] width 249 height 22
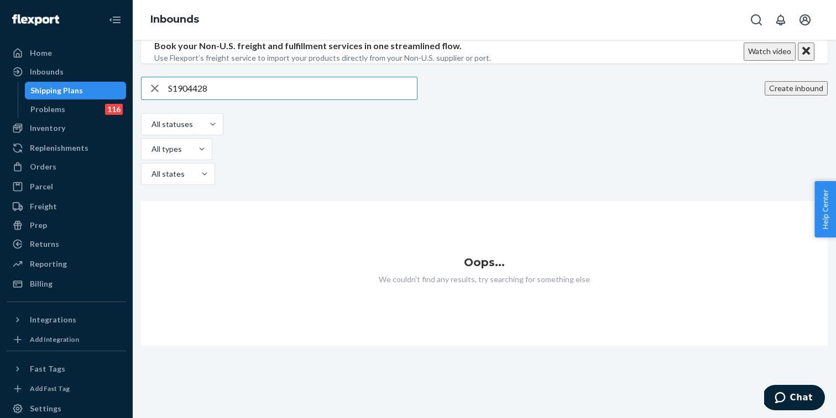
click at [201, 100] on input "S1904428" at bounding box center [292, 88] width 249 height 22
click at [190, 100] on input "S1904428" at bounding box center [292, 88] width 249 height 22
click at [187, 100] on input "S1904428" at bounding box center [292, 88] width 249 height 22
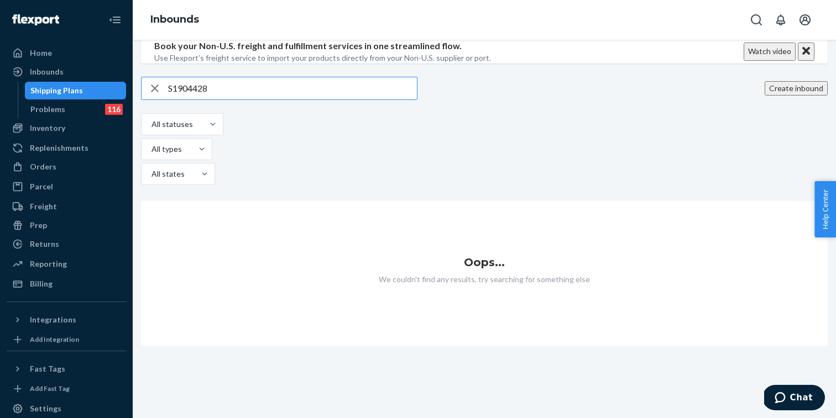
click at [187, 100] on input "S1904428" at bounding box center [292, 88] width 249 height 22
paste input "107236"
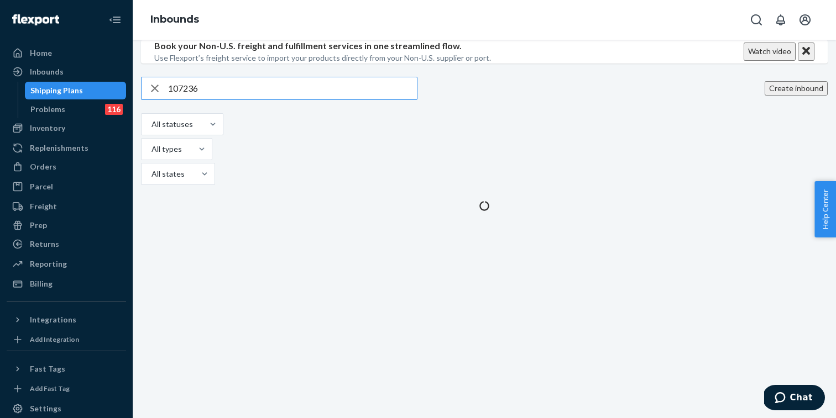
type input "107236"
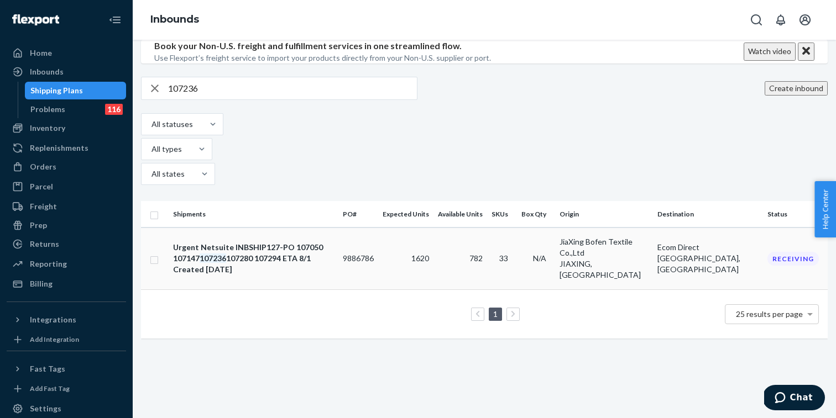
click at [324, 259] on div "Urgent Netsuite INBSHIP127-PO 107050 107147 107236 107280 107294 ETA 8/1" at bounding box center [253, 253] width 161 height 22
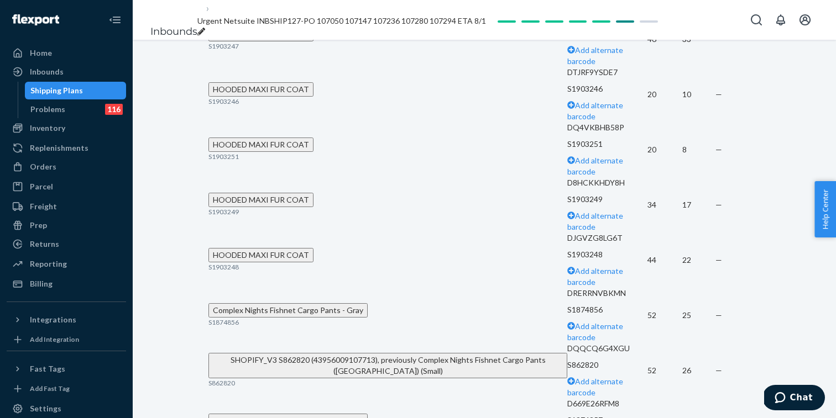
scroll to position [709, 0]
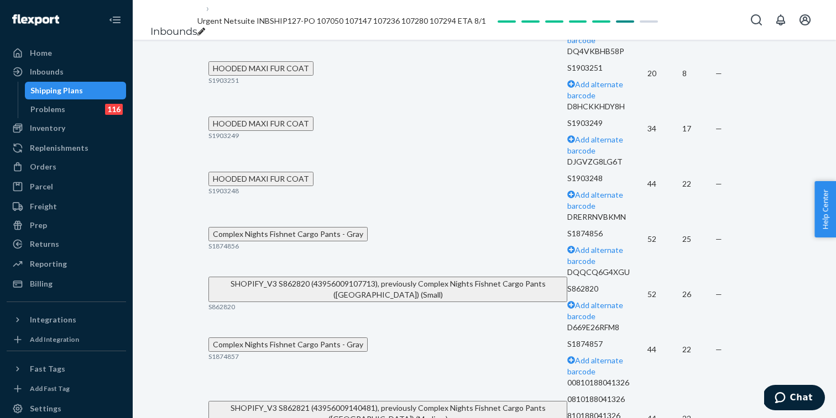
click at [347, 101] on td "HOODED MAXI FUR COAT S1903251" at bounding box center [387, 73] width 359 height 55
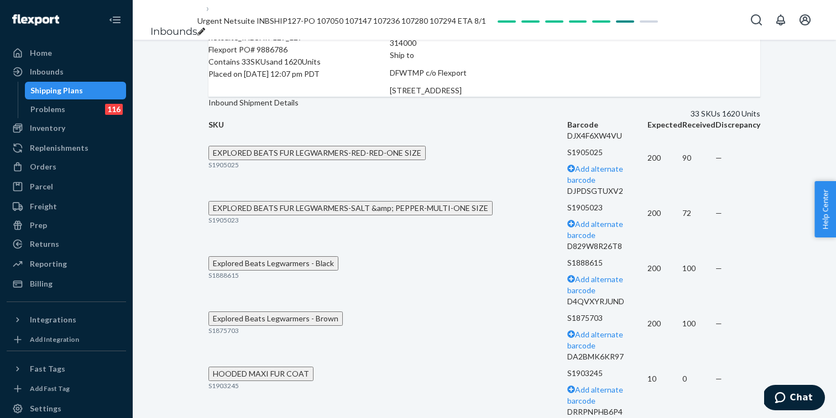
click at [517, 113] on div "Inbound Shipment Details 33 SKUs 1620 Units" at bounding box center [484, 108] width 552 height 22
click at [51, 56] on div "Home" at bounding box center [66, 52] width 117 height 15
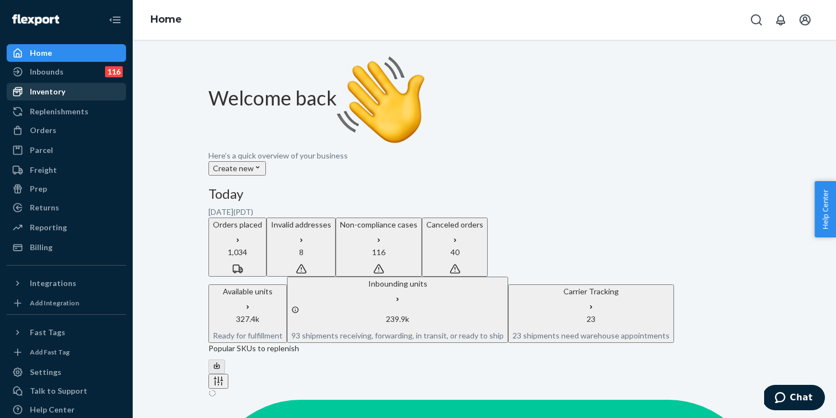
click at [72, 91] on div "Inventory" at bounding box center [66, 91] width 117 height 15
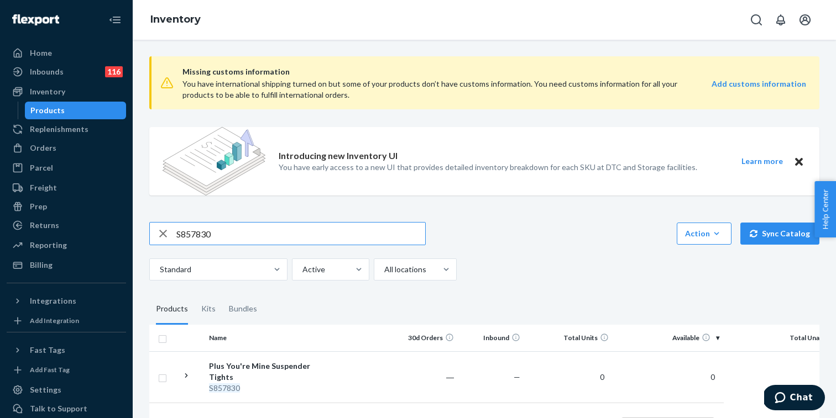
click at [194, 233] on input "S857830" at bounding box center [300, 234] width 249 height 22
click at [69, 74] on div "Inbounds 116" at bounding box center [66, 71] width 117 height 15
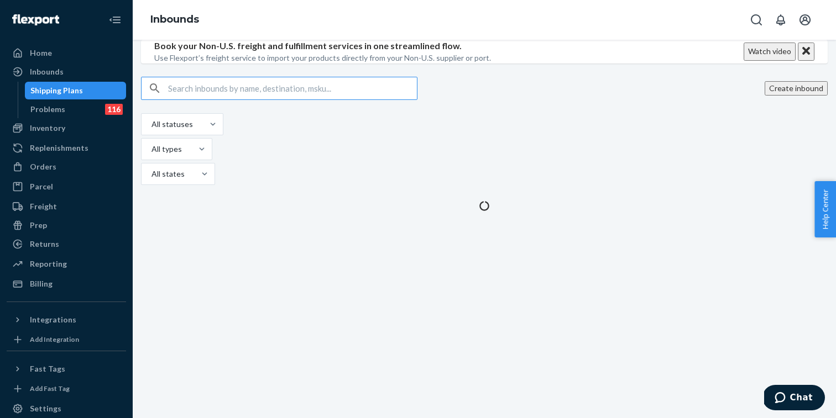
click at [197, 100] on input "text" at bounding box center [292, 88] width 249 height 22
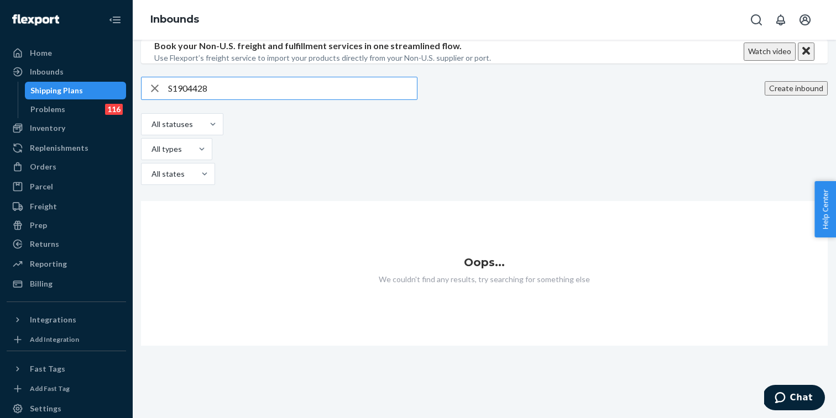
click at [507, 188] on div "All statuses All types All states" at bounding box center [484, 150] width 687 height 75
click at [193, 100] on input "S1904428" at bounding box center [292, 88] width 249 height 22
paste input "9"
click at [199, 100] on input "S1904429" at bounding box center [292, 88] width 249 height 22
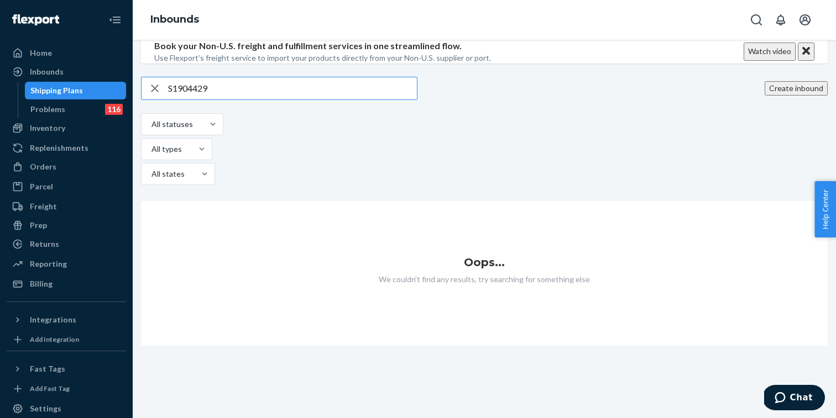
click at [199, 100] on input "S1904429" at bounding box center [292, 88] width 249 height 22
paste input "6"
click at [195, 100] on input "S1904426" at bounding box center [292, 88] width 249 height 22
paste input "31"
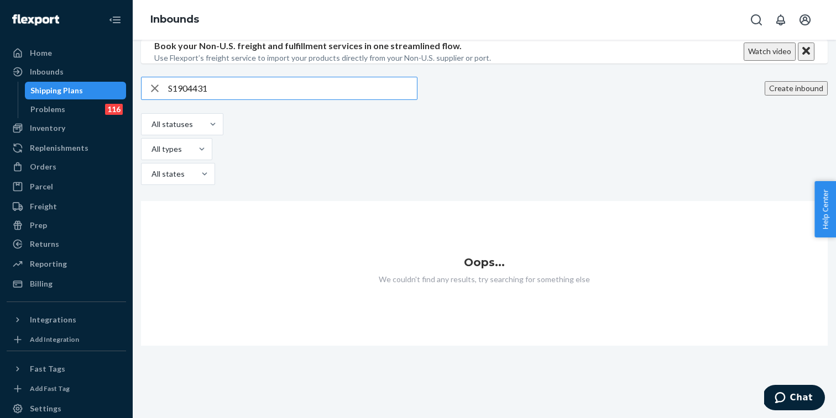
click at [203, 100] on input "S1904431" at bounding box center [292, 88] width 249 height 22
paste input "0"
click at [194, 100] on input "S1904430" at bounding box center [292, 88] width 249 height 22
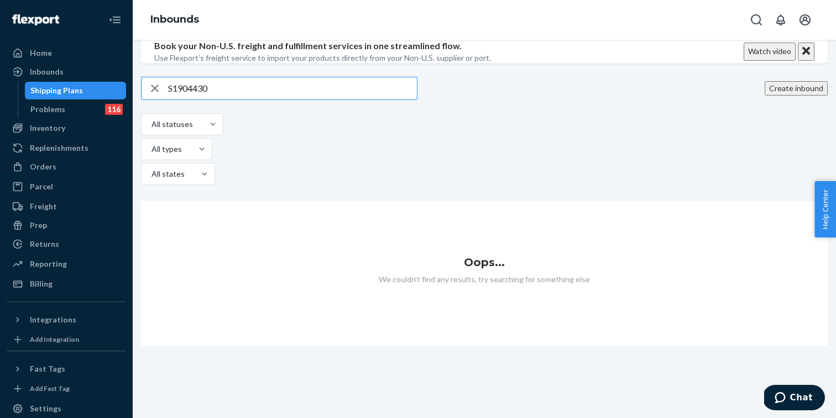
paste input "27"
click at [189, 100] on input "S1904427" at bounding box center [292, 88] width 249 height 22
paste input "5"
click at [196, 100] on input "S1904425" at bounding box center [292, 88] width 249 height 22
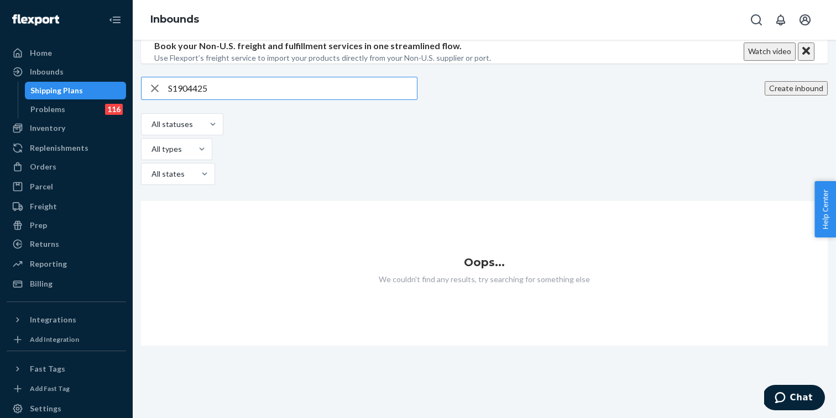
click at [196, 100] on input "S1904425" at bounding box center [292, 88] width 249 height 22
paste input "891252"
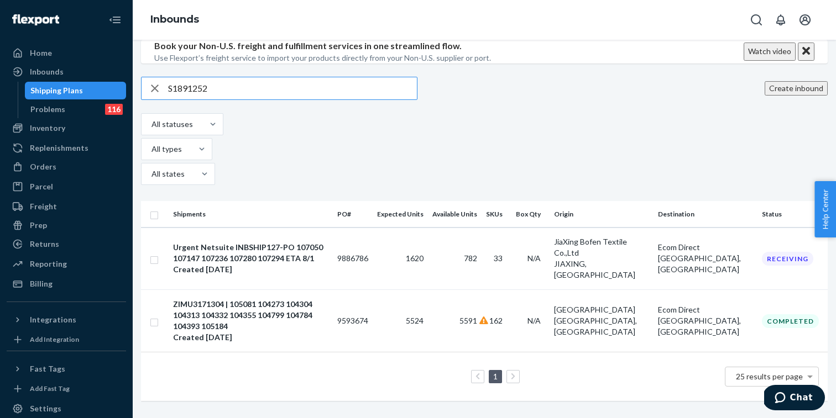
click at [200, 100] on input "S1891252" at bounding box center [292, 88] width 249 height 22
paste input "903251"
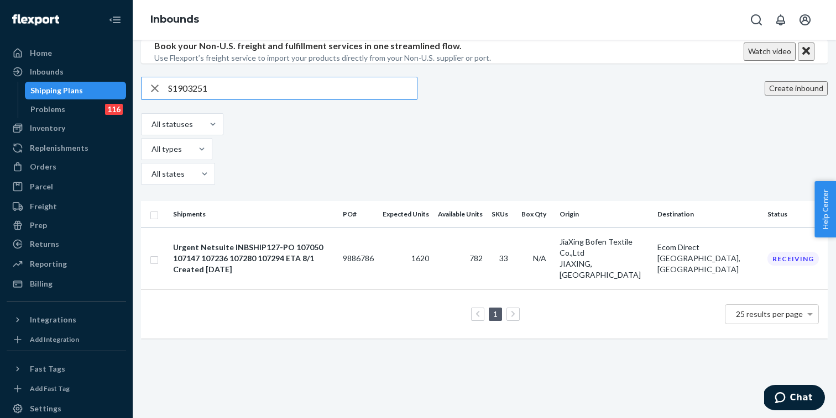
click at [197, 100] on input "S1903251" at bounding box center [292, 88] width 249 height 22
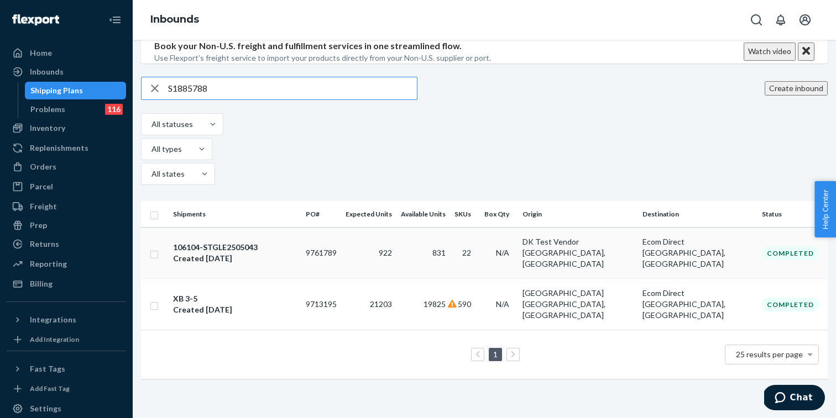
type input "S1885788"
click at [341, 257] on td "9761789" at bounding box center [321, 253] width 40 height 51
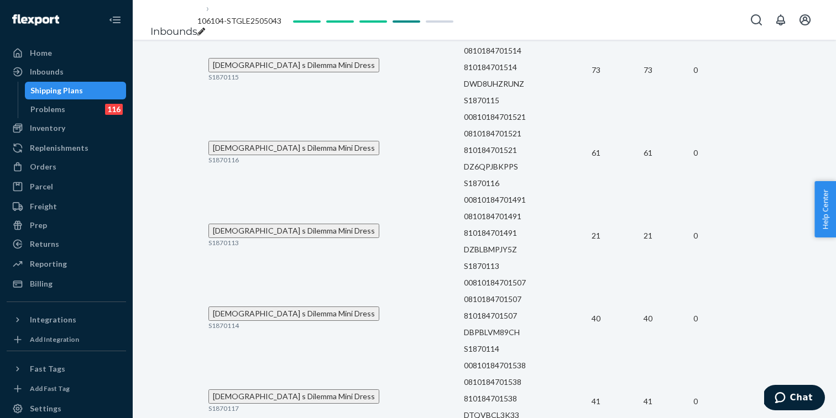
scroll to position [300, 0]
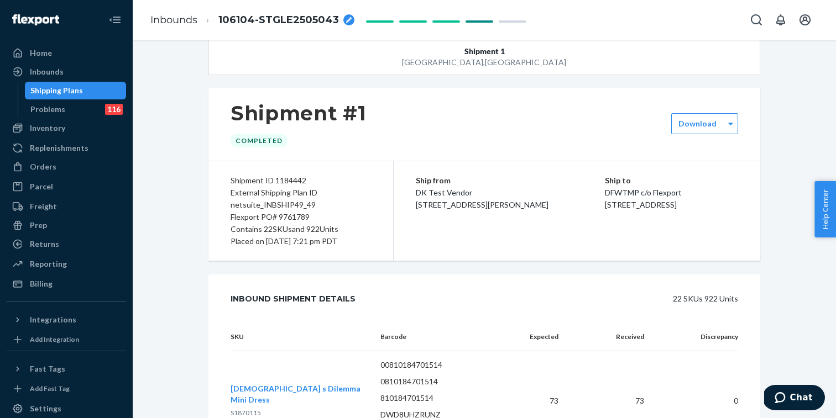
scroll to position [23, 0]
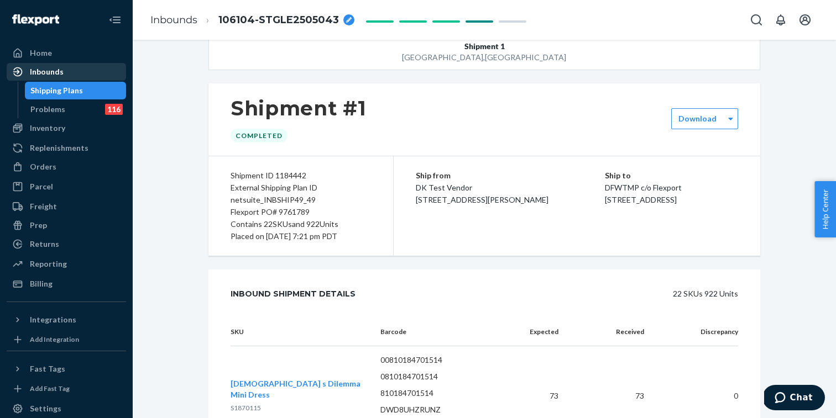
click at [56, 76] on div "Inbounds" at bounding box center [47, 71] width 34 height 11
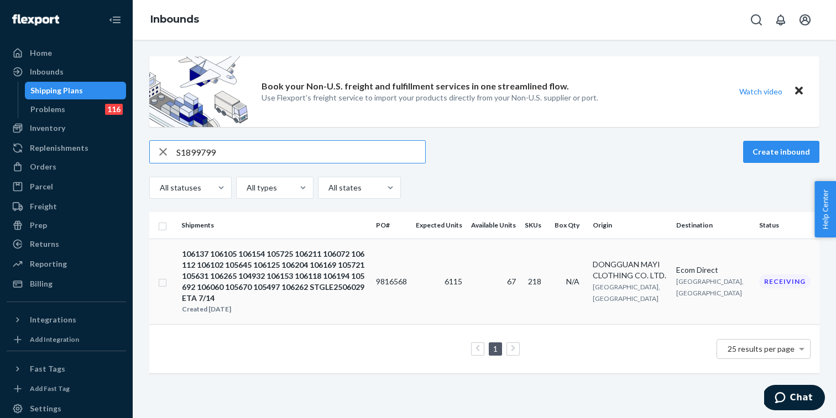
type input "S1899799"
click at [367, 275] on div "106137 106105 106154 105725 106211 106072 106112 106102 105645 106125 106204 10…" at bounding box center [274, 276] width 185 height 55
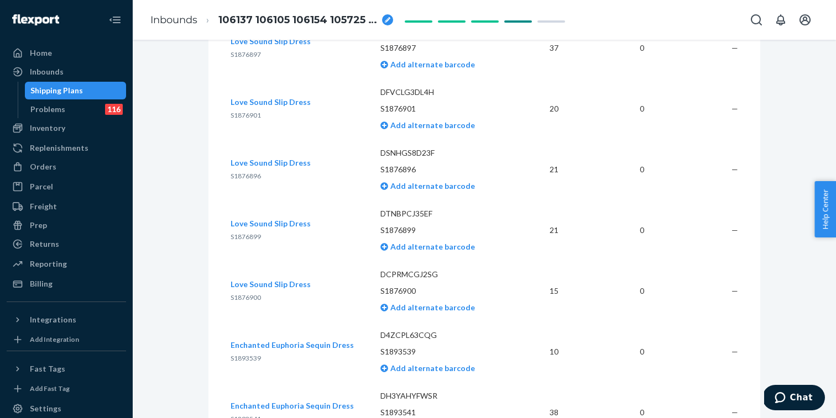
scroll to position [1637, 0]
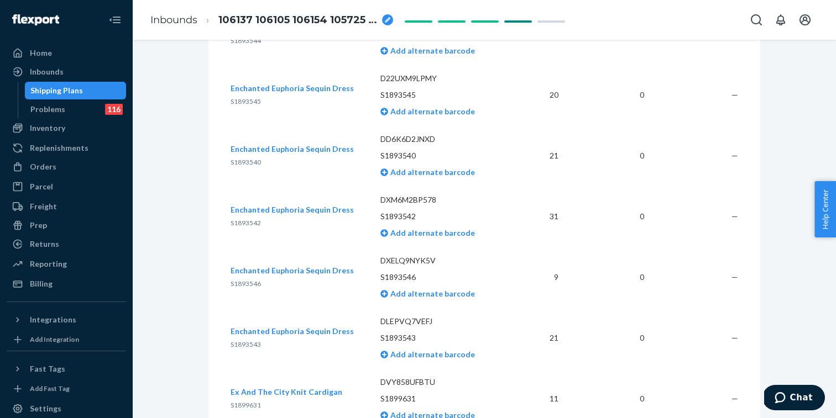
click at [78, 88] on div "Shipping Plans" at bounding box center [56, 90] width 53 height 11
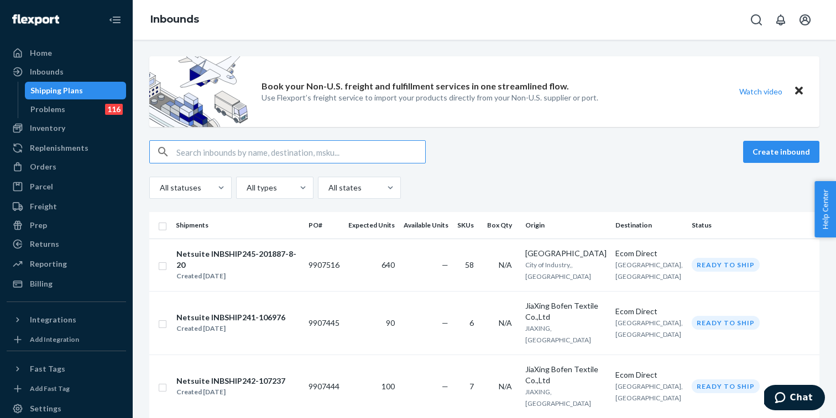
click at [226, 150] on input "text" at bounding box center [300, 152] width 249 height 22
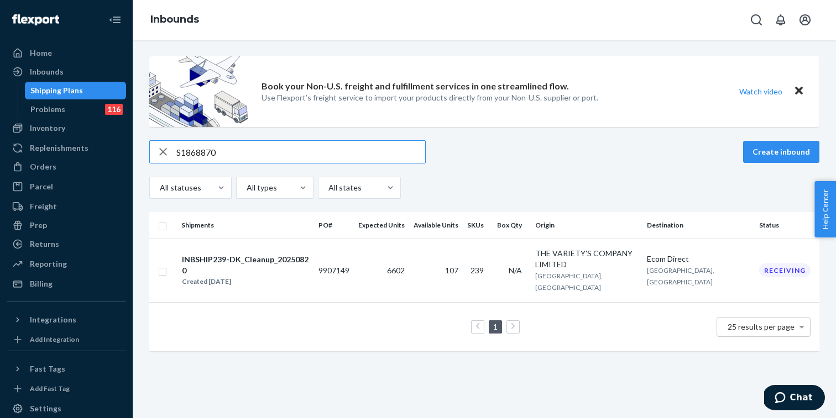
click at [207, 151] on input "S1868870" at bounding box center [300, 152] width 249 height 22
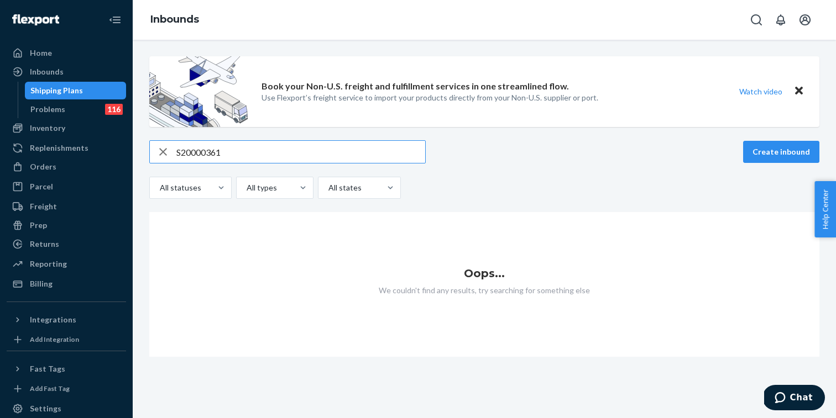
click at [197, 151] on input "S20000361" at bounding box center [300, 152] width 249 height 22
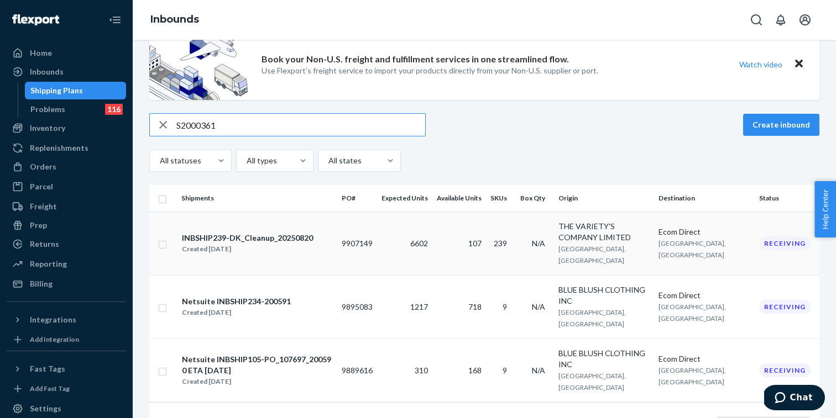
scroll to position [27, 0]
type input "S2000361"
click at [88, 88] on div "Shipping Plans" at bounding box center [76, 90] width 100 height 15
click at [165, 126] on icon "button" at bounding box center [162, 125] width 13 height 22
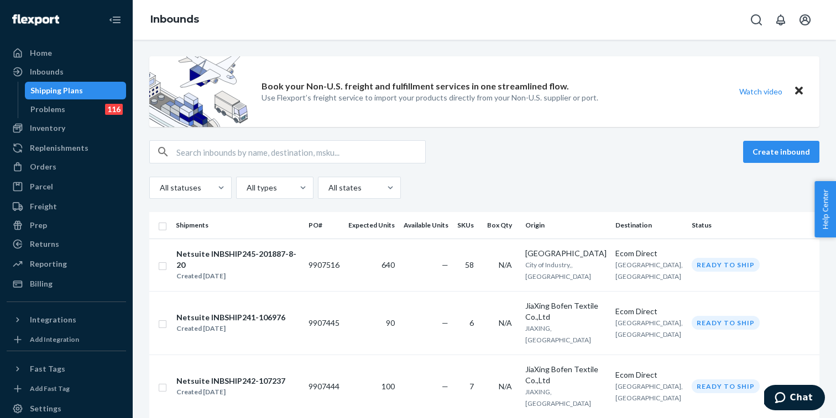
scroll to position [0, 0]
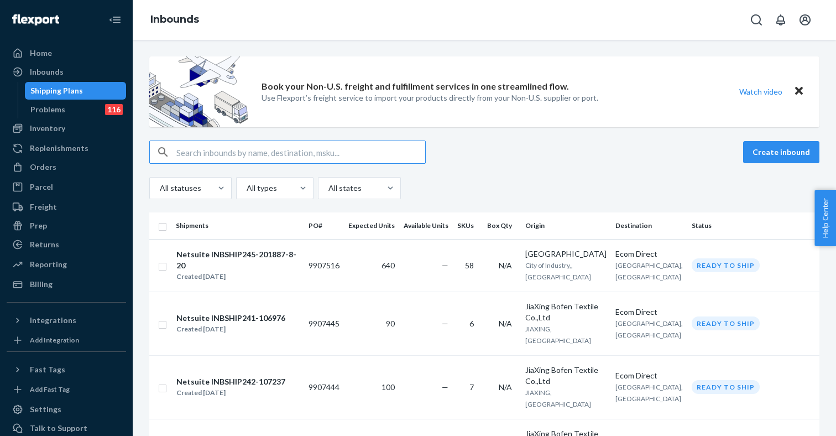
click at [69, 89] on div "Shipping Plans" at bounding box center [56, 90] width 53 height 11
